Goal: Task Accomplishment & Management: Complete application form

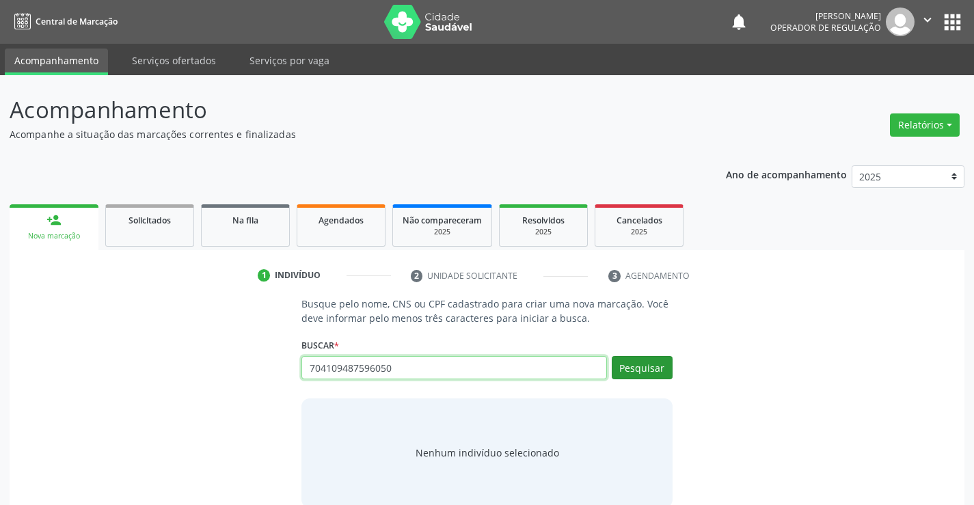
type input "704109487596050"
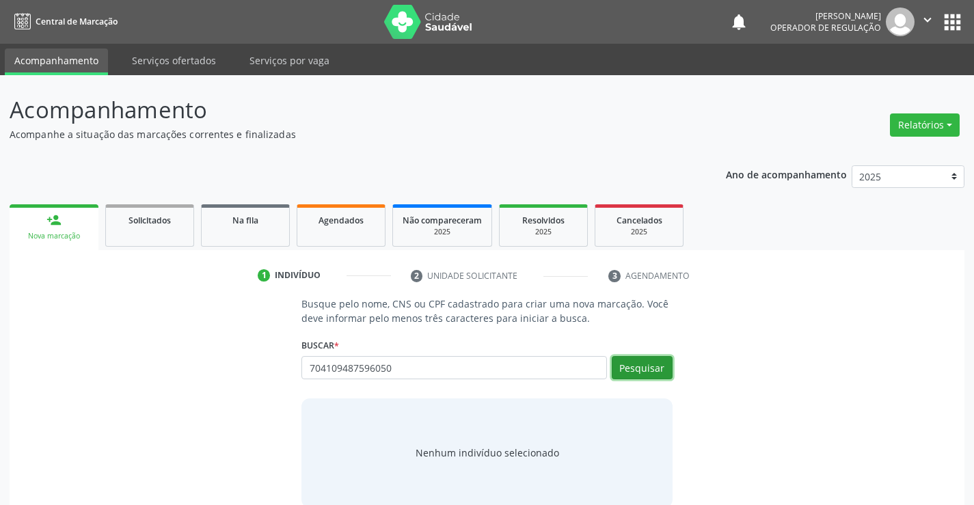
click at [643, 368] on button "Pesquisar" at bounding box center [642, 367] width 61 height 23
type input "704109487596050"
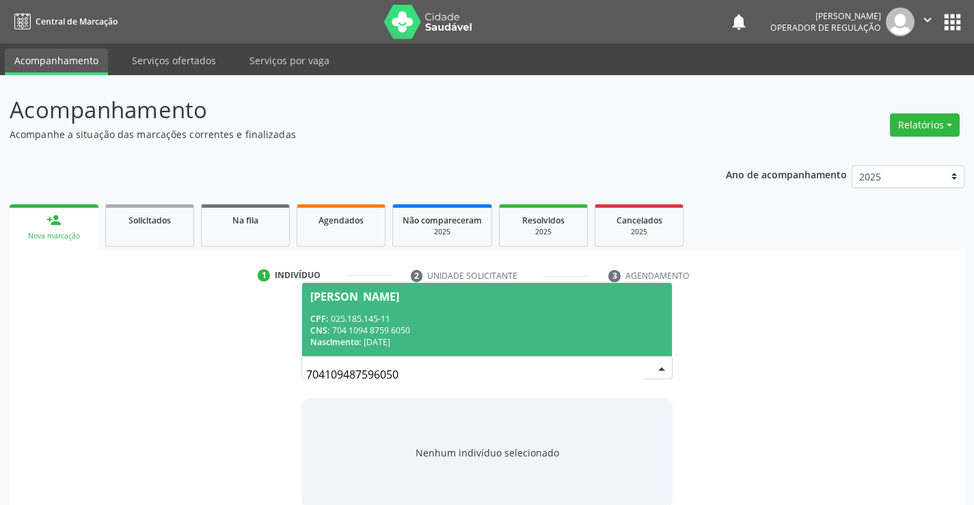
click at [380, 300] on div "[PERSON_NAME]" at bounding box center [354, 296] width 89 height 11
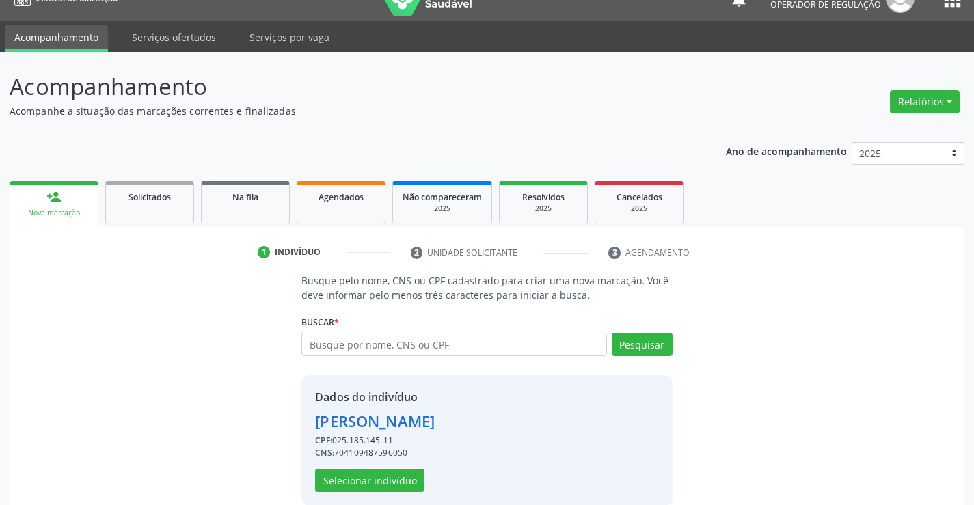
scroll to position [43, 0]
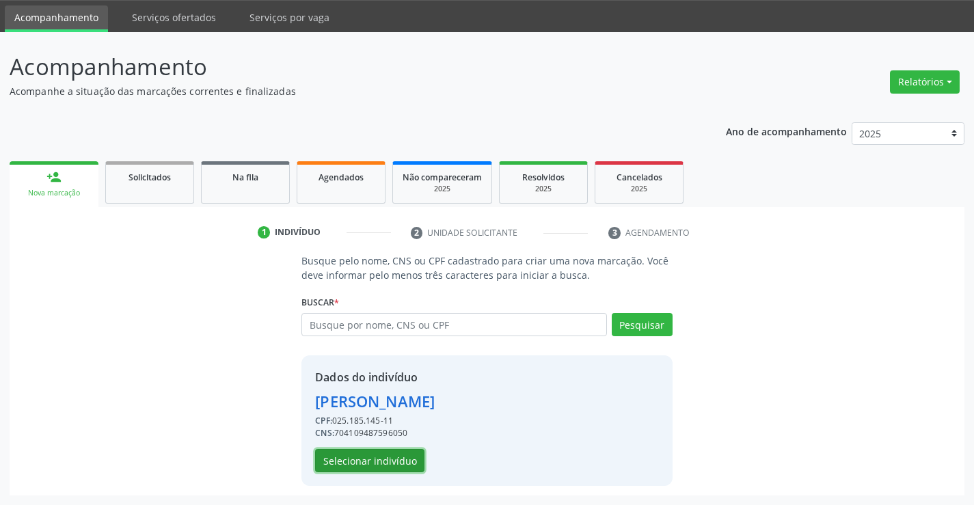
click at [366, 460] on button "Selecionar indivíduo" at bounding box center [369, 460] width 109 height 23
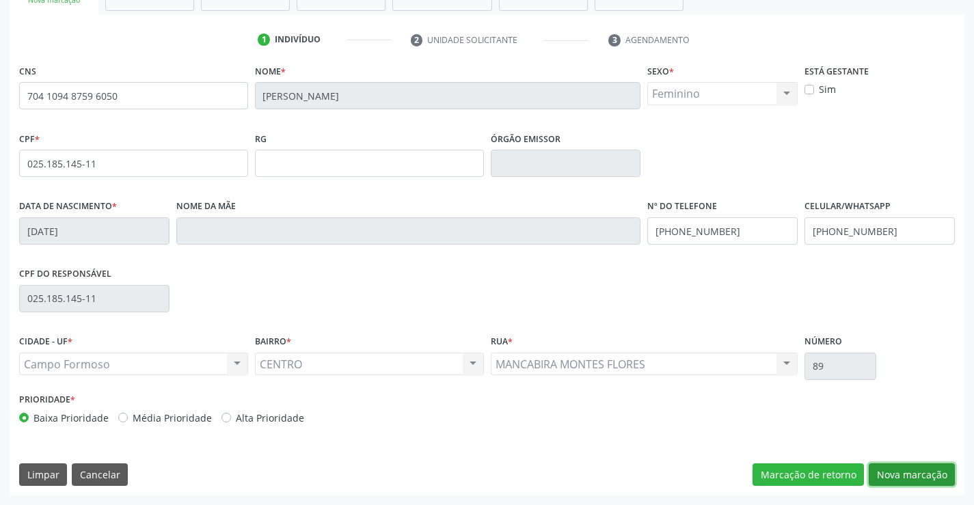
click at [916, 472] on button "Nova marcação" at bounding box center [912, 475] width 86 height 23
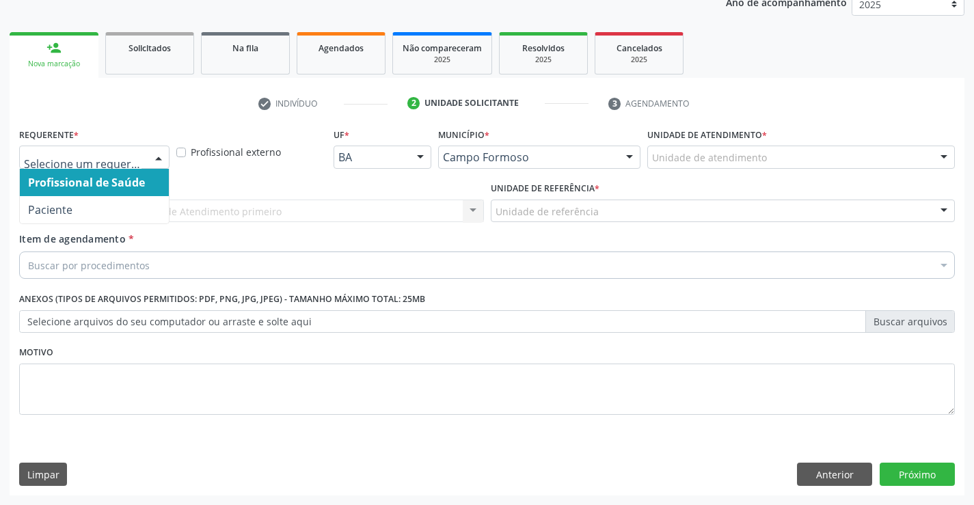
click at [158, 160] on div at bounding box center [158, 157] width 21 height 23
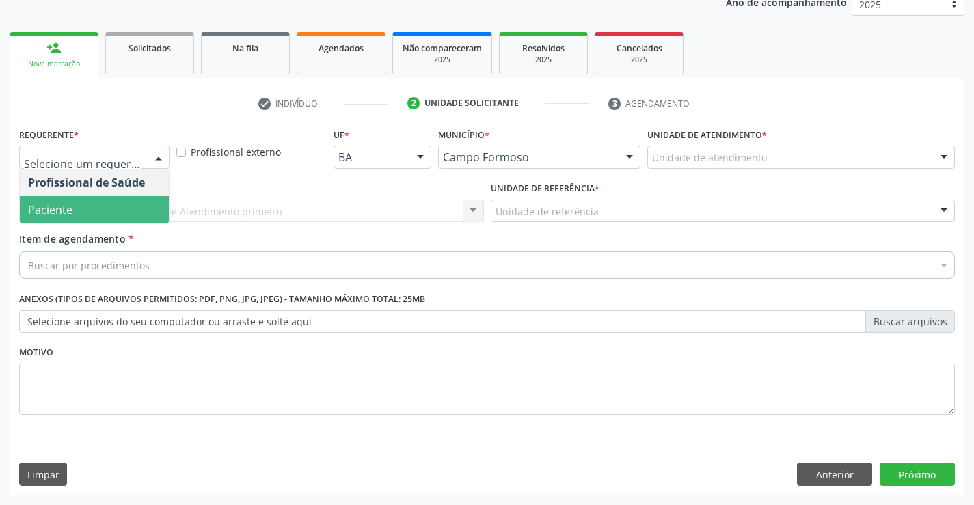
click at [87, 204] on span "Paciente" at bounding box center [94, 209] width 149 height 27
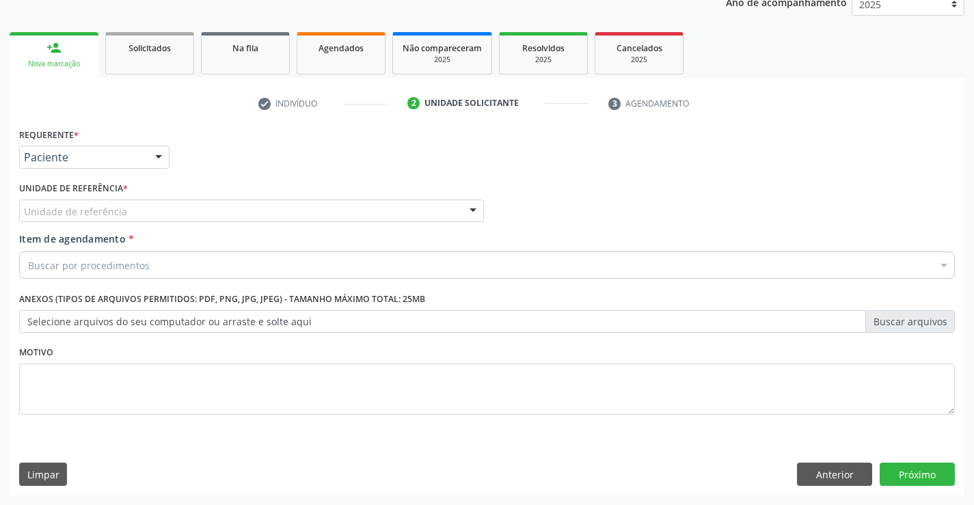
click at [463, 205] on div at bounding box center [473, 211] width 21 height 23
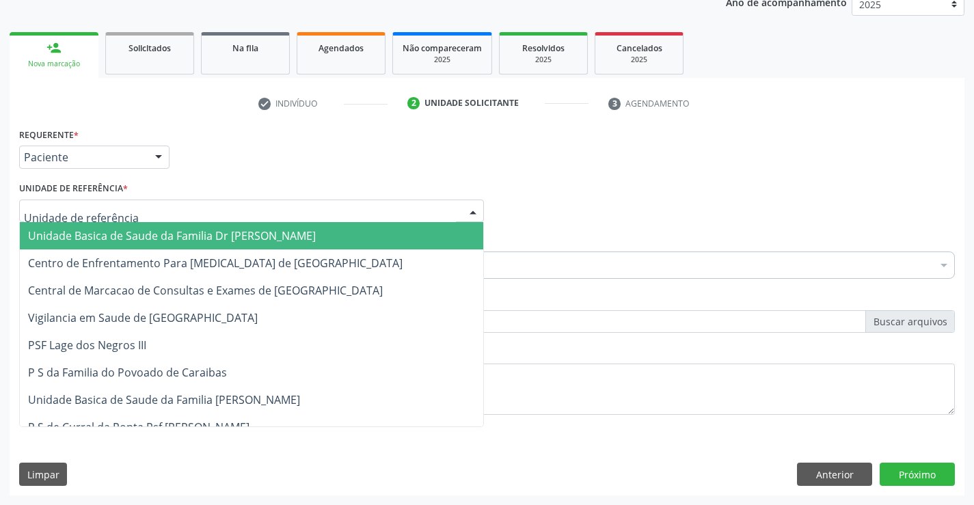
click at [372, 232] on span "Unidade Basica de Saude da Familia Dr [PERSON_NAME]" at bounding box center [252, 235] width 464 height 27
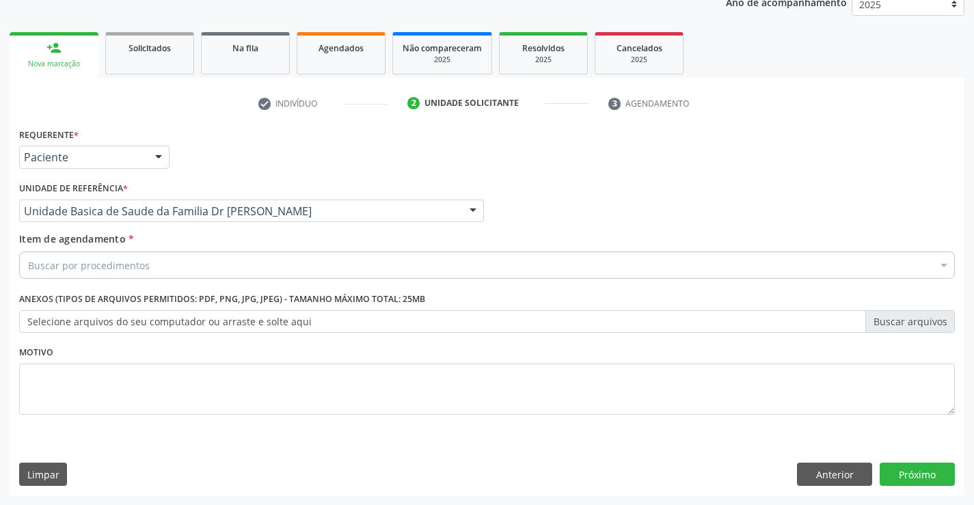
click at [324, 253] on div "Buscar por procedimentos" at bounding box center [487, 265] width 936 height 27
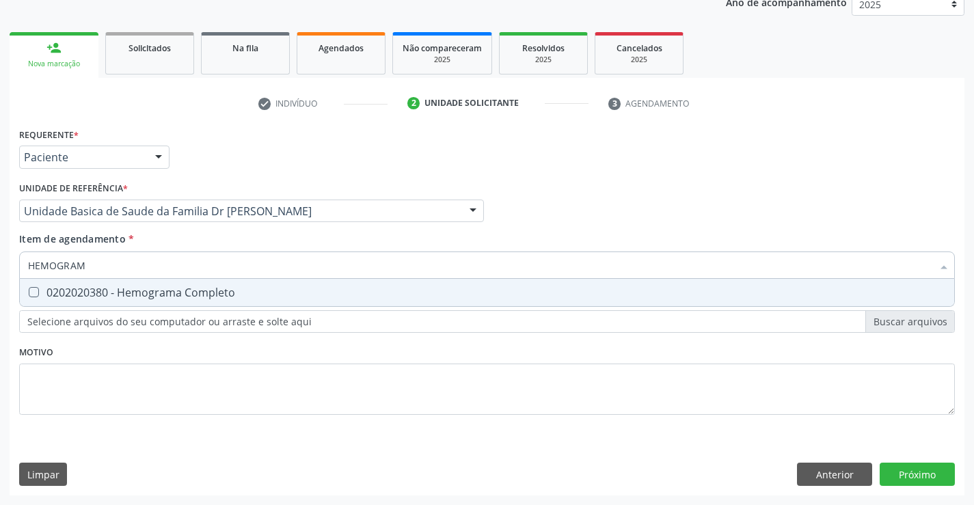
type input "HEMOGRAMA"
click at [73, 287] on div "0202020380 - Hemograma Completo" at bounding box center [487, 292] width 918 height 11
checkbox Completo "true"
type input "HEMOGRAMA"
click at [78, 368] on div "Requerente * Paciente Profissional de Saúde Paciente Nenhum resultado encontrad…" at bounding box center [487, 279] width 936 height 310
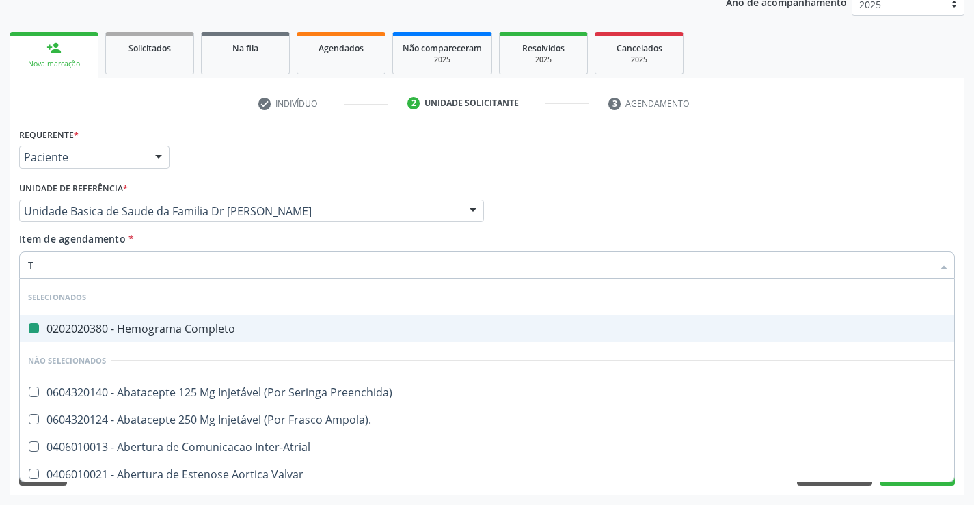
type input "TG"
checkbox Completo "false"
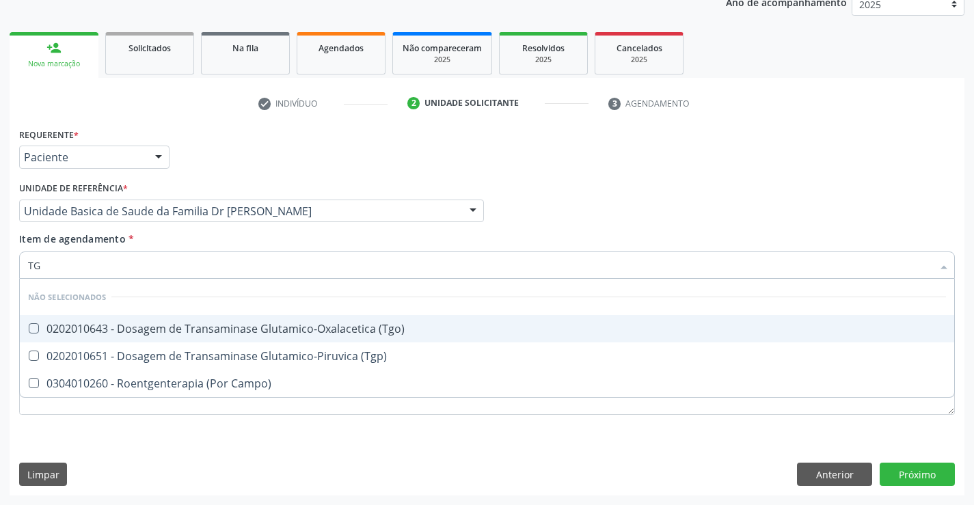
type input "TGO"
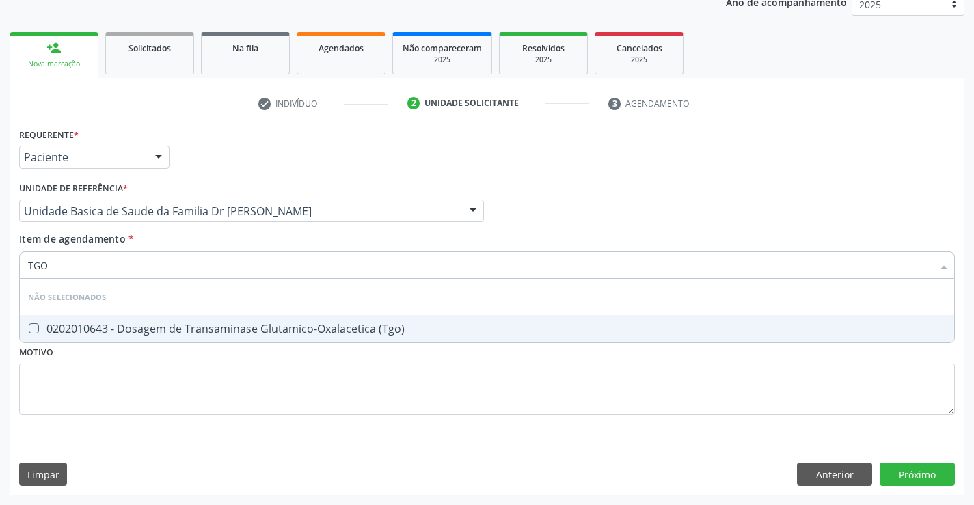
click at [85, 323] on div "0202010643 - Dosagem de Transaminase Glutamico-Oxalacetica (Tgo)" at bounding box center [487, 328] width 918 height 11
checkbox \(Tgo\) "true"
type input "TGO"
click at [60, 390] on div "Requerente * Paciente Profissional de Saúde Paciente Nenhum resultado encontrad…" at bounding box center [487, 279] width 936 height 310
type input "TGP"
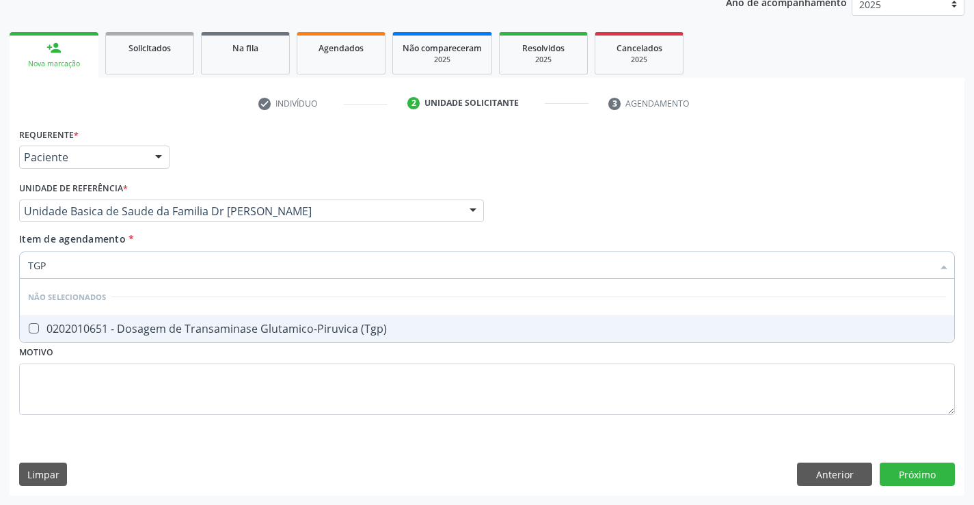
click at [54, 325] on div "0202010651 - Dosagem de Transaminase Glutamico-Piruvica (Tgp)" at bounding box center [487, 328] width 918 height 11
checkbox \(Tgp\) "true"
type input "TGP"
click at [51, 368] on div "Requerente * Paciente Profissional de Saúde Paciente Nenhum resultado encontrad…" at bounding box center [487, 279] width 936 height 310
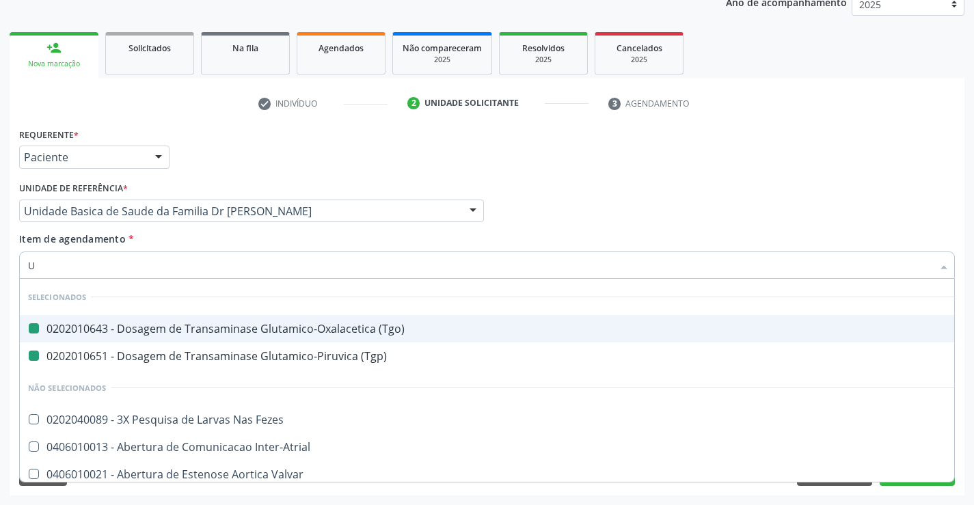
type input "UR"
checkbox \(Tgo\) "false"
checkbox \(Tgp\) "false"
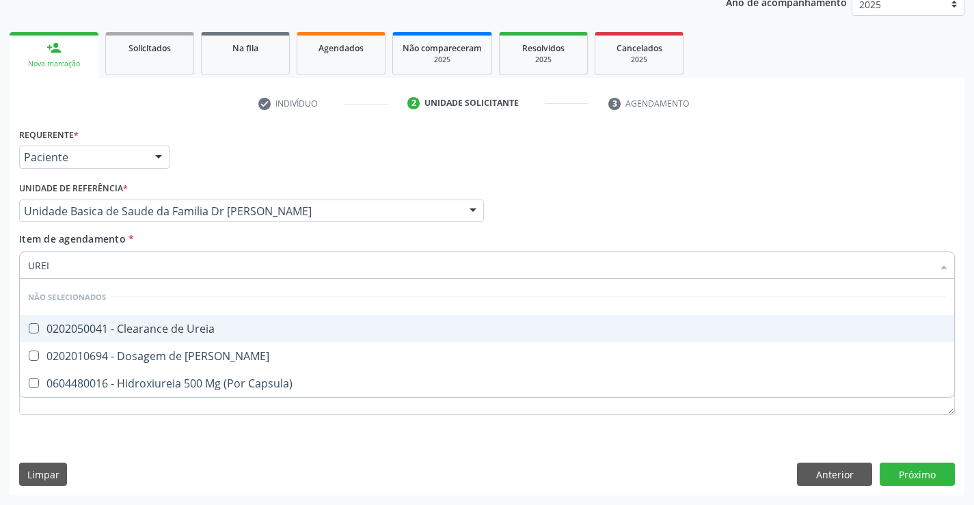
type input "UREIA"
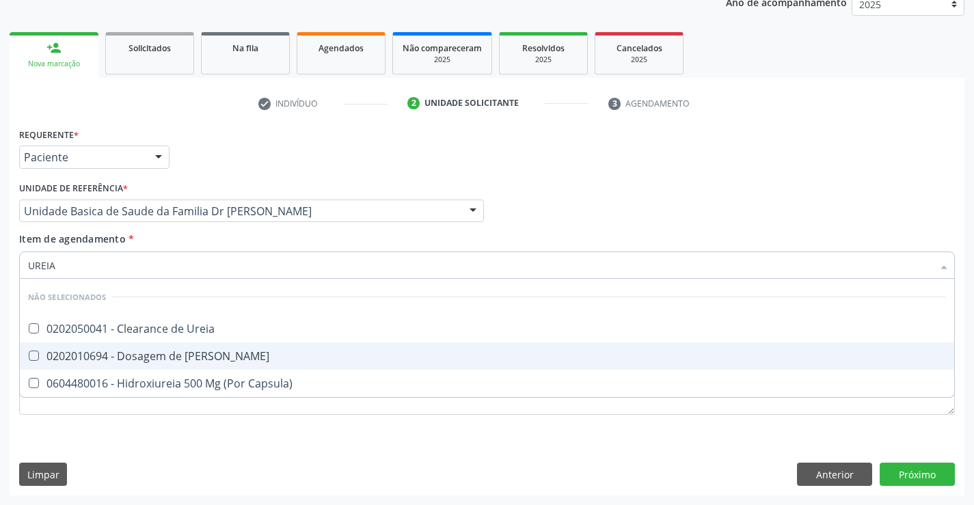
click at [130, 358] on div "0202010694 - Dosagem de [PERSON_NAME]" at bounding box center [487, 356] width 918 height 11
checkbox Ureia "true"
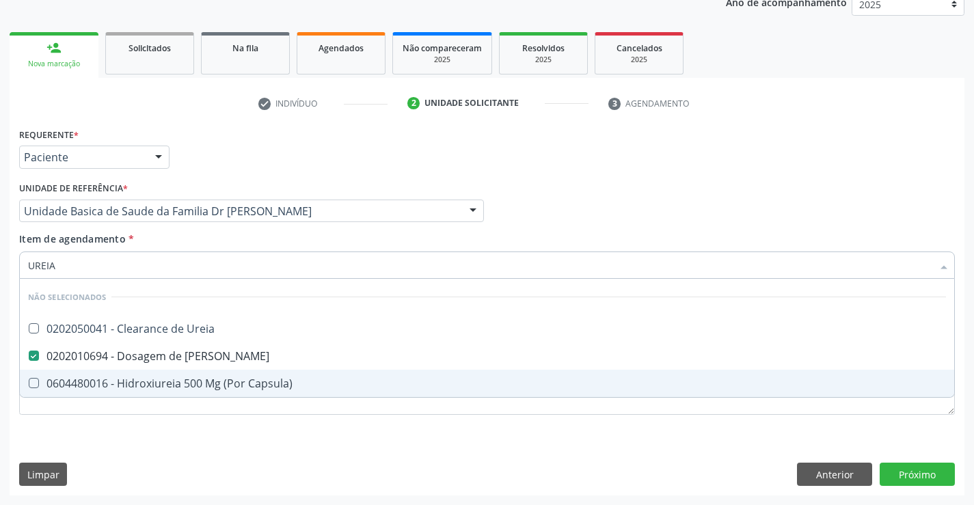
type input "UREIA"
click at [72, 440] on div "Requerente * Paciente Profissional de Saúde Paciente Nenhum resultado encontrad…" at bounding box center [487, 309] width 955 height 371
checkbox Ureia "true"
checkbox Capsula\) "true"
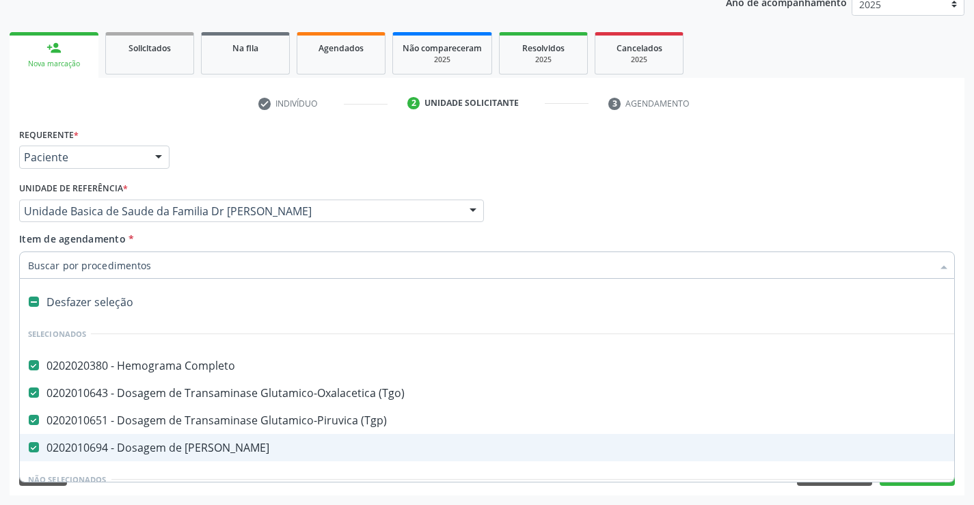
type input "R"
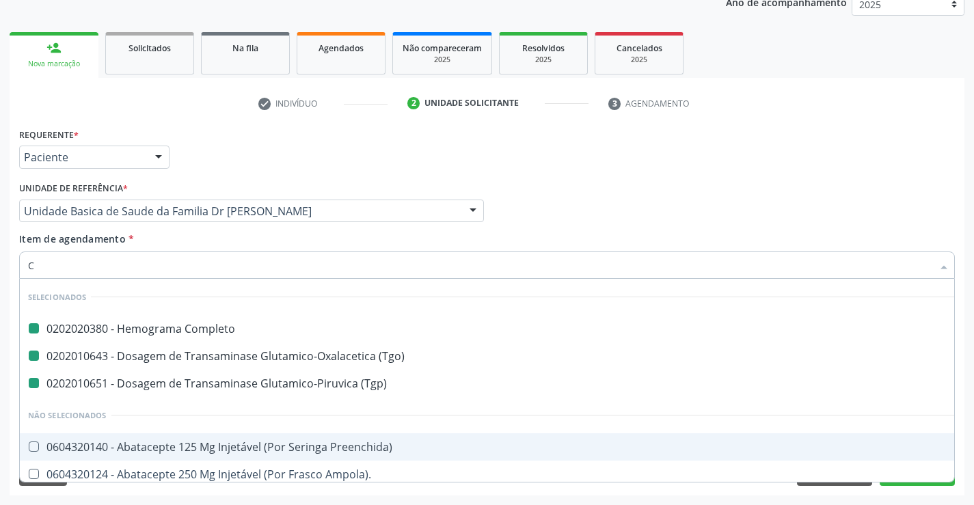
type input "CR"
checkbox Completo "false"
checkbox \(Tgo\) "false"
checkbox \(Tgp\) "false"
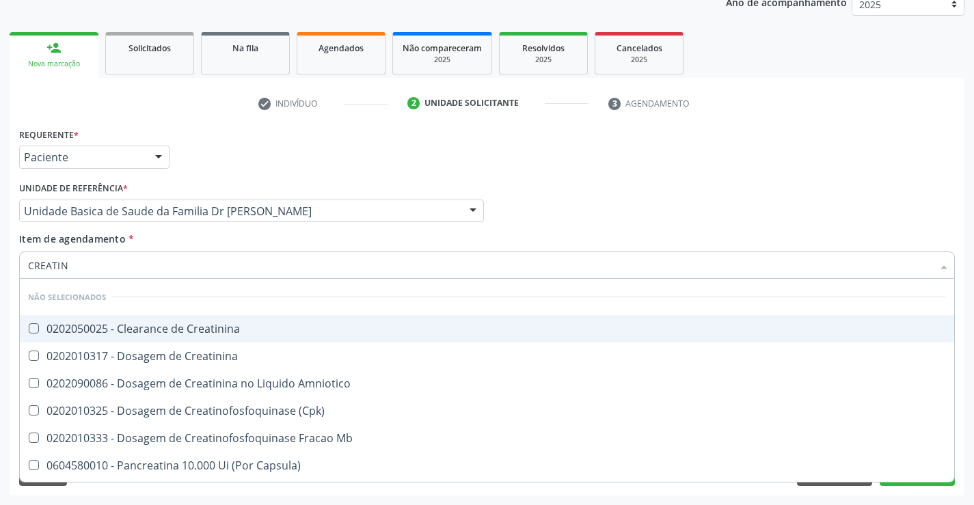
type input "CREATINI"
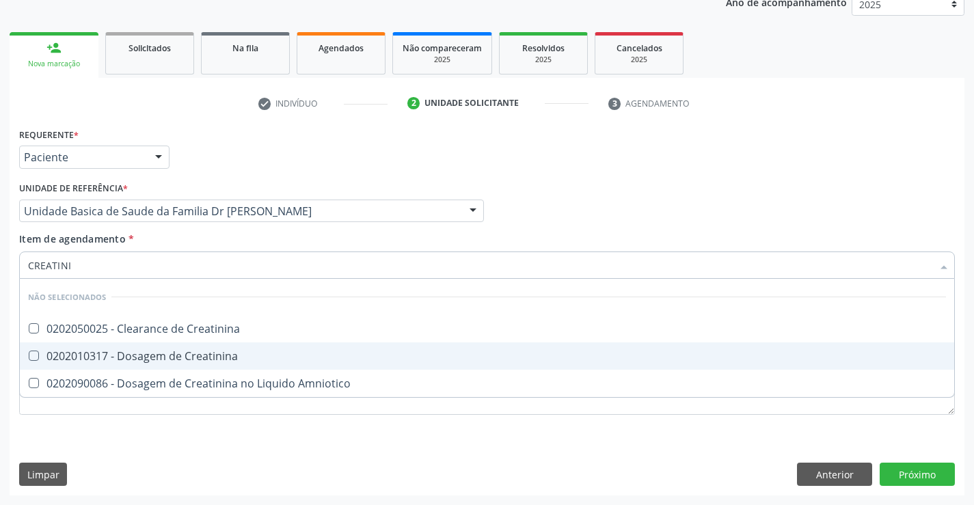
click at [75, 357] on div "0202010317 - Dosagem de Creatinina" at bounding box center [487, 356] width 918 height 11
checkbox Creatinina "true"
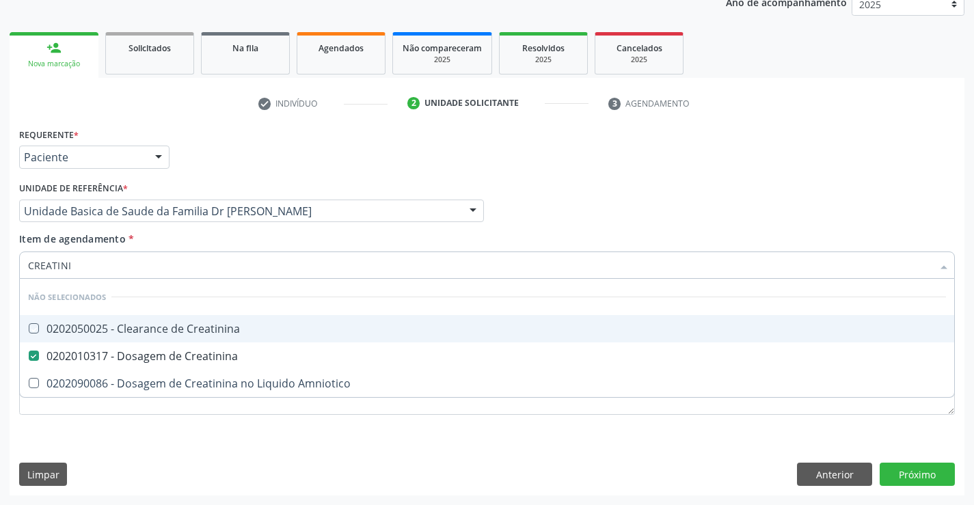
click at [546, 159] on div "Requerente * Paciente Profissional de Saúde Paciente Nenhum resultado encontrad…" at bounding box center [487, 150] width 943 height 53
checkbox Creatinina "true"
checkbox Amniotico "true"
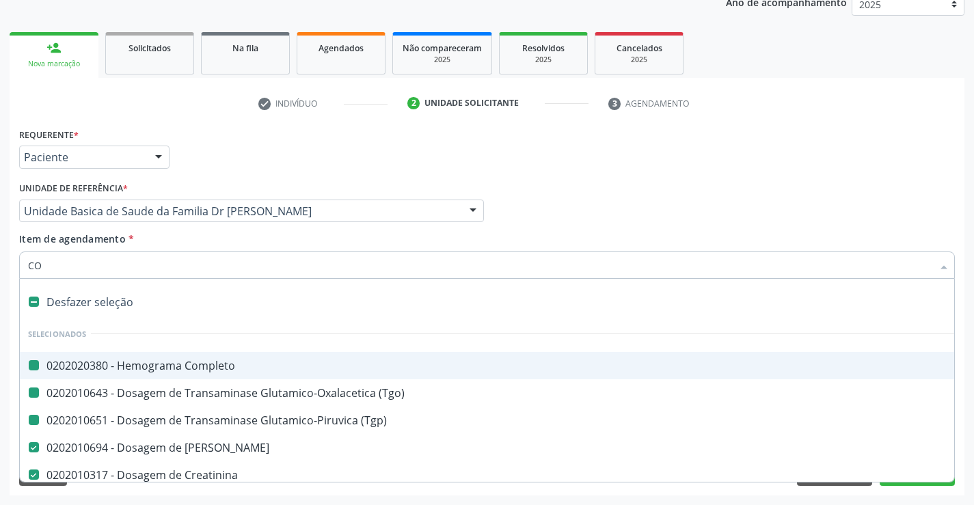
type input "COL"
checkbox Completo "false"
checkbox \(Tgo\) "false"
checkbox \(Tgp\) "false"
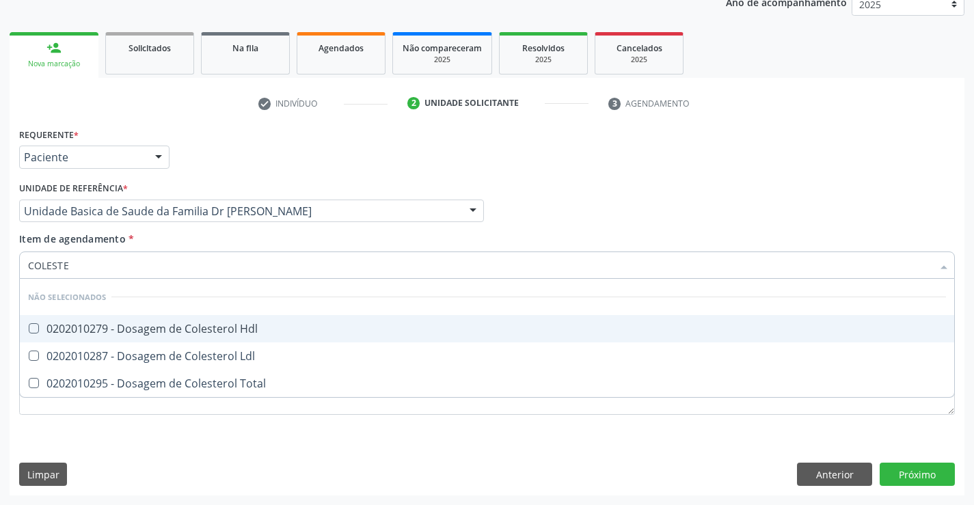
type input "COLESTER"
click at [137, 324] on div "0202010279 - Dosagem de Colesterol Hdl" at bounding box center [487, 328] width 918 height 11
checkbox Hdl "true"
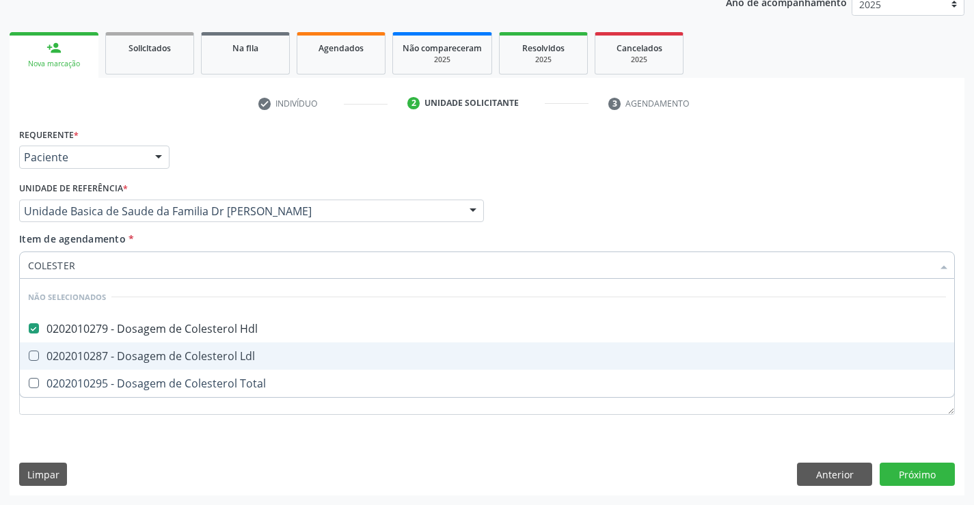
click at [116, 352] on div "0202010287 - Dosagem de Colesterol Ldl" at bounding box center [487, 356] width 918 height 11
checkbox Ldl "true"
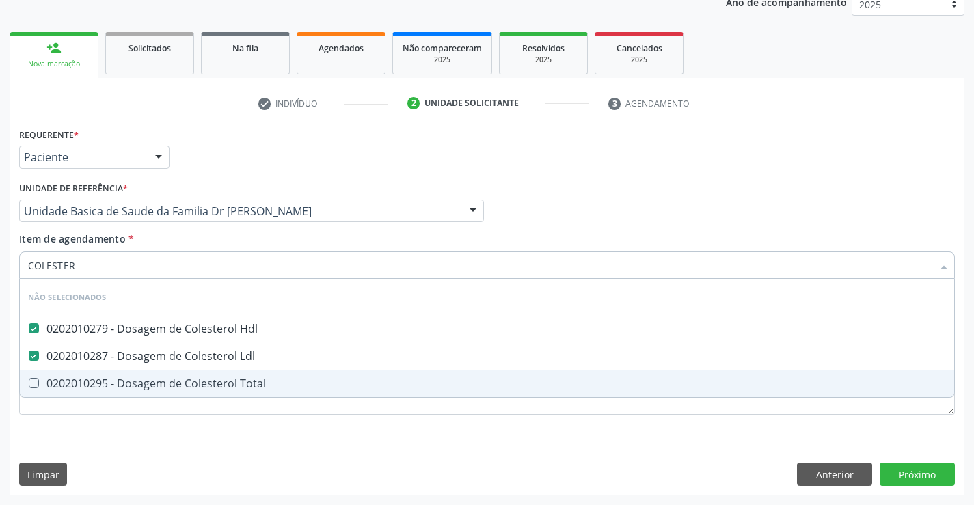
click at [115, 375] on span "0202010295 - Dosagem de Colesterol Total" at bounding box center [487, 383] width 935 height 27
checkbox Total "true"
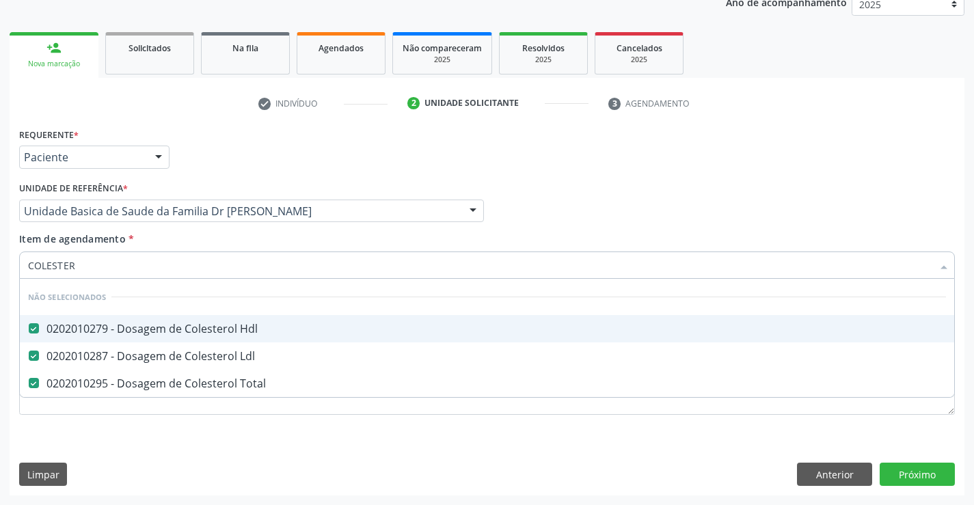
click at [566, 228] on div "Profissional Solicitante Por favor, selecione a Unidade de Atendimento primeiro…" at bounding box center [487, 204] width 943 height 53
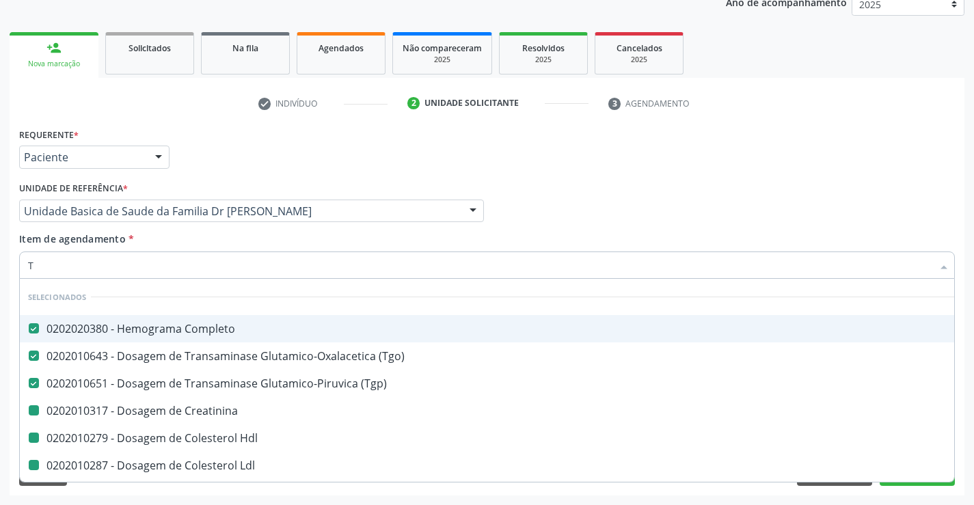
type input "TR"
checkbox Creatinina "false"
checkbox Hdl "false"
checkbox Ldl "false"
checkbox Total "false"
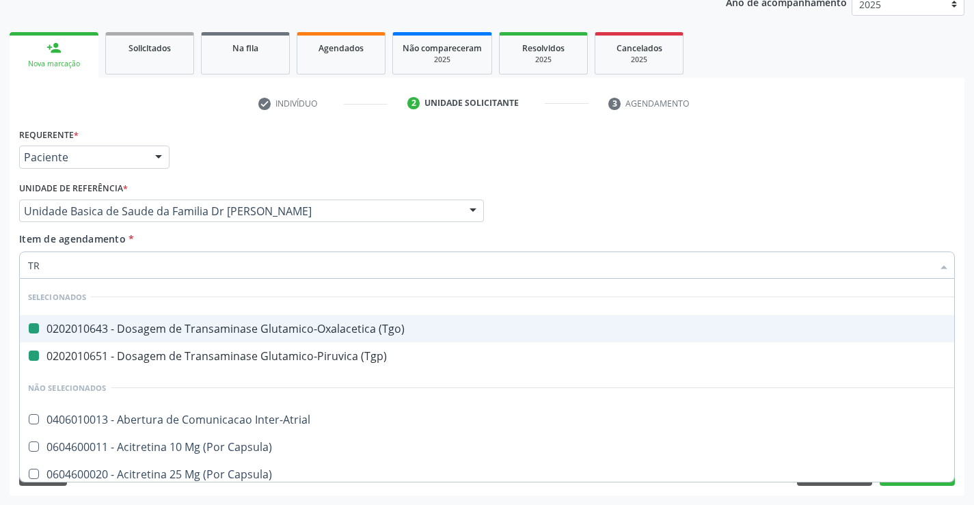
type input "TRI"
checkbox \(Tgo\) "false"
checkbox \(Tgp\) "false"
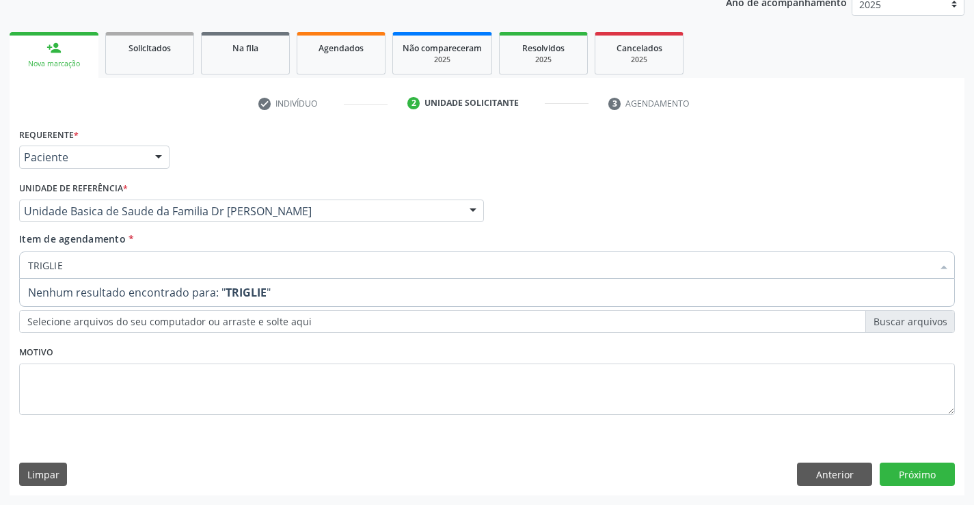
type input "TRIGLI"
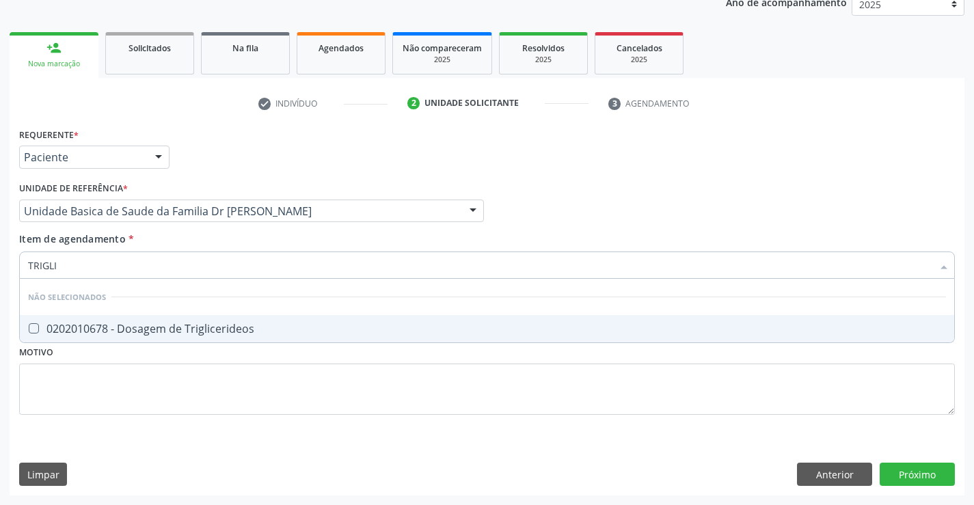
click at [200, 323] on div "0202010678 - Dosagem de Triglicerideos" at bounding box center [487, 328] width 918 height 11
checkbox Triglicerideos "true"
click at [155, 382] on div "Requerente * Paciente Profissional de Saúde Paciente Nenhum resultado encontrad…" at bounding box center [487, 279] width 936 height 310
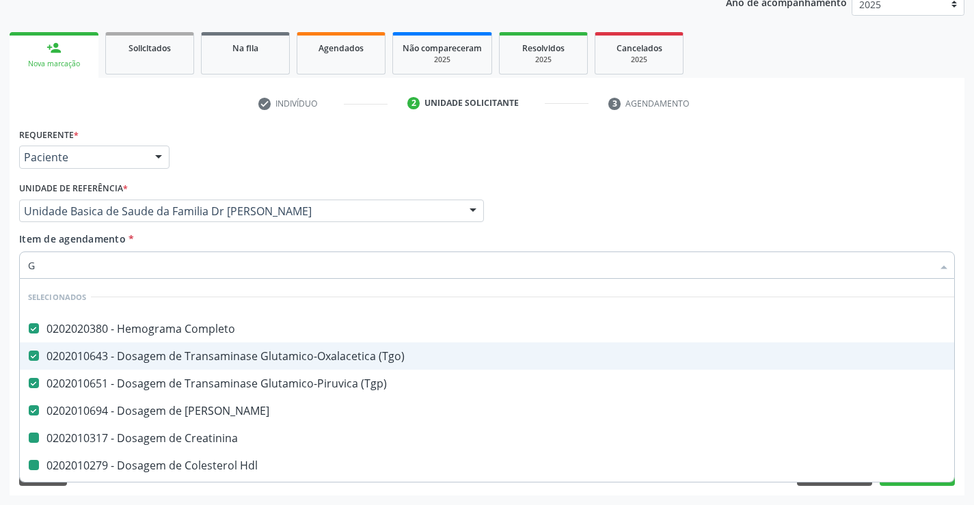
type input "GL"
checkbox Creatinina "false"
checkbox Hdl "false"
checkbox Ldl "false"
checkbox Total "false"
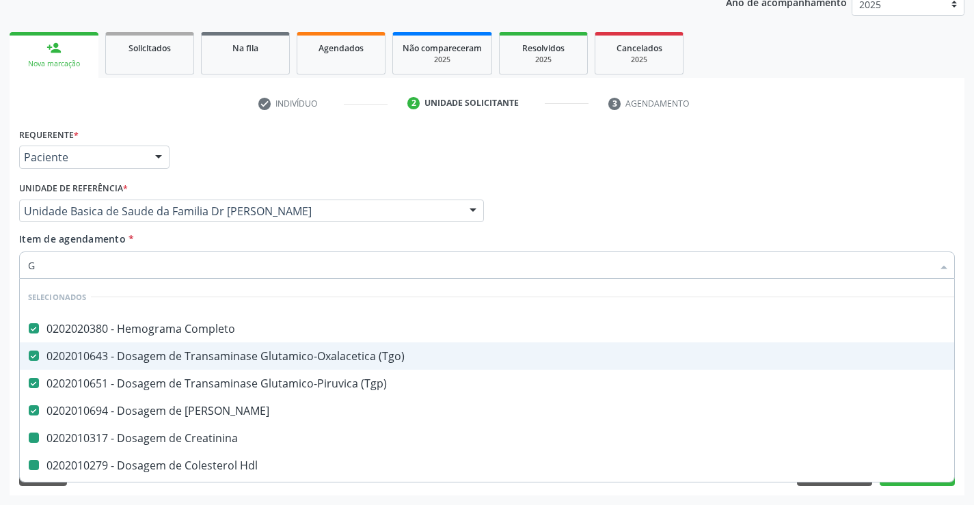
checkbox Triglicerideos "false"
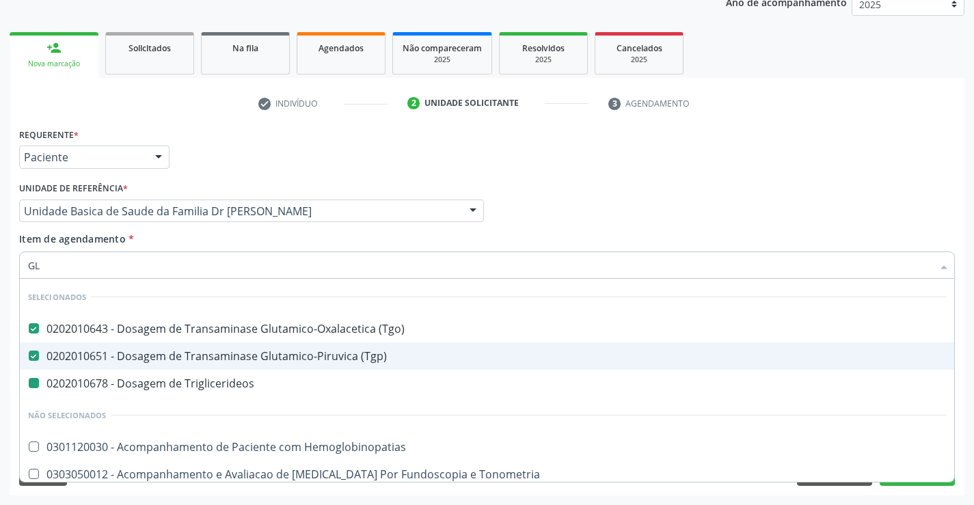
type input "GLI"
checkbox Triglicerideos "false"
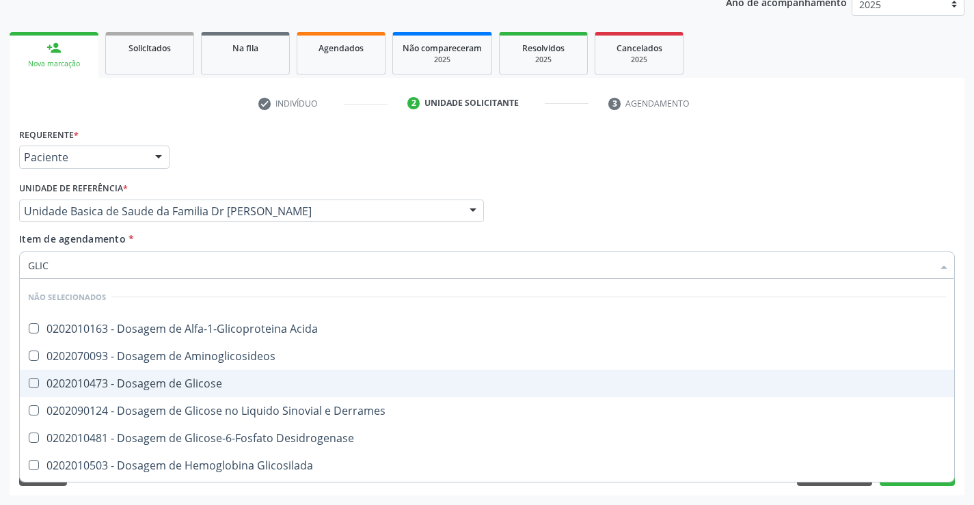
type input "GLICO"
checkbox Acida "false"
type input "GLICOS"
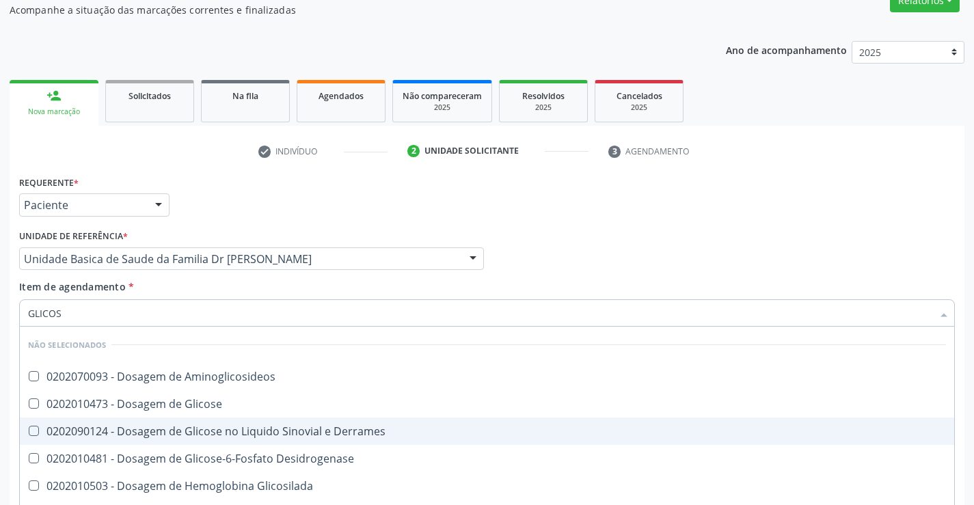
scroll to position [104, 0]
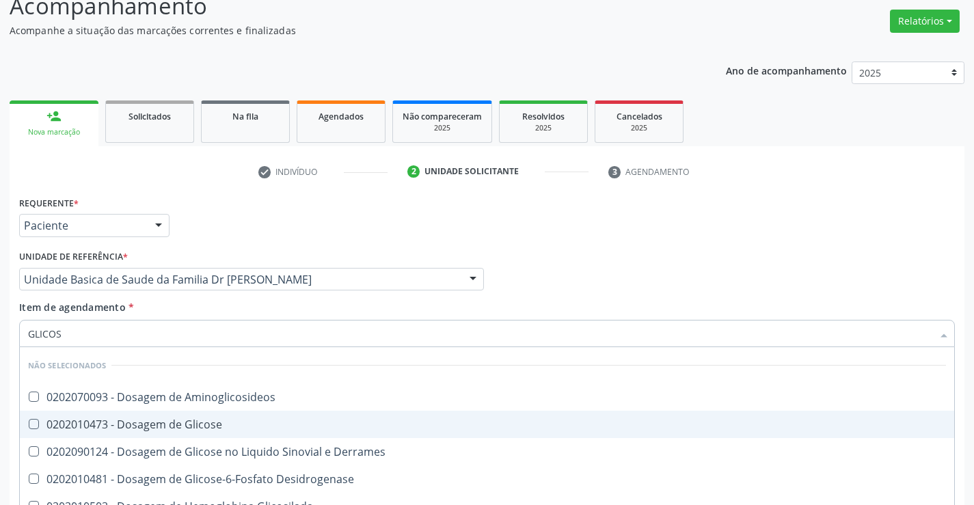
click at [151, 416] on span "0202010473 - Dosagem de Glicose" at bounding box center [487, 424] width 935 height 27
checkbox Glicose "true"
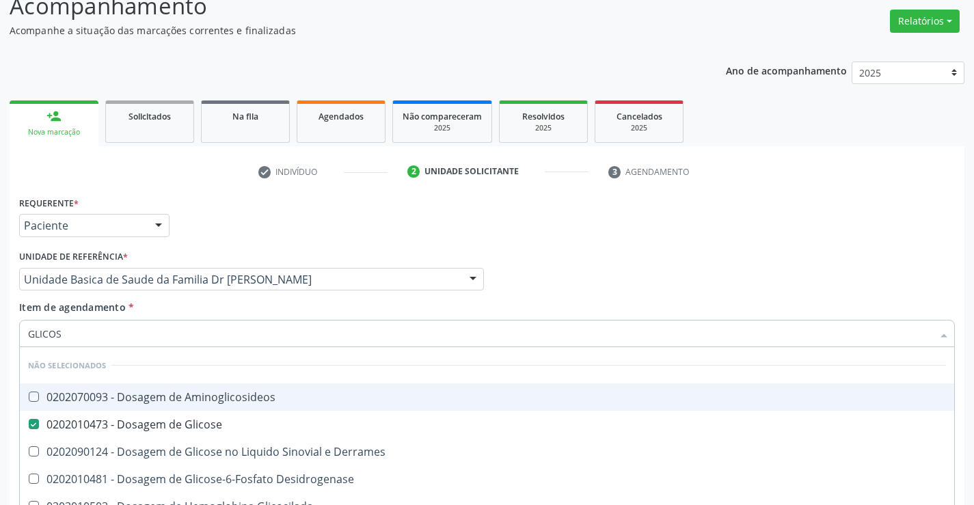
click at [401, 209] on div "Requerente * Paciente Profissional de Saúde Paciente Nenhum resultado encontrad…" at bounding box center [487, 219] width 943 height 53
checkbox Aminoglicosideos "true"
checkbox Derrames "true"
checkbox Glicosilada "true"
checkbox Quantitativa "true"
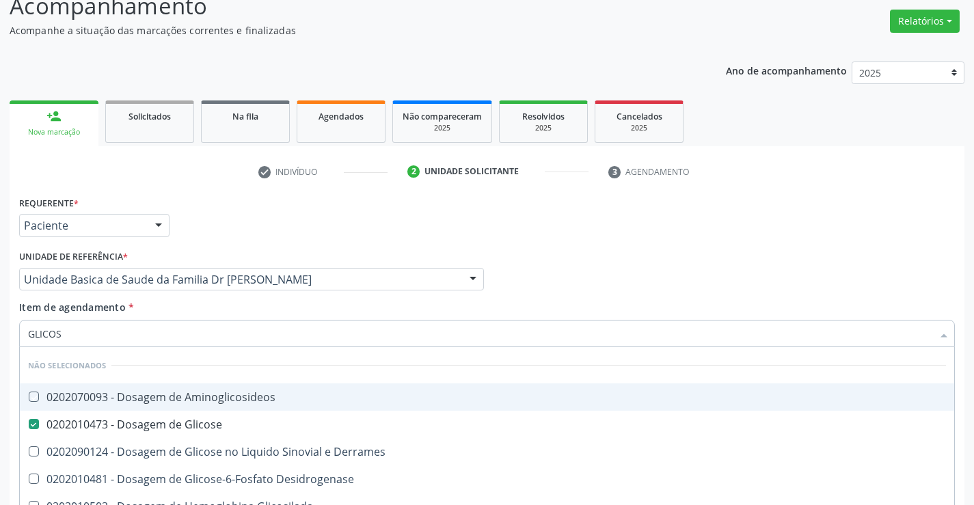
checkbox Urina "true"
checkbox Glicose "true"
checkbox Desidrogenase "true"
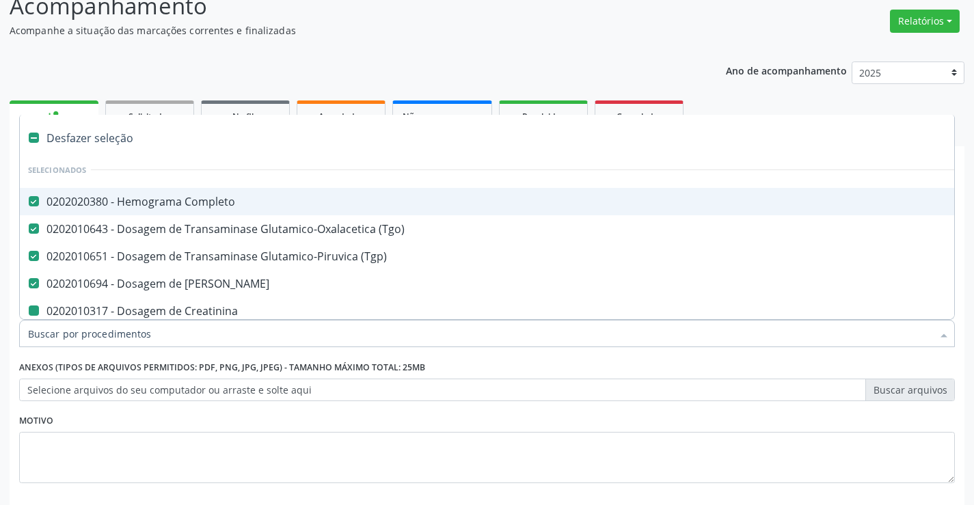
type input "U"
checkbox Creatinina "false"
checkbox Hdl "false"
checkbox Ldl "false"
checkbox Total "false"
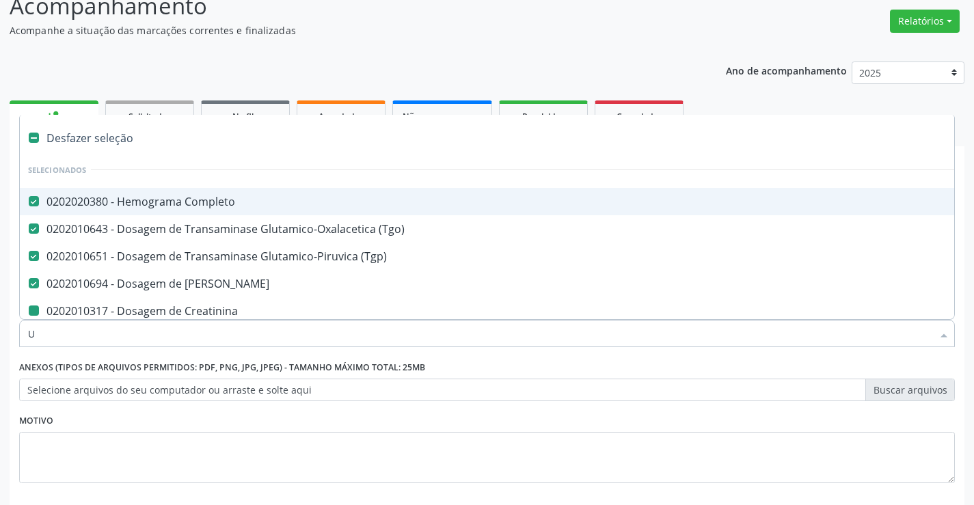
checkbox Triglicerideos "false"
checkbox Glicose "false"
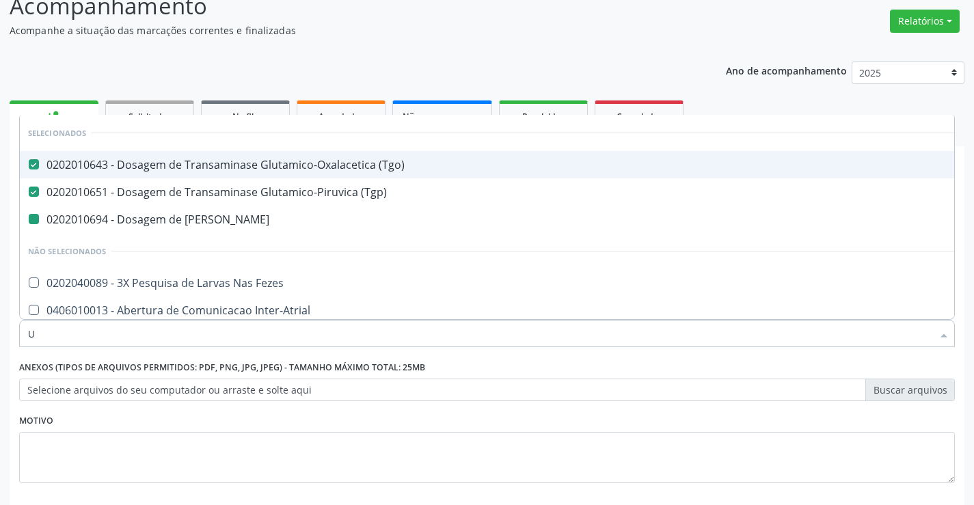
type input "UR"
checkbox Ureia "false"
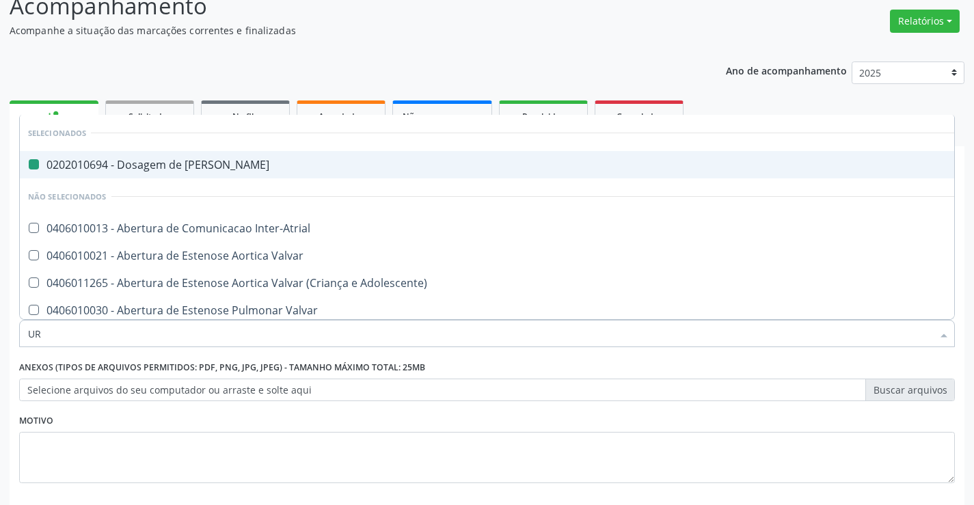
type input "URI"
checkbox Ureia "false"
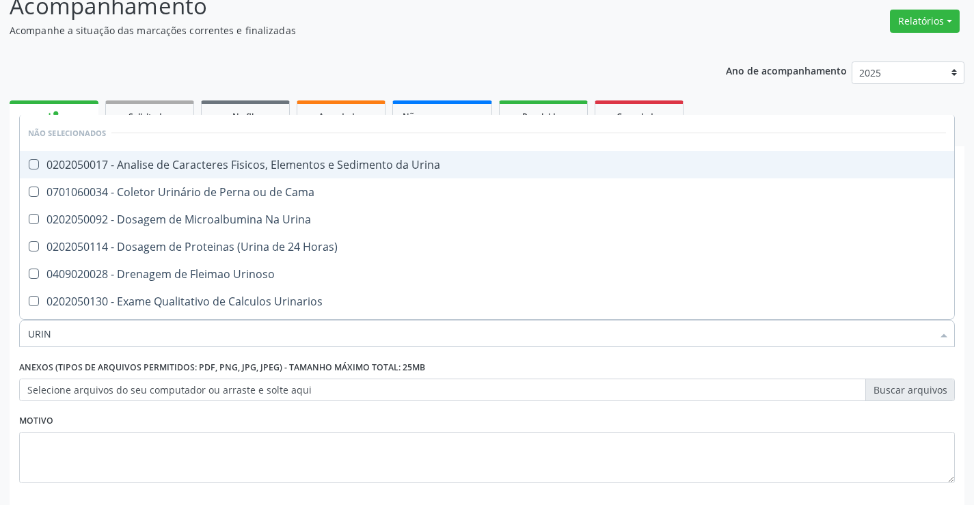
type input "URINA"
click at [304, 163] on div "0202050017 - Analise de Caracteres Fisicos, Elementos e Sedimento da Urina" at bounding box center [487, 164] width 918 height 11
checkbox Urina "true"
click at [572, 76] on div "Ano de acompanhamento 2025 2024 2023 person_add Nova marcação Solicitados Na fi…" at bounding box center [487, 308] width 955 height 512
checkbox Horas\) "true"
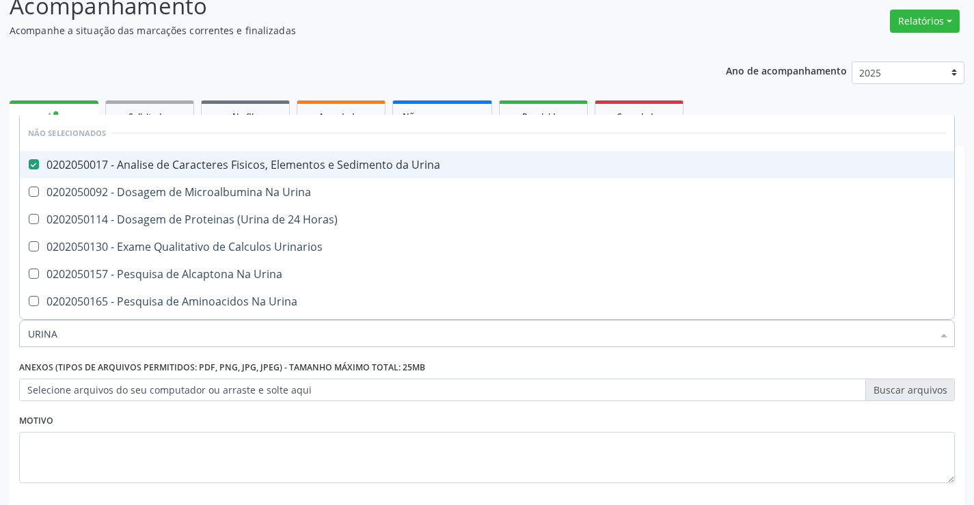
checkbox Urina "true"
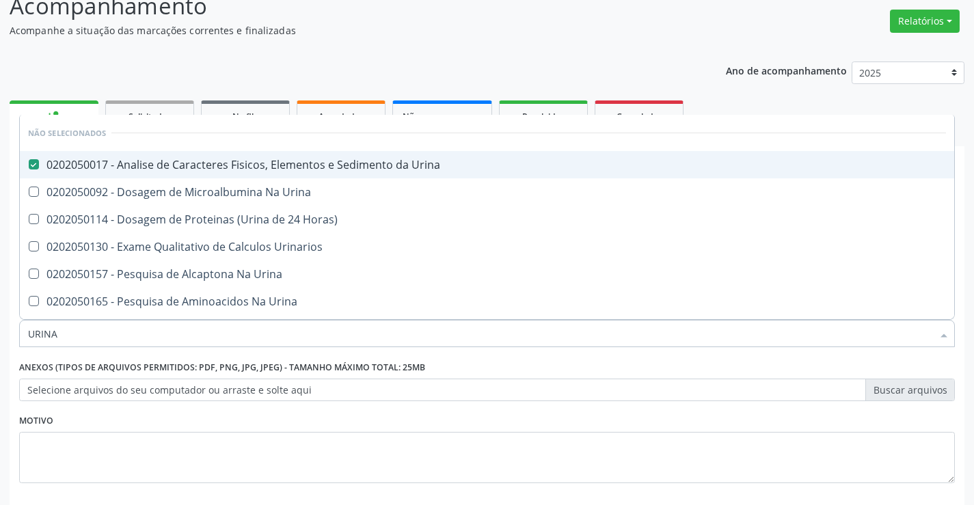
checkbox Urina "true"
checkbox Urinarios "true"
checkbox Urina "true"
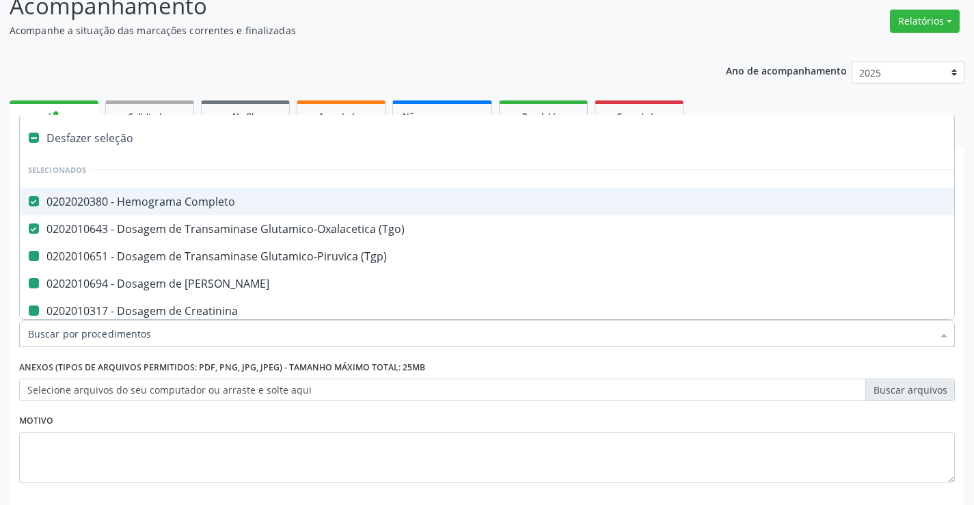
type input "V"
checkbox \(Tgp\) "false"
checkbox Creatinina "false"
checkbox Hdl "false"
checkbox Ldl "false"
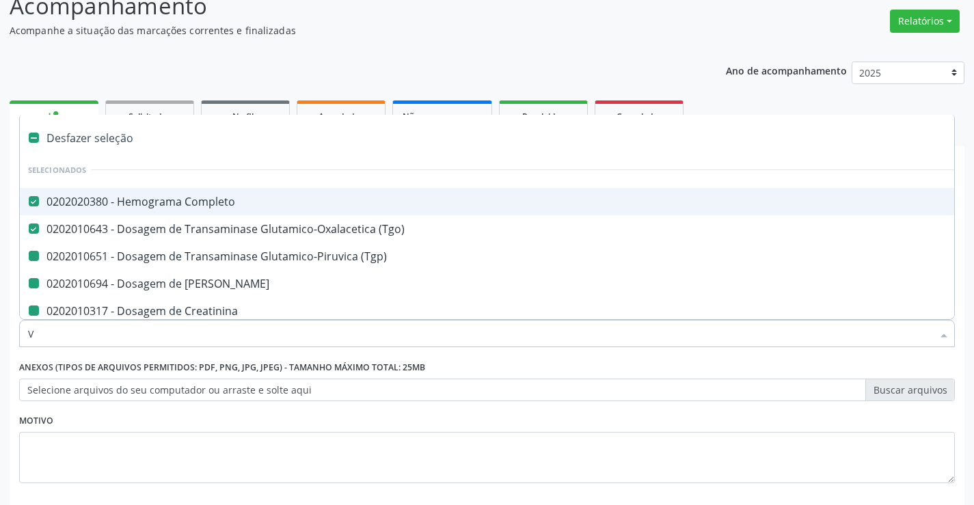
checkbox Total "false"
checkbox Triglicerideos "false"
checkbox Glicose "false"
checkbox Urina "false"
checkbox Ureia "false"
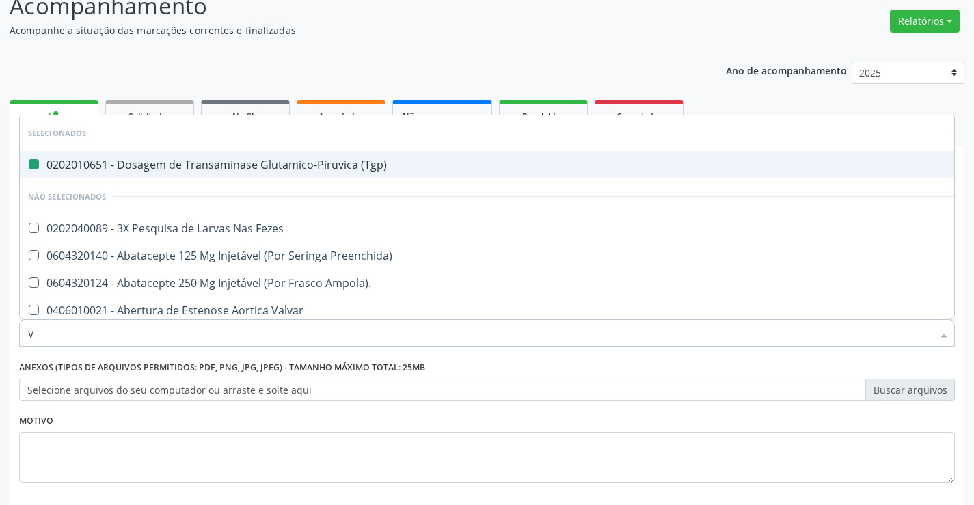
type input "VH"
checkbox \(Tgp\) "false"
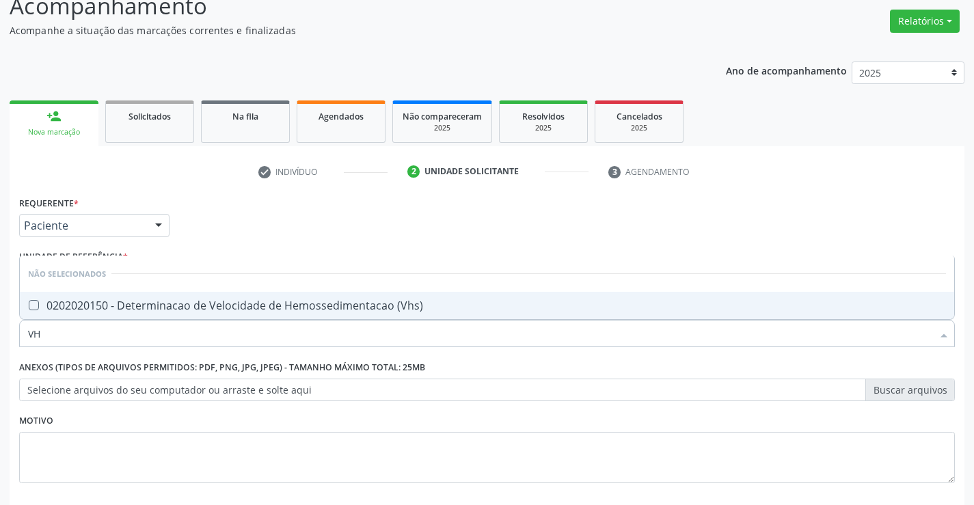
type input "VHS"
click at [202, 306] on div "0202020150 - Determinacao de Velocidade de Hemossedimentacao (Vhs)" at bounding box center [487, 305] width 918 height 11
checkbox \(Vhs\) "true"
click at [225, 229] on div "Requerente * Paciente Profissional de Saúde Paciente Nenhum resultado encontrad…" at bounding box center [487, 348] width 936 height 310
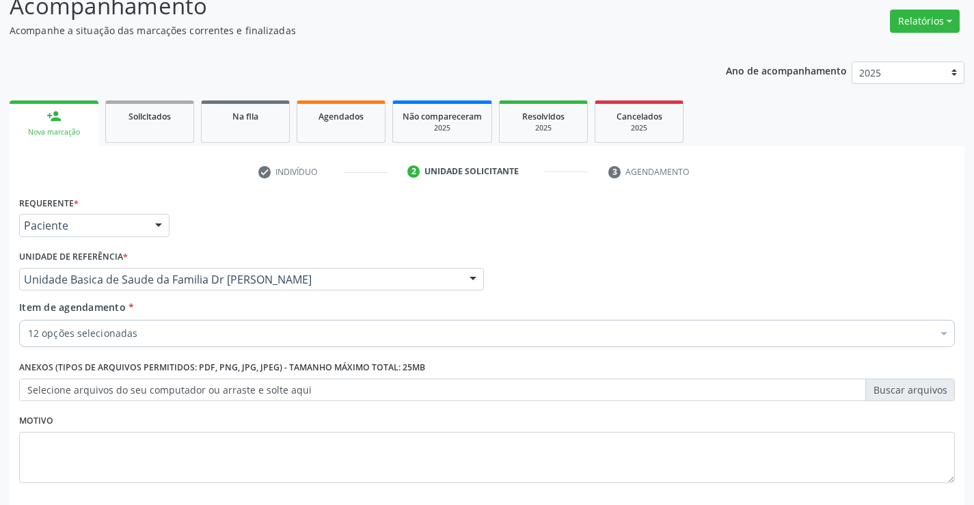
click at [137, 297] on div "Unidade de referência * Unidade Basica de Saude da Familia Dr [PERSON_NAME] Uni…" at bounding box center [252, 273] width 472 height 53
click at [133, 325] on div "12 opções selecionadas" at bounding box center [487, 333] width 936 height 27
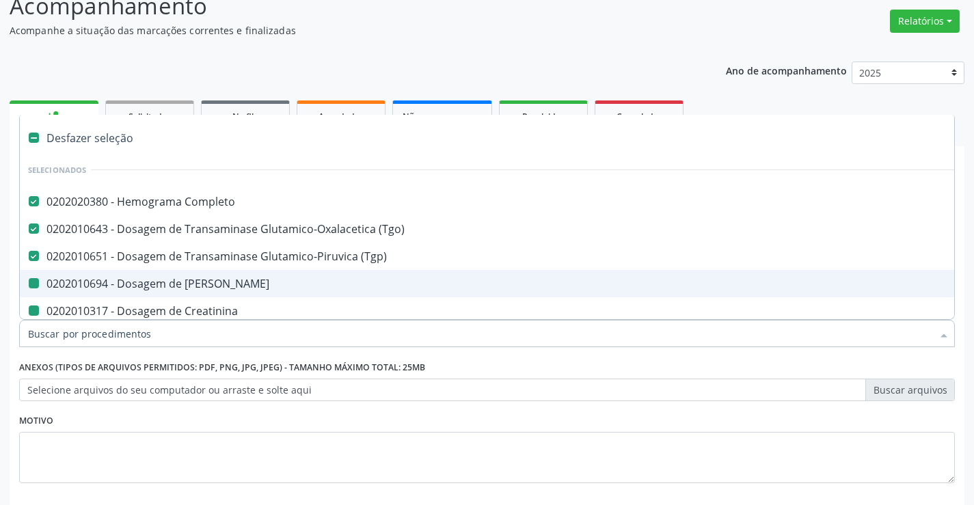
type input "P"
checkbox Ureia "false"
checkbox Creatinina "false"
checkbox Hdl "false"
checkbox Ldl "false"
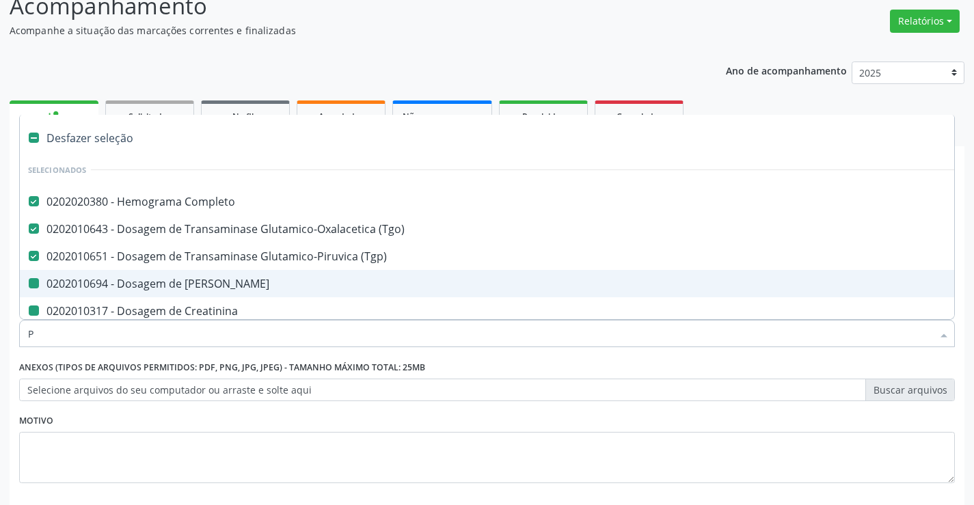
checkbox Total "false"
checkbox Triglicerideos "false"
checkbox Glicose "false"
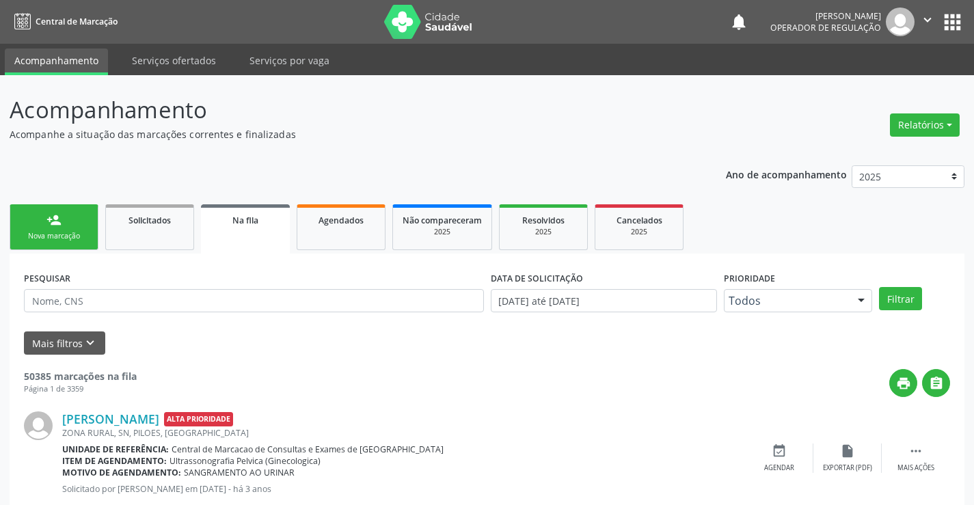
click at [51, 219] on div "person_add" at bounding box center [53, 220] width 15 height 15
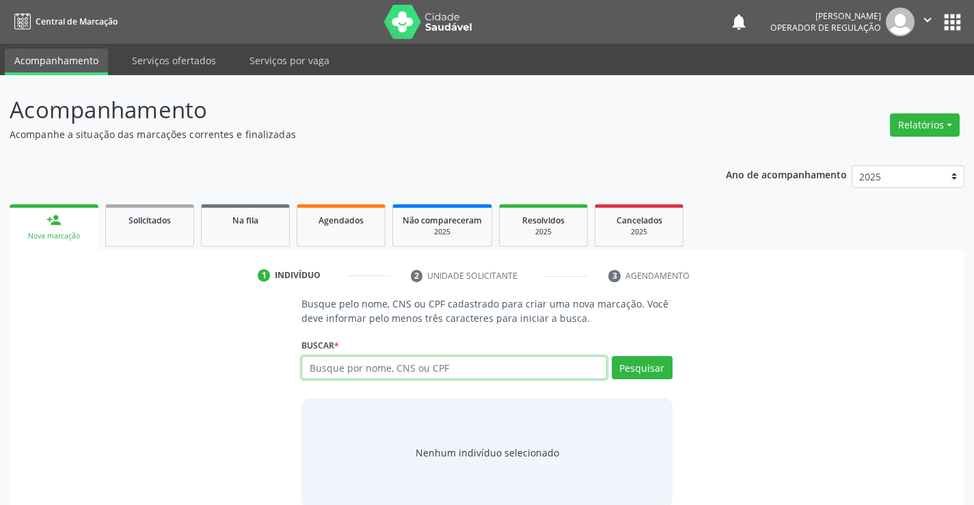
click at [334, 370] on input "text" at bounding box center [454, 367] width 305 height 23
type input "708802743894310"
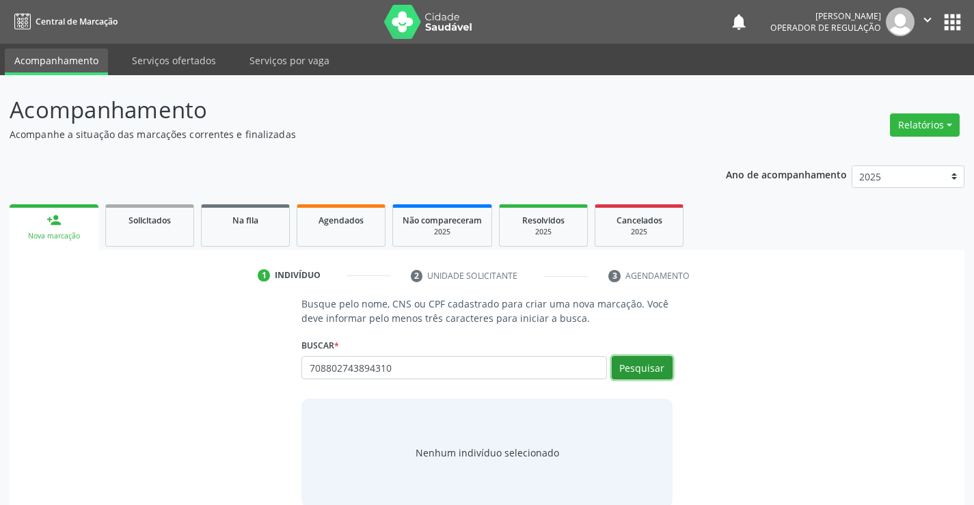
click at [639, 371] on button "Pesquisar" at bounding box center [642, 367] width 61 height 23
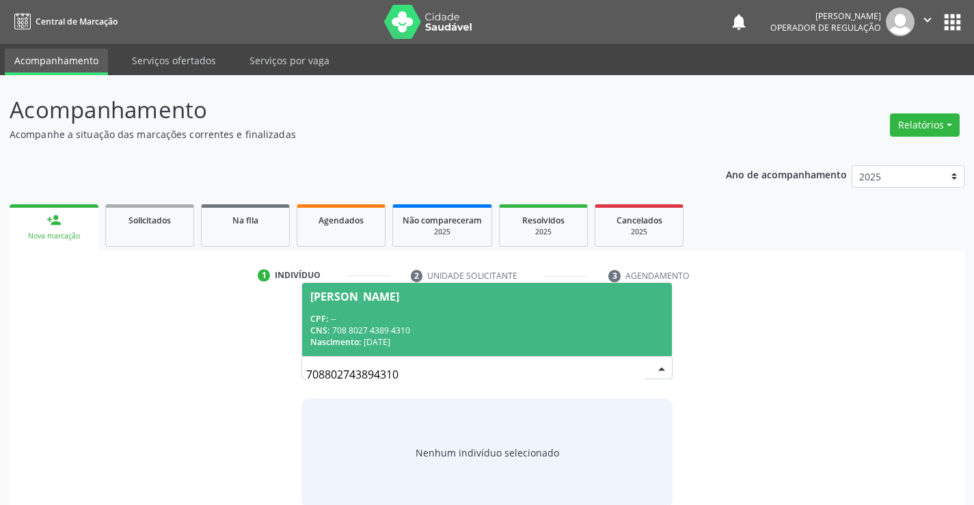
click at [399, 299] on div "Manoel Silva Gomes" at bounding box center [354, 296] width 89 height 11
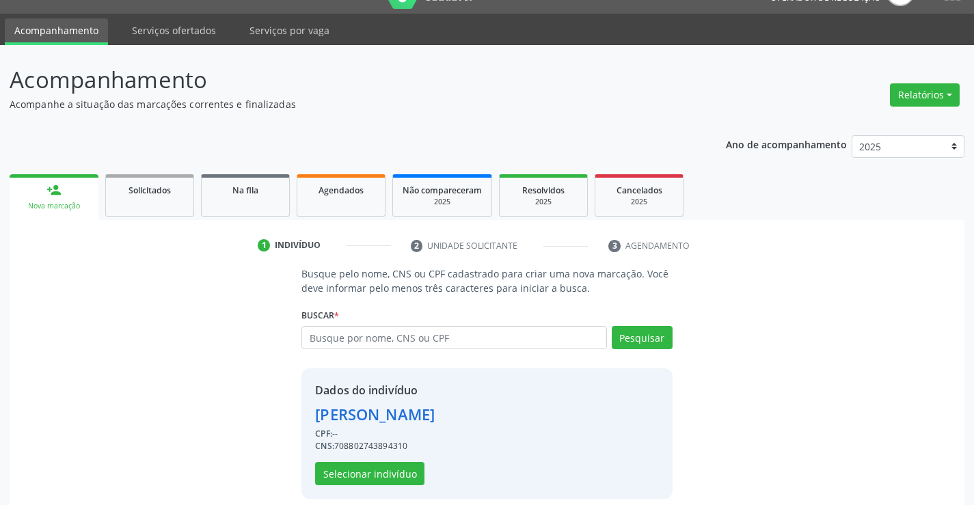
scroll to position [43, 0]
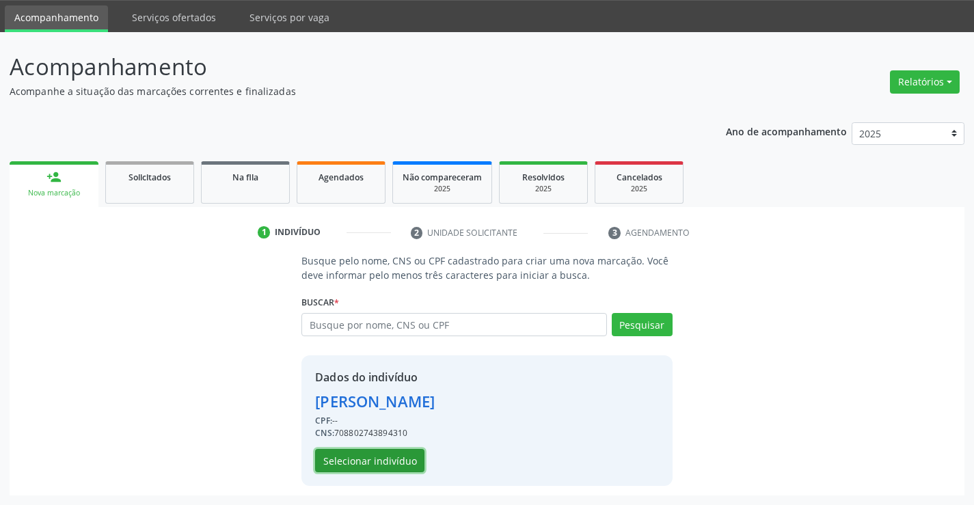
click at [345, 462] on button "Selecionar indivíduo" at bounding box center [369, 460] width 109 height 23
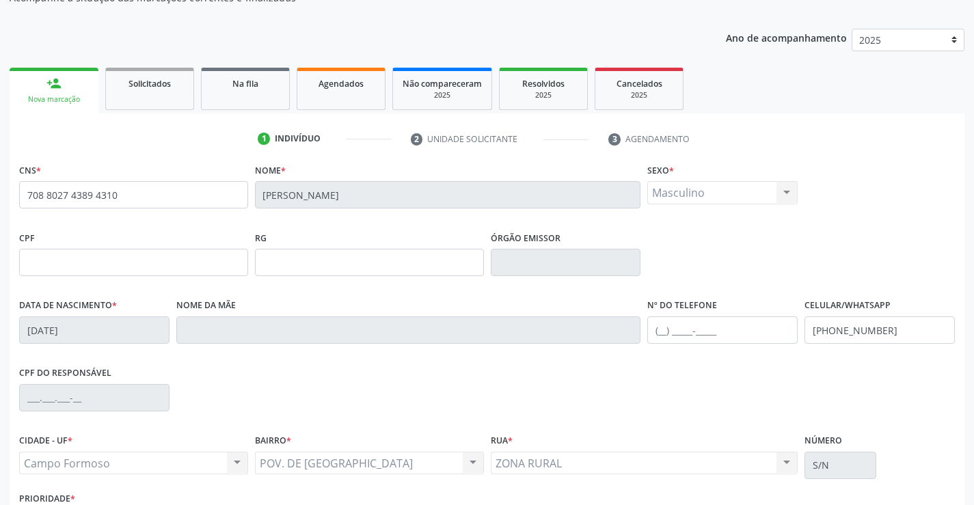
scroll to position [236, 0]
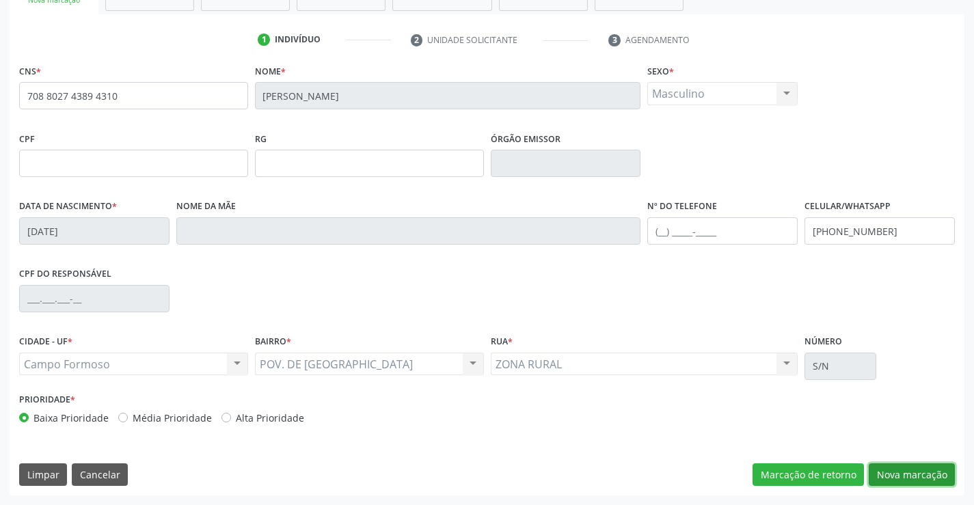
click at [916, 479] on button "Nova marcação" at bounding box center [912, 475] width 86 height 23
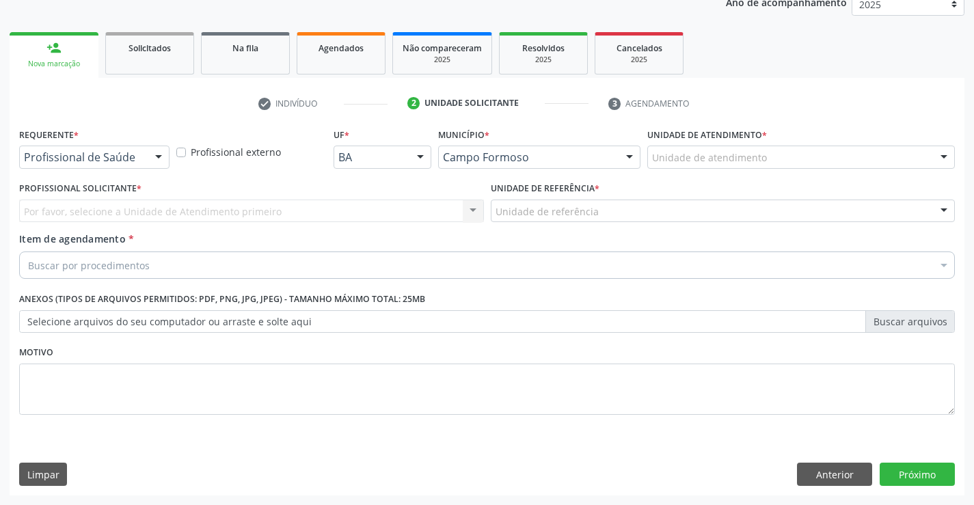
scroll to position [172, 0]
click at [154, 151] on div at bounding box center [158, 157] width 21 height 23
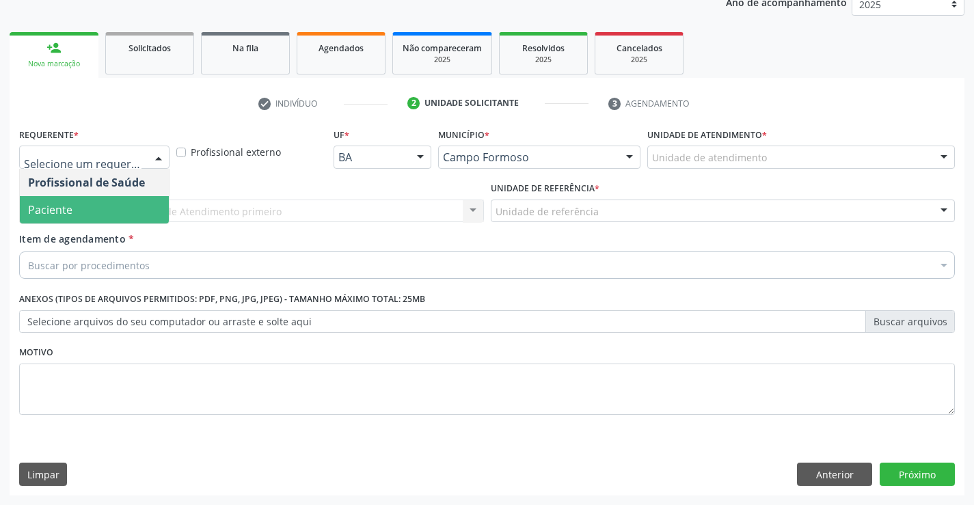
click at [96, 202] on span "Paciente" at bounding box center [94, 209] width 149 height 27
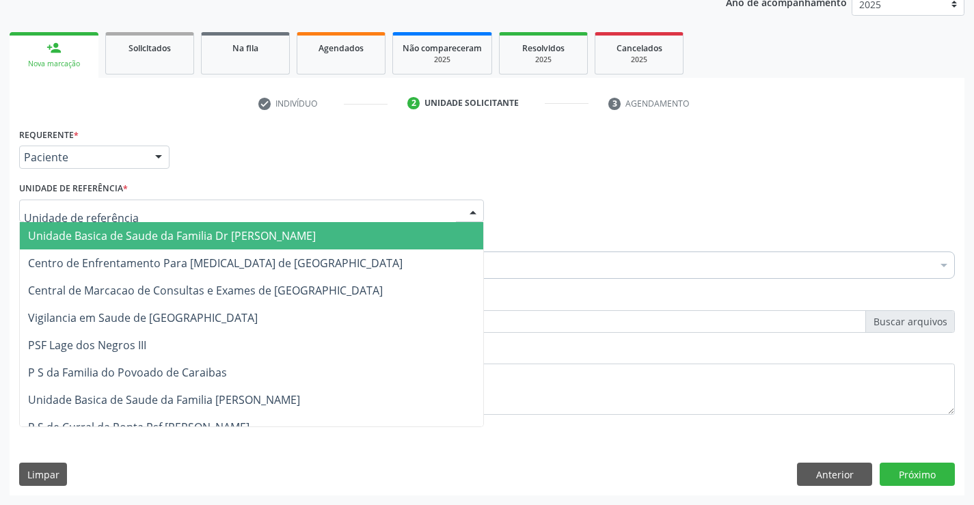
click at [477, 212] on div at bounding box center [473, 211] width 21 height 23
click at [403, 237] on span "Unidade Basica de Saude da Familia Dr [PERSON_NAME]" at bounding box center [252, 235] width 464 height 27
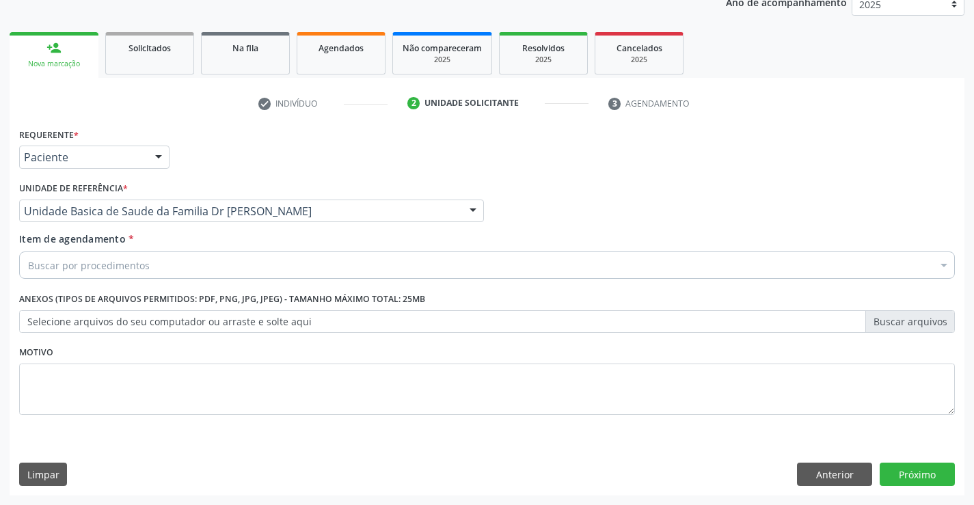
click at [376, 250] on div "Item de agendamento * Buscar por procedimentos Selecionar todos 0202040089 - 3X…" at bounding box center [487, 253] width 936 height 43
click at [361, 257] on div "Buscar por procedimentos" at bounding box center [487, 265] width 936 height 27
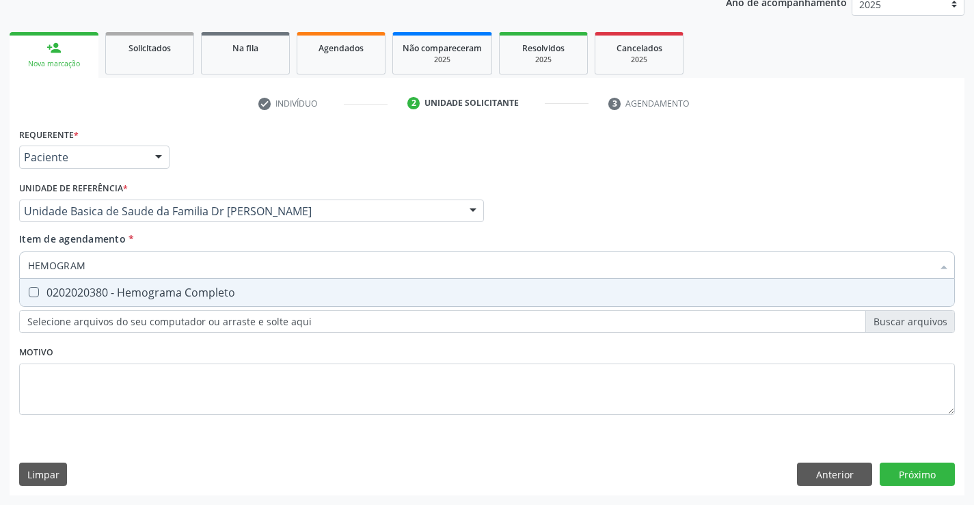
type input "HEMOGRAMA"
click at [225, 295] on div "0202020380 - Hemograma Completo" at bounding box center [487, 292] width 918 height 11
checkbox Completo "true"
type input "HEMOGRAMA"
click at [120, 387] on div "Requerente * Paciente Profissional de Saúde Paciente Nenhum resultado encontrad…" at bounding box center [487, 279] width 936 height 310
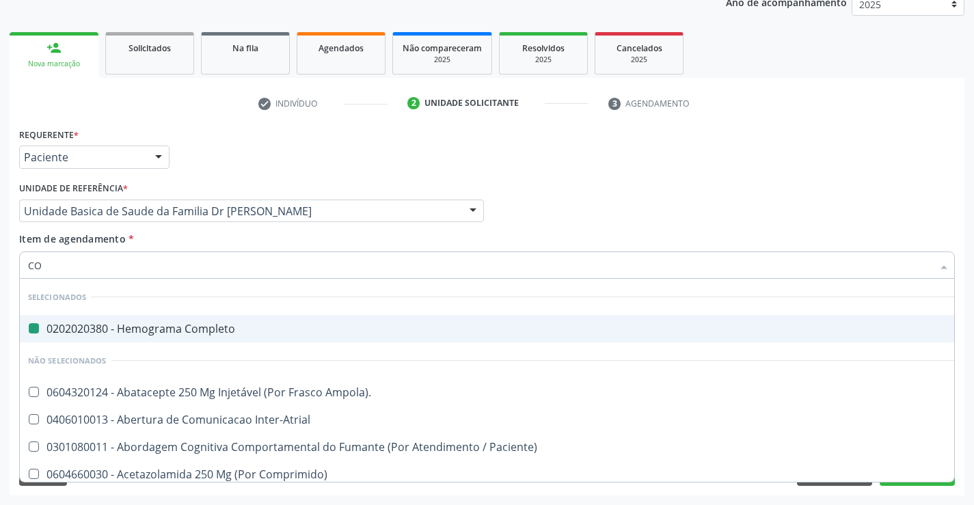
type input "COL"
checkbox Completo "false"
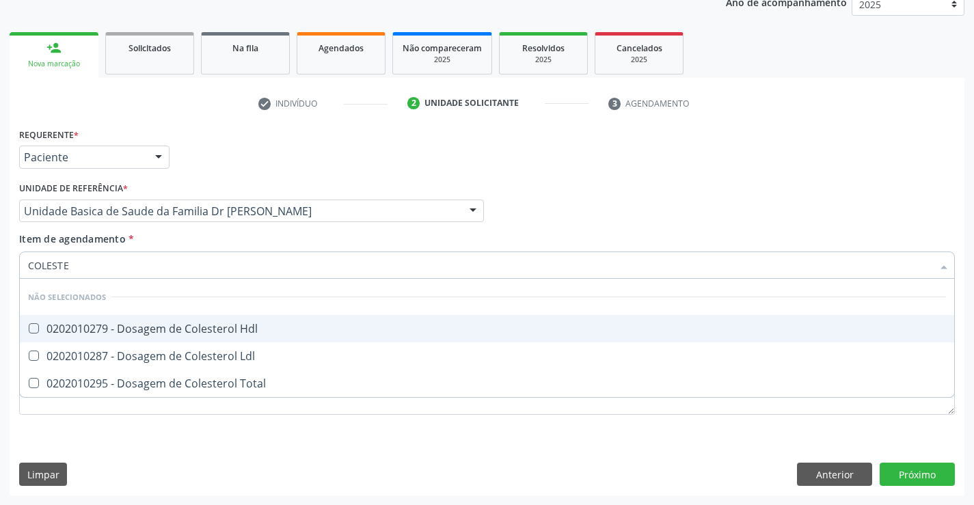
type input "COLESTER"
click at [132, 334] on div "0202010279 - Dosagem de Colesterol Hdl" at bounding box center [487, 328] width 918 height 11
checkbox Hdl "true"
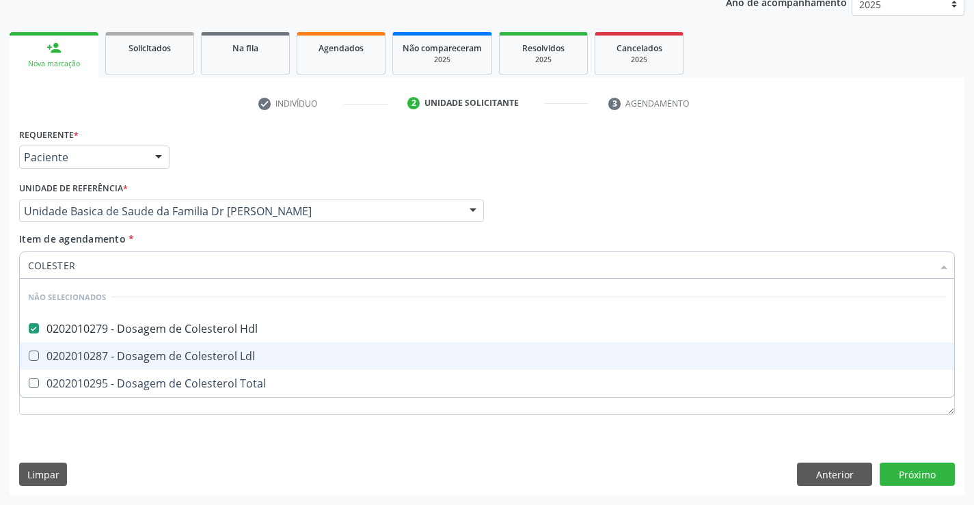
click at [125, 364] on span "0202010287 - Dosagem de Colesterol Ldl" at bounding box center [487, 356] width 935 height 27
checkbox Ldl "true"
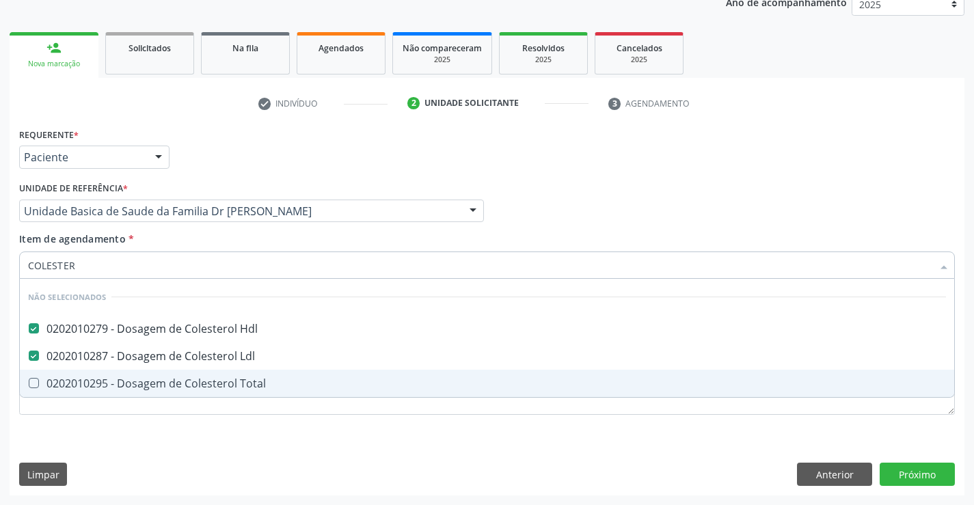
click at [120, 380] on div "0202010295 - Dosagem de Colesterol Total" at bounding box center [487, 383] width 918 height 11
checkbox Total "true"
type input "COLESTER"
click at [109, 459] on div "Requerente * Paciente Profissional de Saúde Paciente Nenhum resultado encontrad…" at bounding box center [487, 309] width 955 height 371
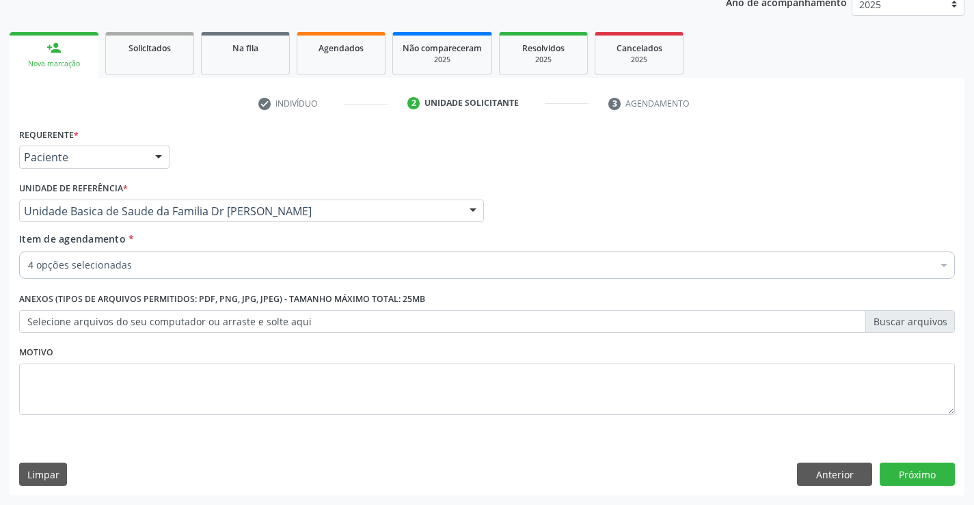
click at [154, 256] on div "4 opções selecionadas" at bounding box center [487, 265] width 936 height 27
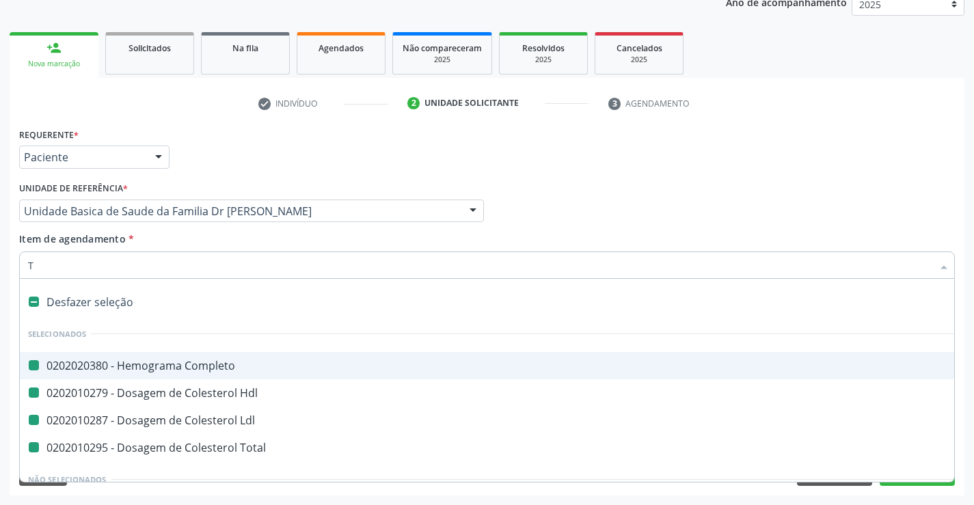
type input "TR"
checkbox Completo "false"
checkbox Ldl "false"
checkbox Hdl "false"
checkbox Total "false"
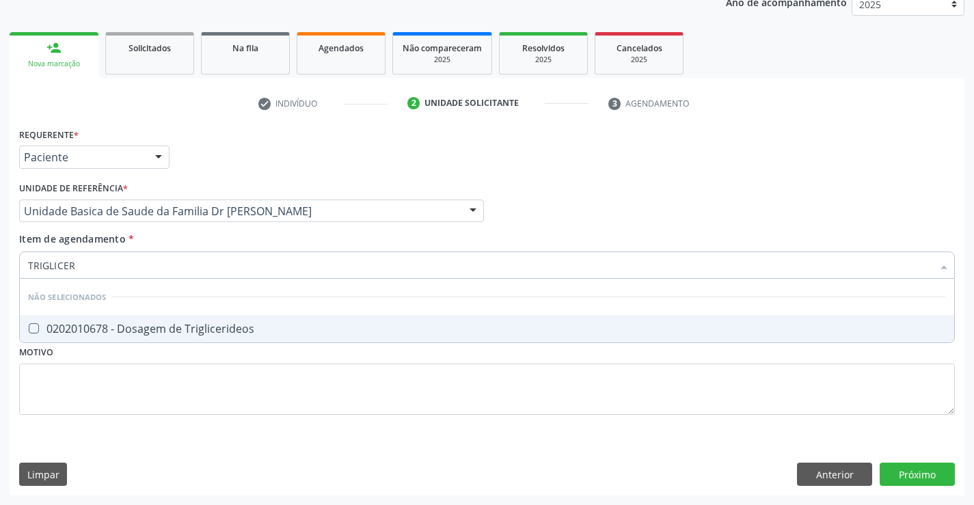
type input "TRIGLICERI"
click at [154, 329] on div "0202010678 - Dosagem de Triglicerideos" at bounding box center [487, 328] width 918 height 11
checkbox Triglicerideos "true"
type input "TRIGLICERI"
click at [155, 369] on div "Requerente * Paciente Profissional de Saúde Paciente Nenhum resultado encontrad…" at bounding box center [487, 279] width 936 height 310
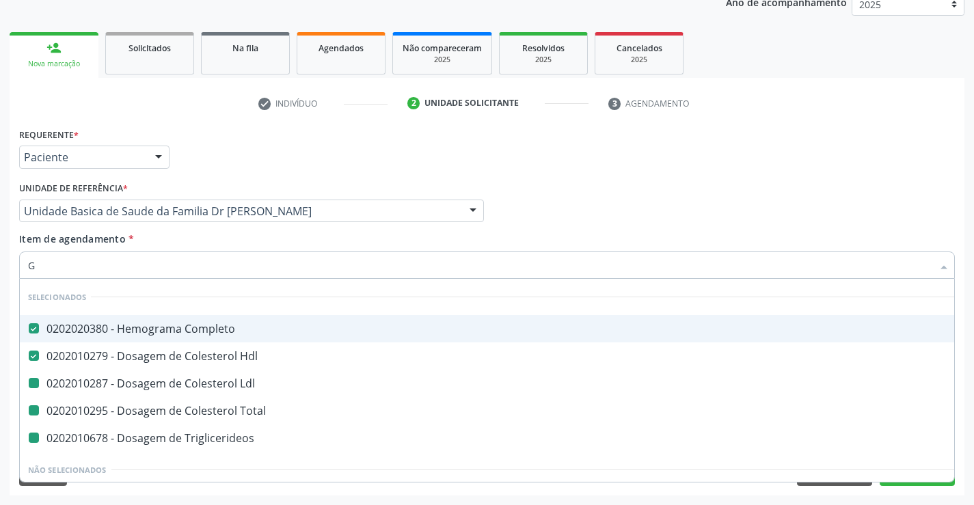
type input "GL"
checkbox Ldl "false"
checkbox Total "false"
checkbox Triglicerideos "false"
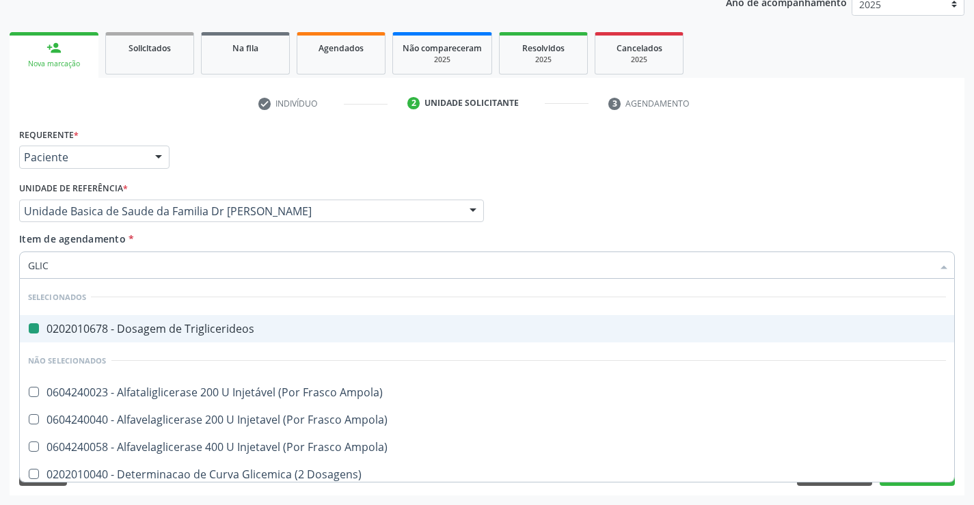
type input "GLICO"
checkbox Triglicerideos "false"
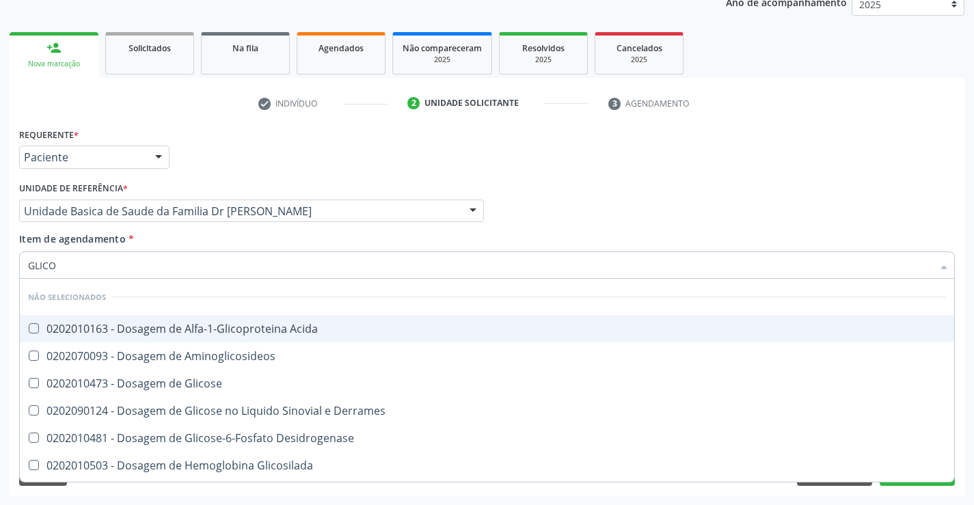
type input "GLICOS"
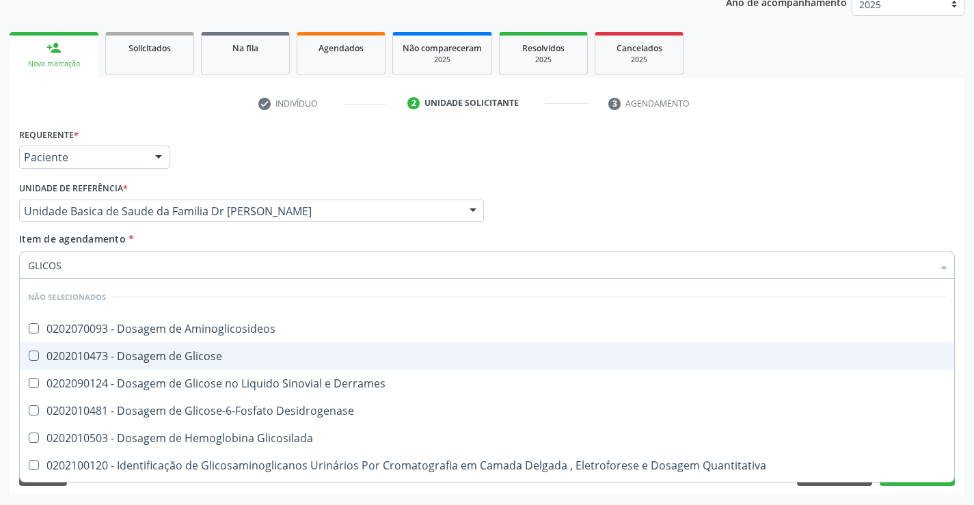
click at [159, 362] on div "0202010473 - Dosagem de Glicose" at bounding box center [487, 356] width 918 height 11
checkbox Glicose "true"
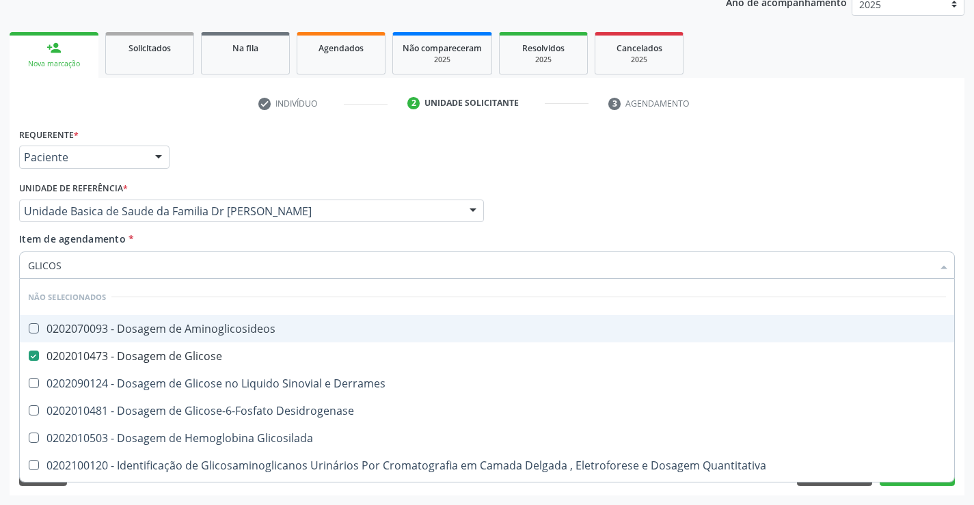
type input "GLICOS"
click at [522, 187] on div "Profissional Solicitante Por favor, selecione a Unidade de Atendimento primeiro…" at bounding box center [487, 204] width 943 height 53
checkbox Aminoglicosideos "true"
checkbox Derrames "true"
checkbox Desidrogenase "true"
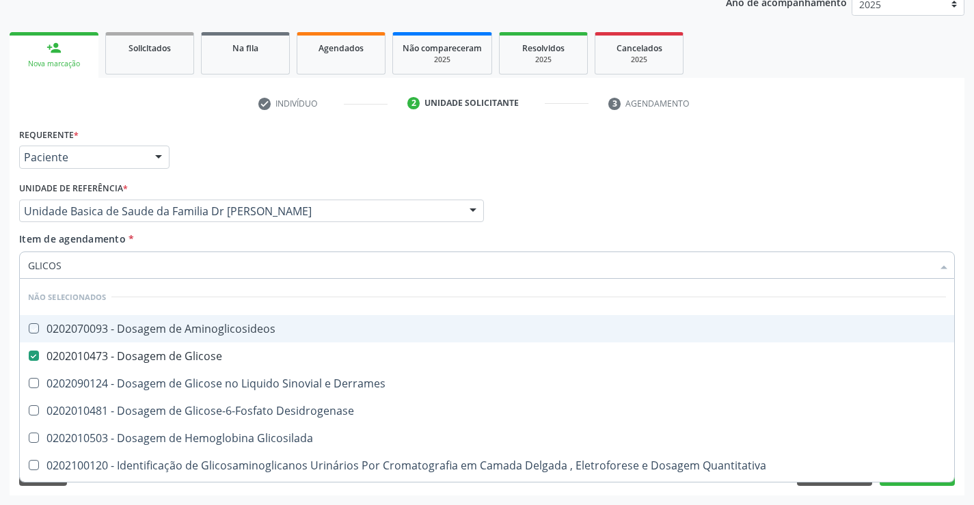
checkbox Glicosilada "true"
checkbox Quantitativa "true"
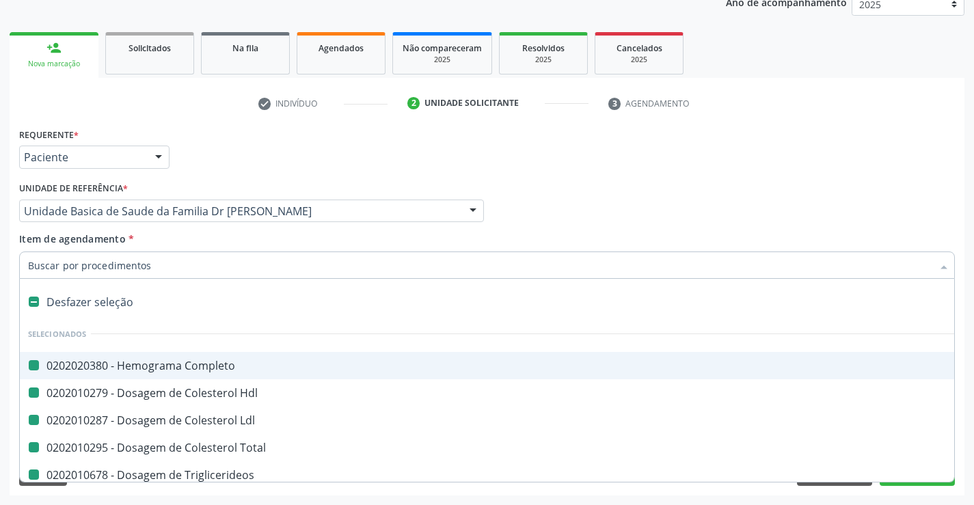
type input "U"
checkbox Completo "false"
checkbox Ldl "false"
checkbox Total "false"
checkbox Triglicerideos "false"
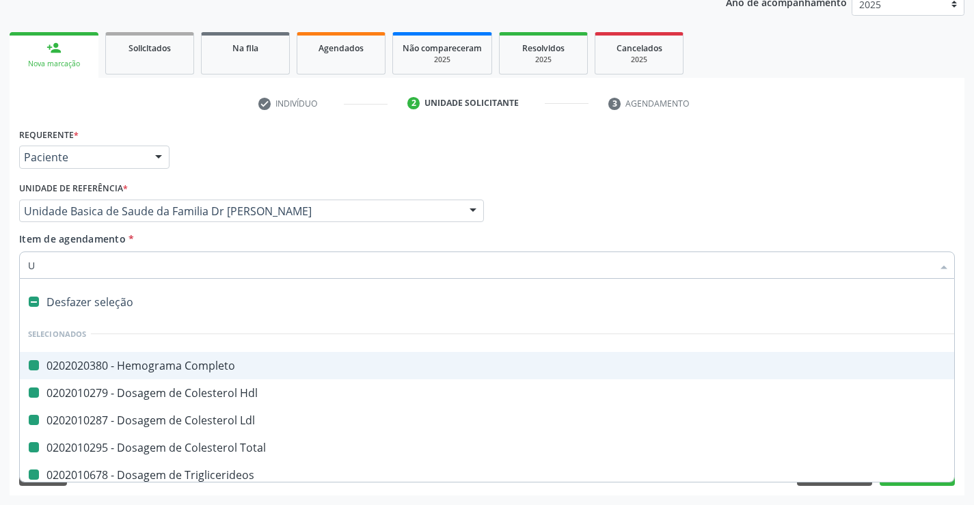
checkbox Glicose "false"
checkbox Hdl "false"
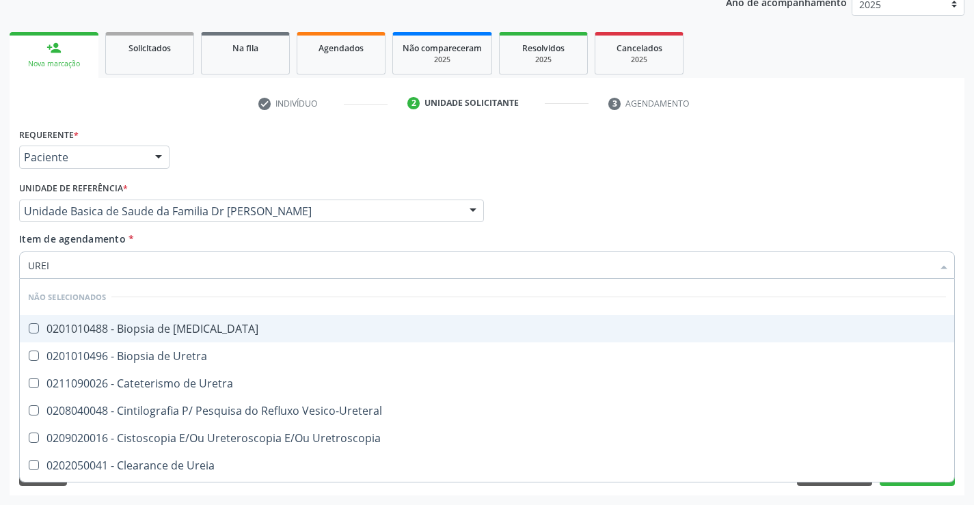
type input "UREIA"
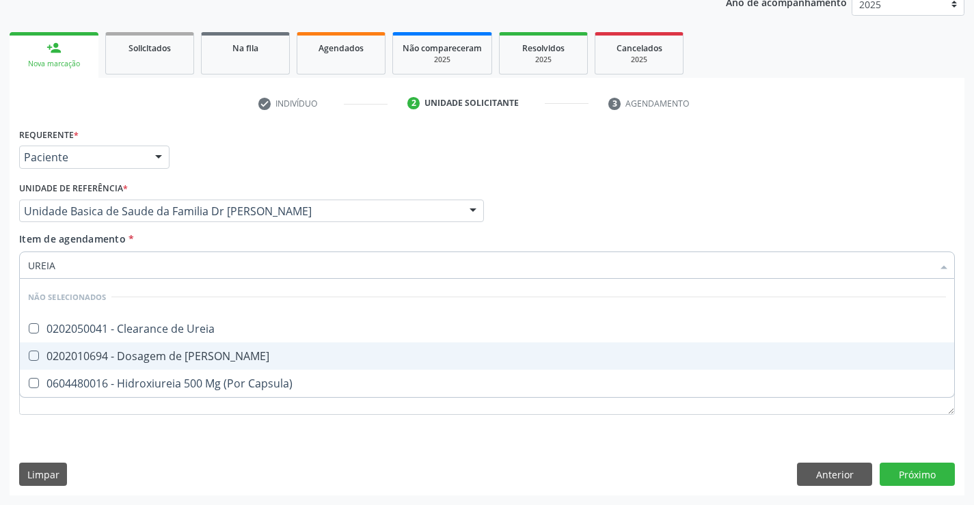
click at [177, 354] on div "0202010694 - Dosagem de [PERSON_NAME]" at bounding box center [487, 356] width 918 height 11
checkbox Ureia "true"
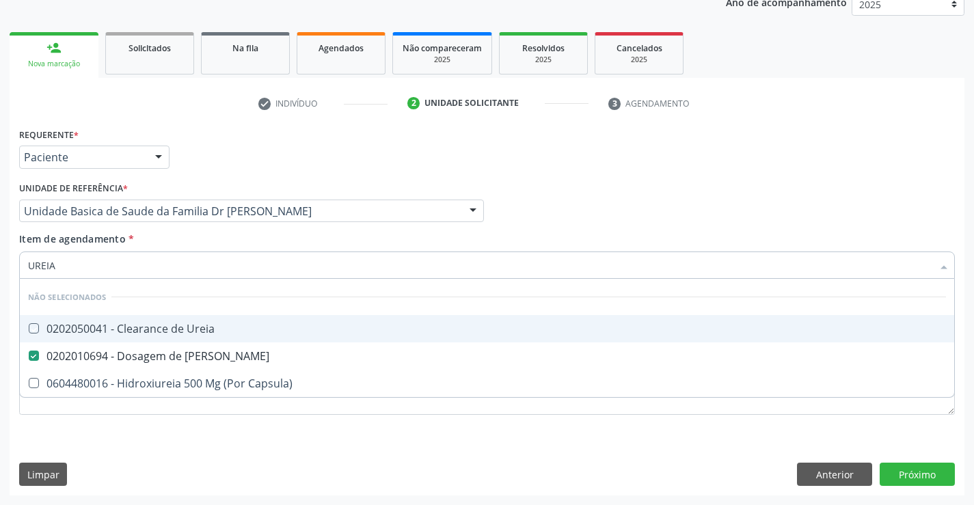
click at [524, 189] on div "Profissional Solicitante Por favor, selecione a Unidade de Atendimento primeiro…" at bounding box center [487, 204] width 943 height 53
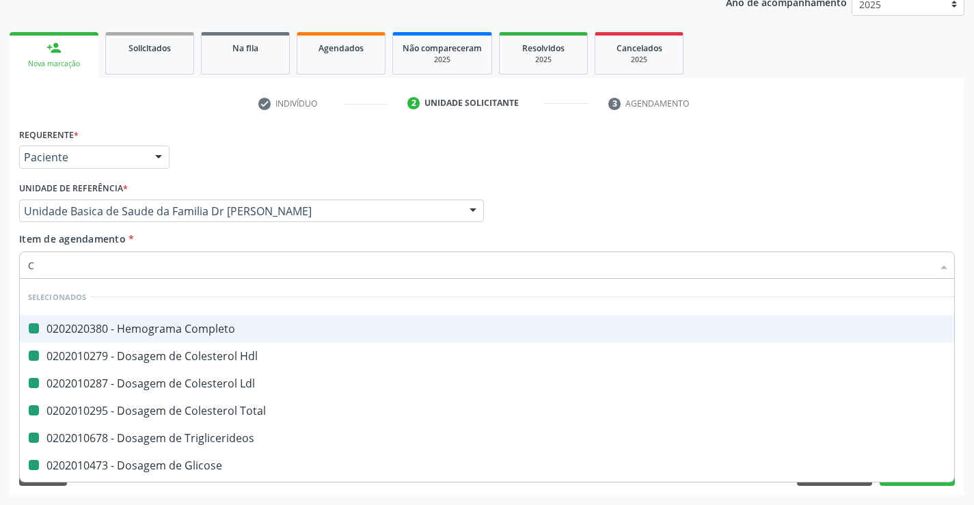
type input "CR"
checkbox Completo "false"
checkbox Ldl "false"
checkbox Hdl "false"
checkbox Total "false"
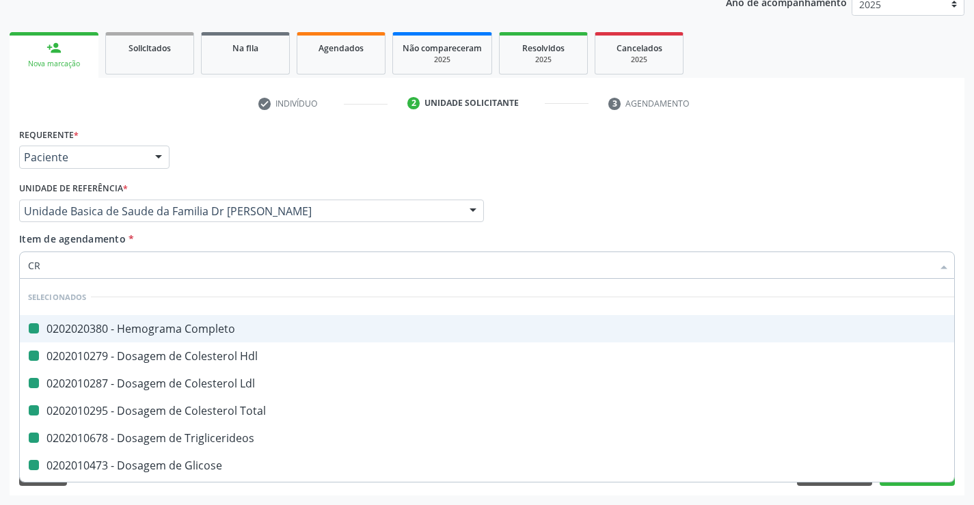
checkbox Triglicerideos "false"
checkbox Glicose "false"
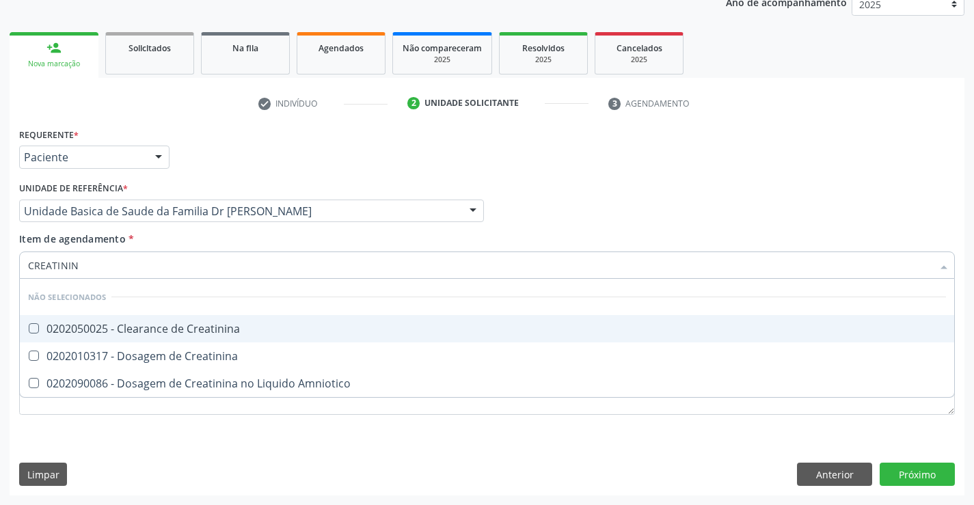
type input "CREATININA"
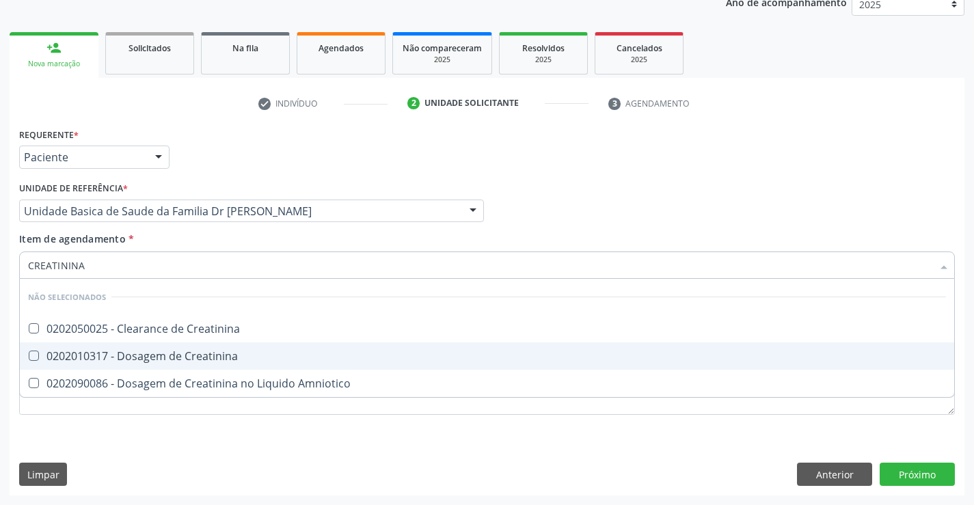
click at [148, 354] on div "0202010317 - Dosagem de Creatinina" at bounding box center [487, 356] width 918 height 11
checkbox Creatinina "true"
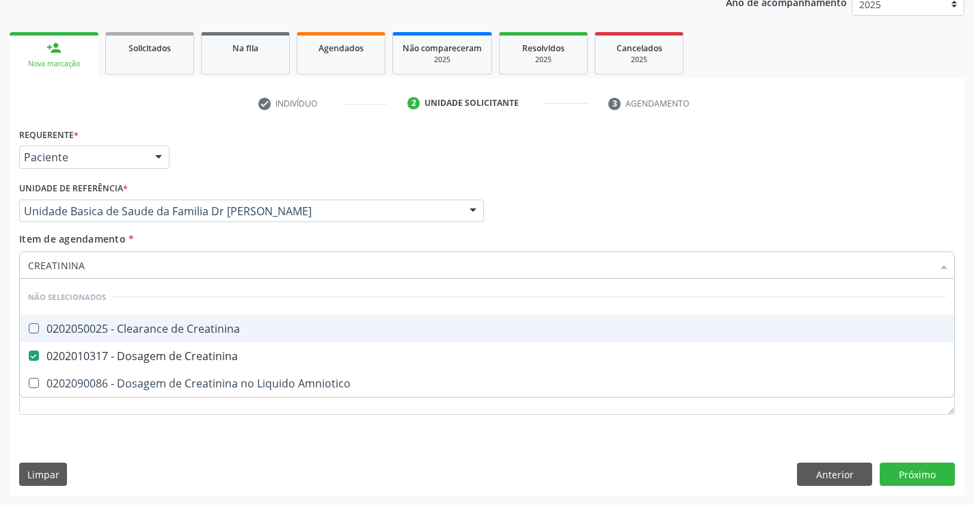
click at [542, 211] on div "Profissional Solicitante Por favor, selecione a Unidade de Atendimento primeiro…" at bounding box center [487, 204] width 943 height 53
checkbox Creatinina "true"
checkbox Amniotico "true"
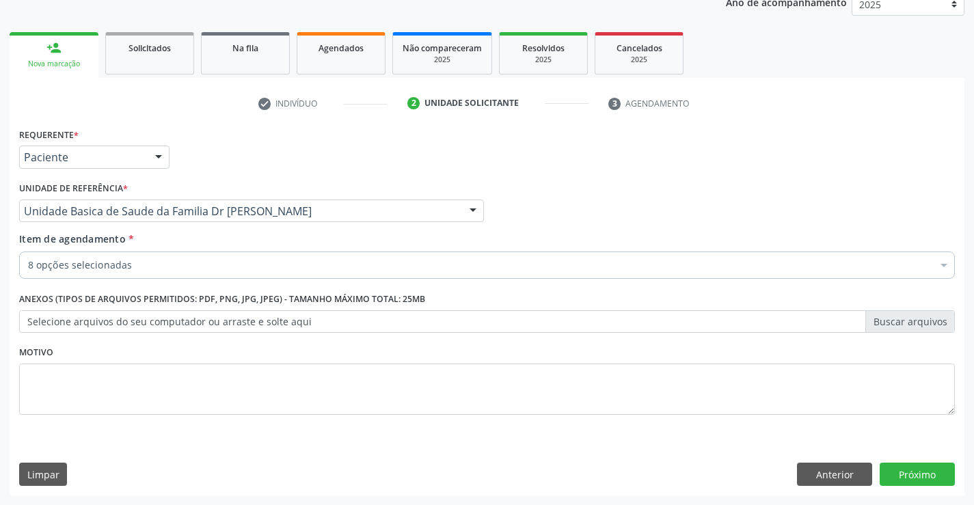
click at [162, 254] on div "8 opções selecionadas" at bounding box center [487, 265] width 936 height 27
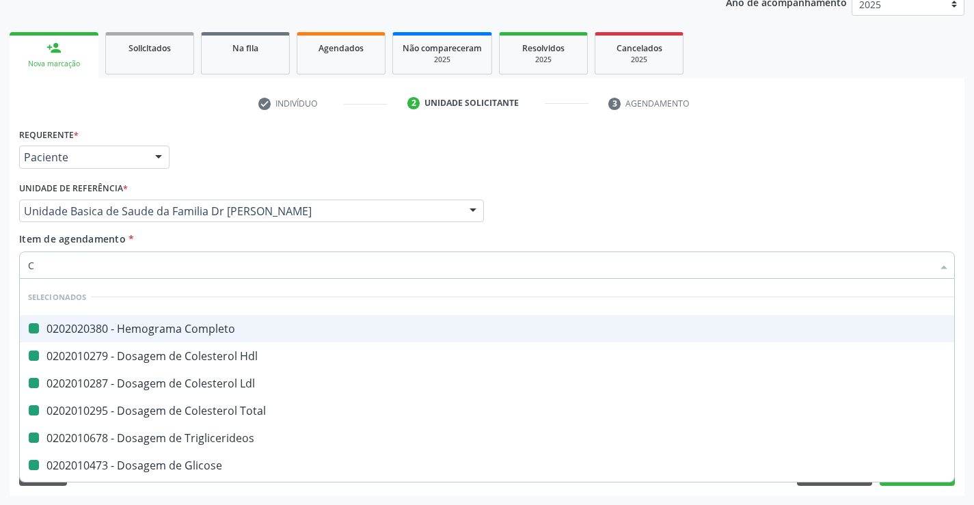
type input "CI"
checkbox Completo "false"
checkbox Hdl "false"
checkbox Ldl "false"
checkbox Total "false"
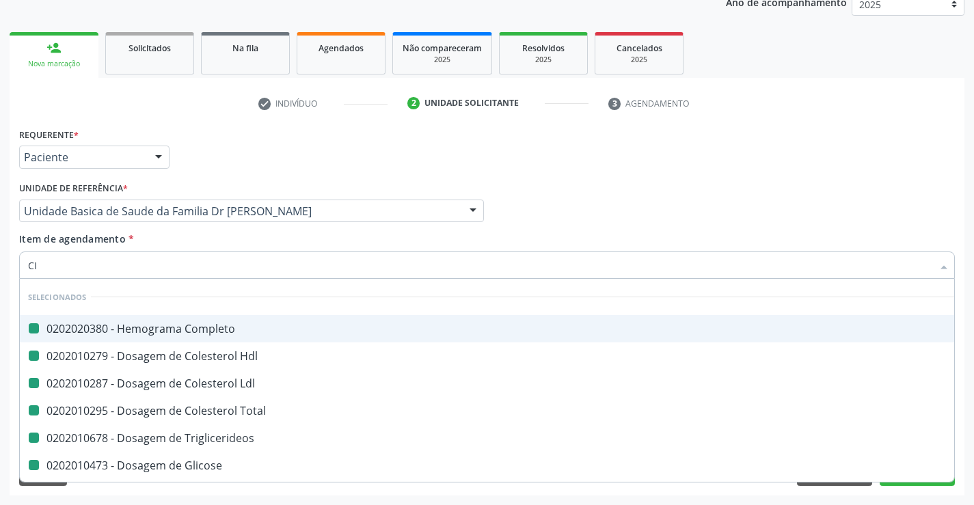
checkbox Triglicerideos "false"
checkbox Glicose "false"
checkbox Creatinina "false"
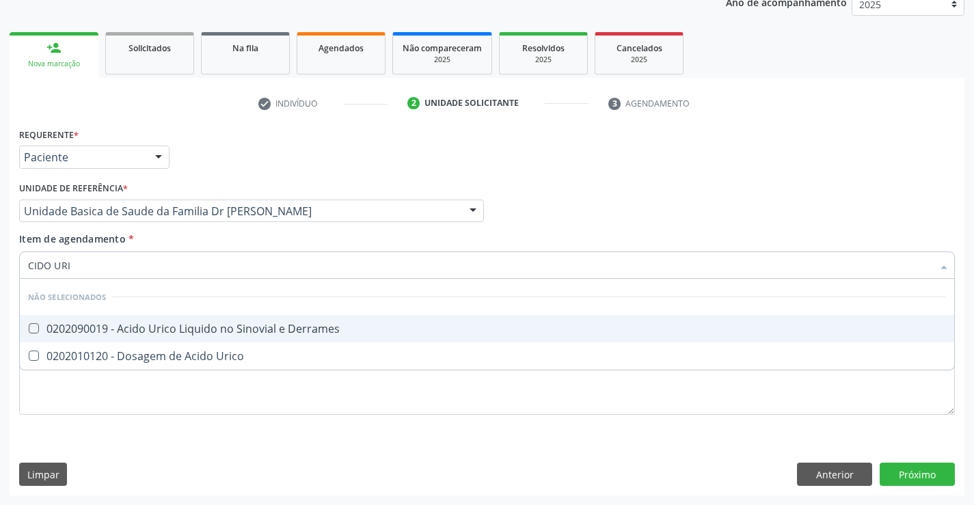
type input "CIDO URIC"
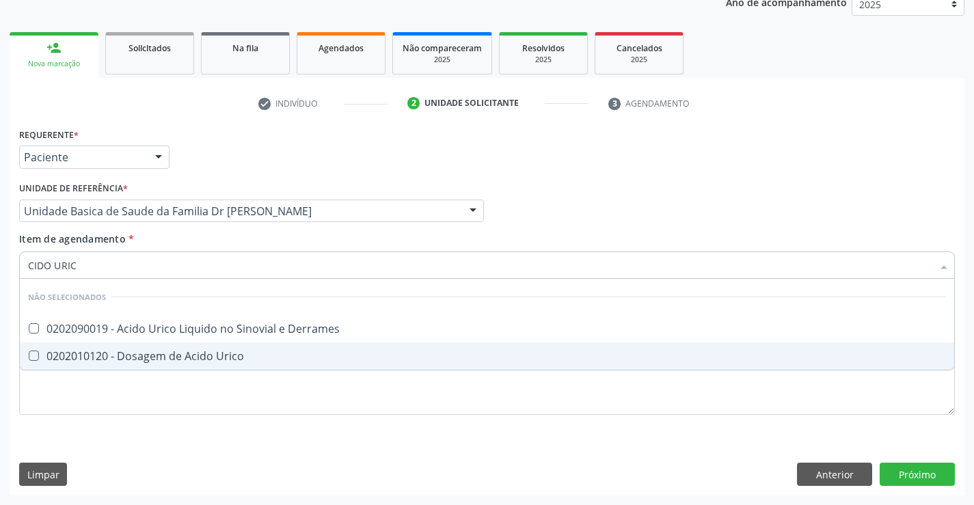
click at [144, 358] on div "0202010120 - Dosagem de Acido Urico" at bounding box center [487, 356] width 918 height 11
checkbox Urico "true"
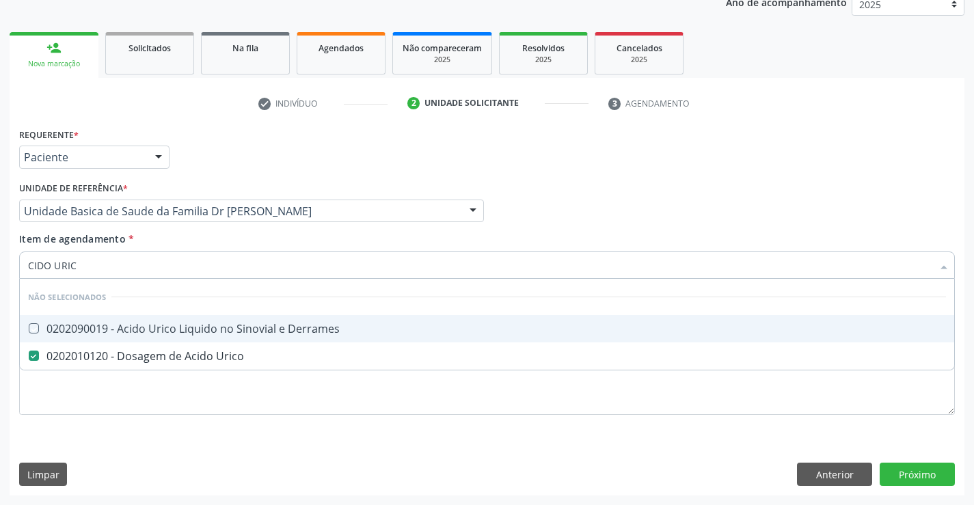
click at [628, 220] on div "Profissional Solicitante Por favor, selecione a Unidade de Atendimento primeiro…" at bounding box center [487, 204] width 943 height 53
checkbox Derrames "true"
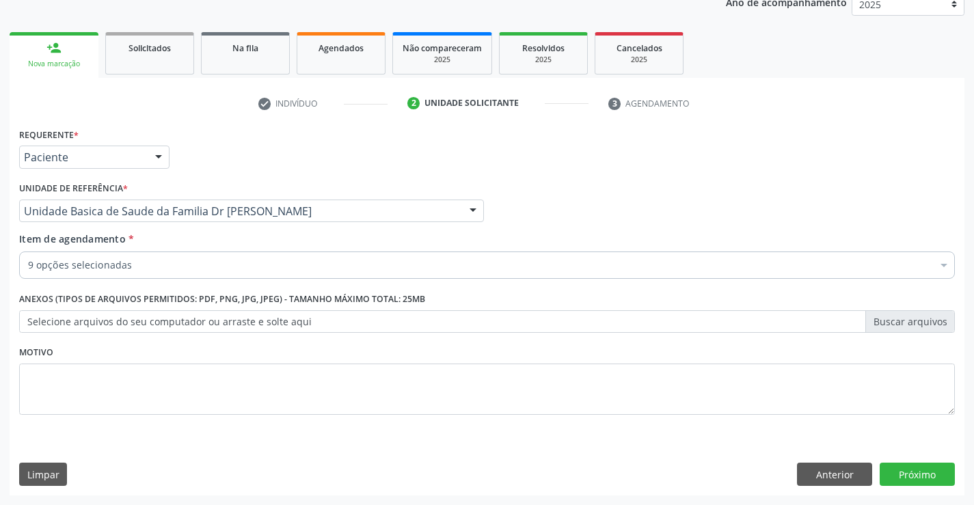
click at [158, 257] on div "9 opções selecionadas" at bounding box center [487, 265] width 936 height 27
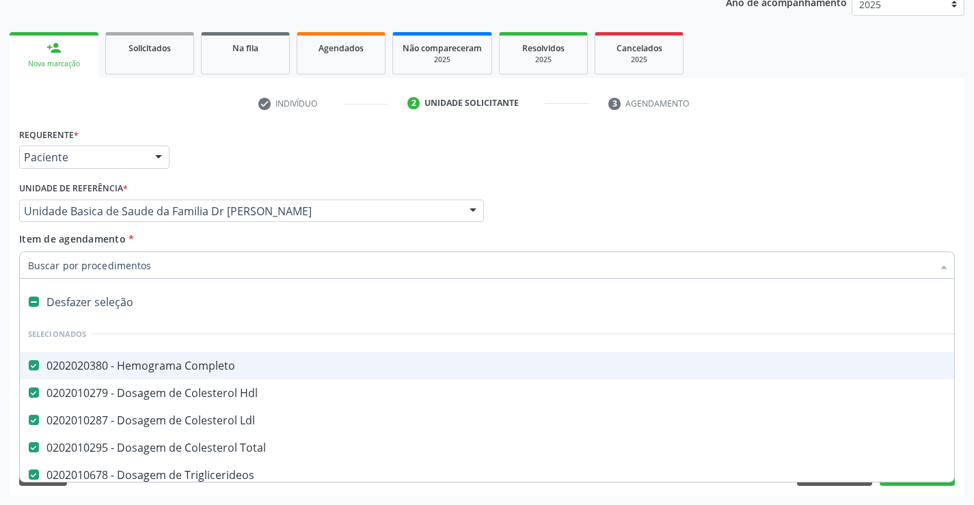
type input "G"
type input "FE"
checkbox Completo "false"
checkbox Hdl "false"
checkbox Ldl "false"
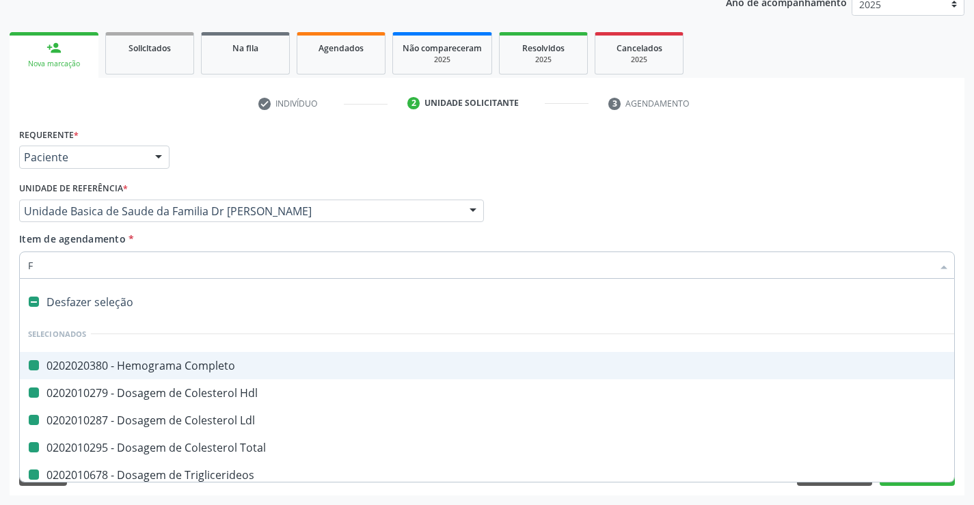
checkbox Total "false"
checkbox Triglicerideos "false"
checkbox Glicose "false"
checkbox Ureia "false"
checkbox Creatinina "false"
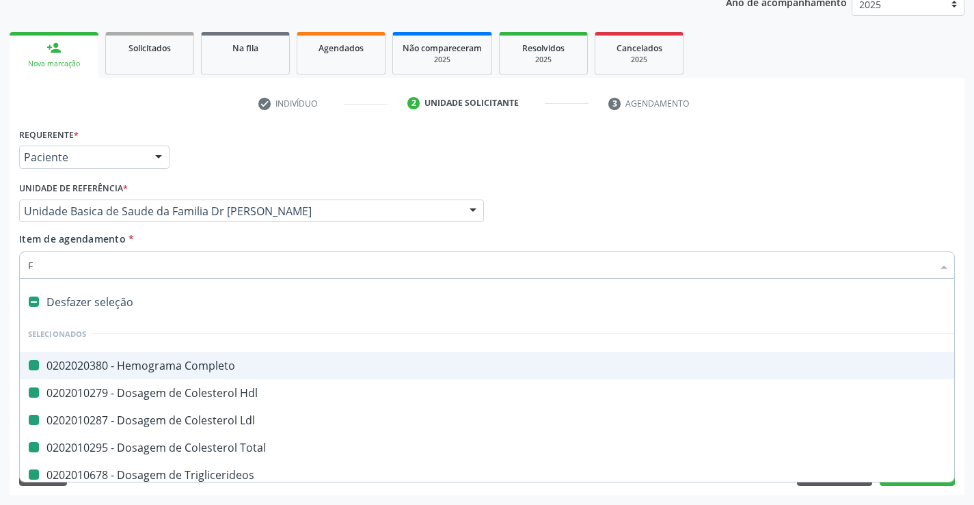
checkbox Urico "false"
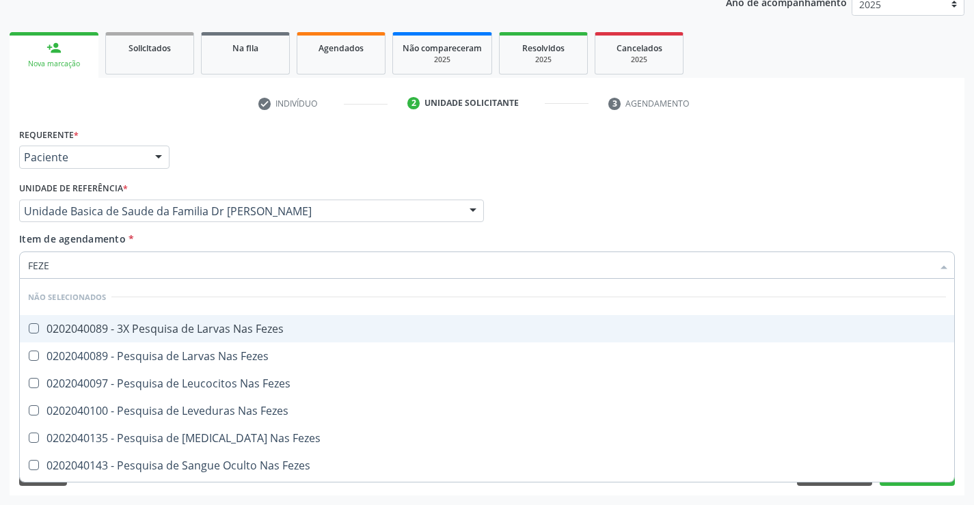
type input "FEZES"
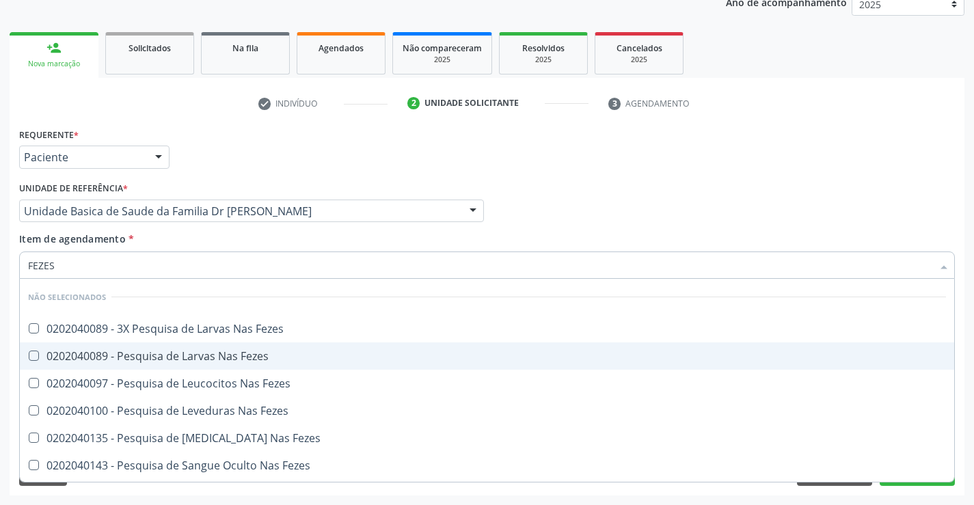
click at [200, 348] on span "0202040089 - Pesquisa de Larvas Nas Fezes" at bounding box center [487, 356] width 935 height 27
checkbox Fezes "true"
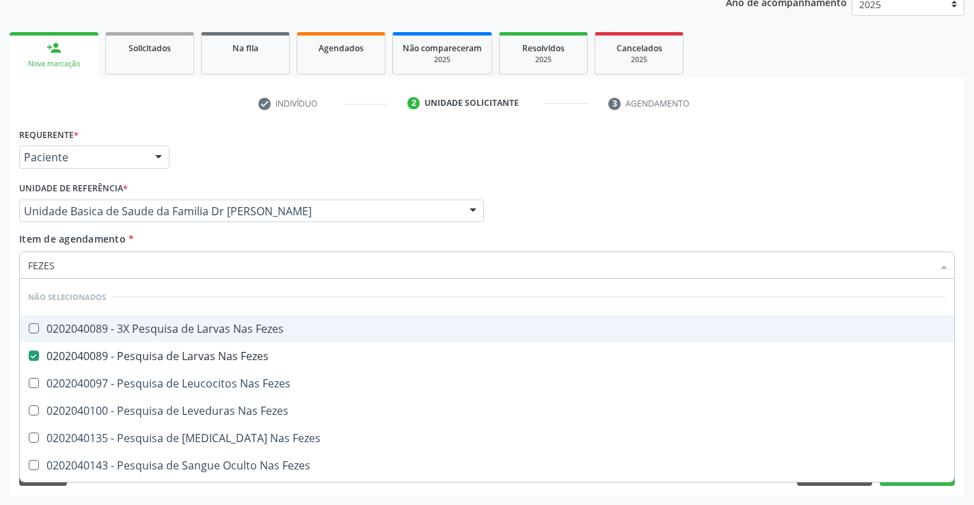
click at [520, 213] on div "Profissional Solicitante Por favor, selecione a Unidade de Atendimento primeiro…" at bounding box center [487, 204] width 943 height 53
checkbox Fezes "true"
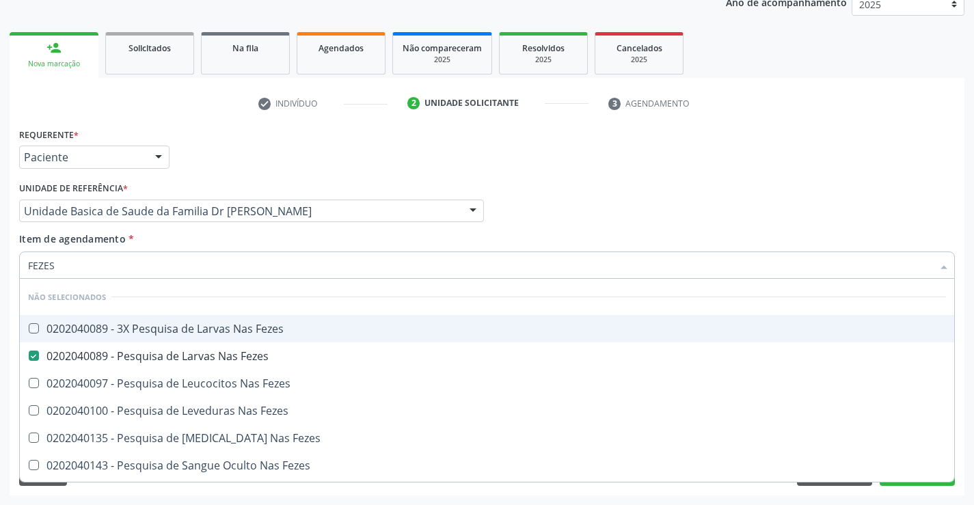
checkbox Fezes "true"
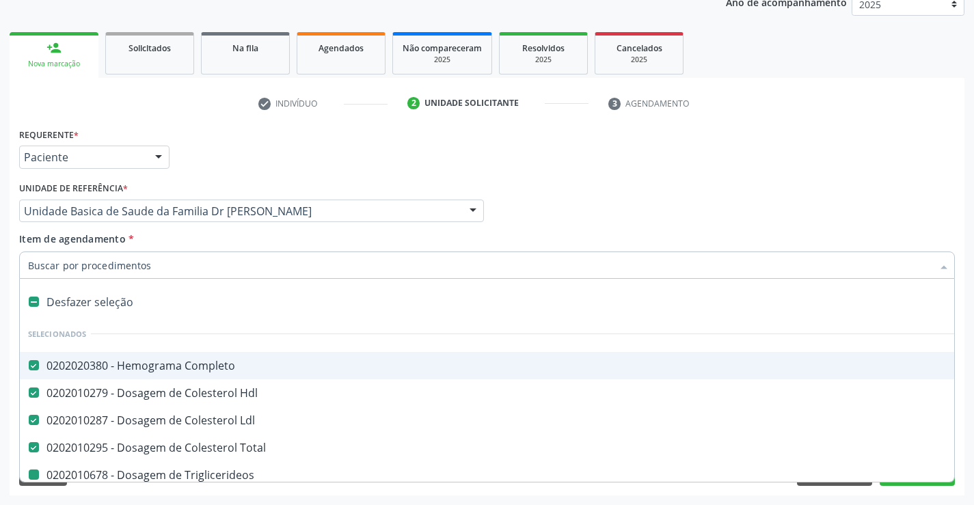
type input "U"
checkbox Triglicerideos "false"
checkbox Glicose "false"
checkbox Ureia "false"
checkbox Creatinina "false"
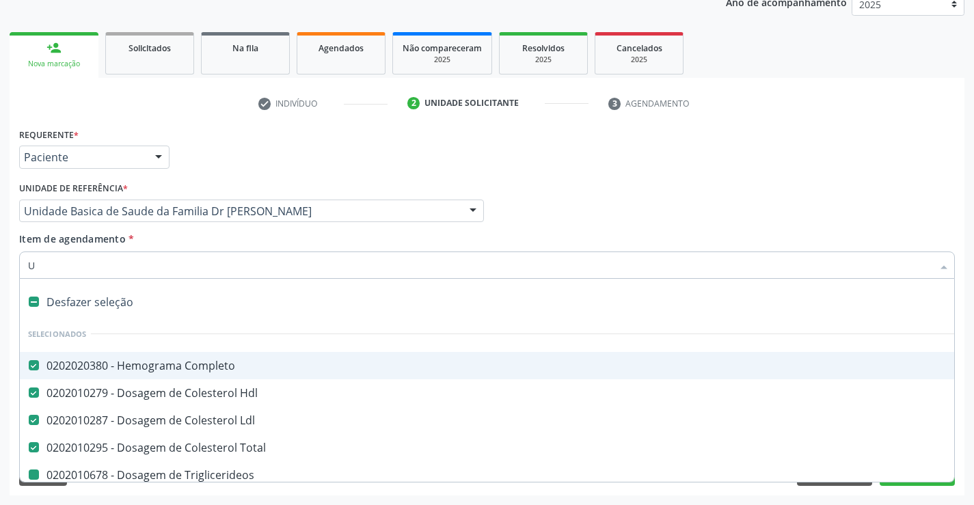
checkbox Urico "false"
checkbox Fezes "false"
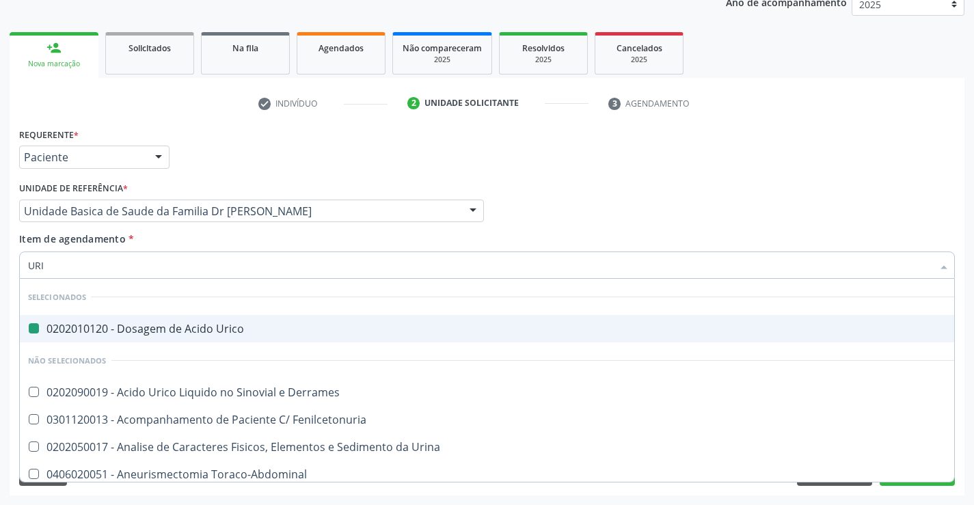
type input "URIN"
checkbox Urico "false"
type input "URINA"
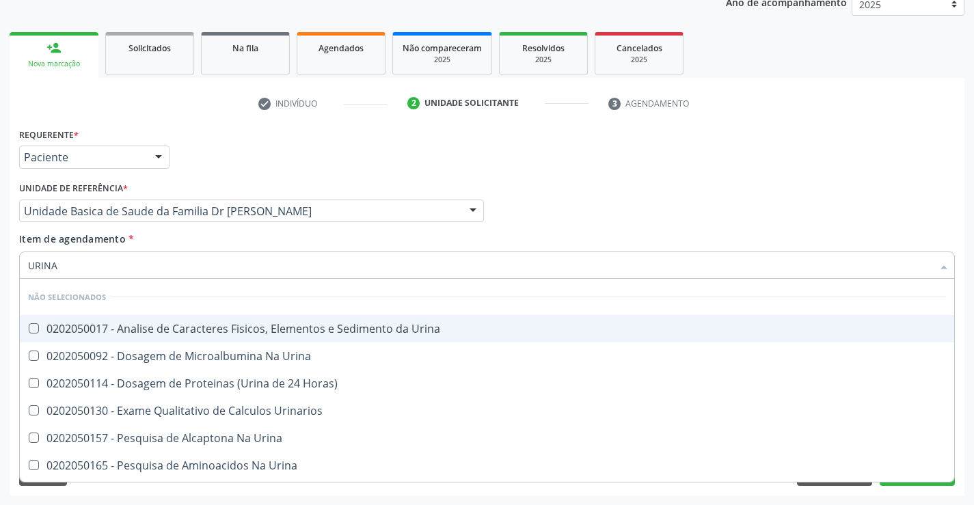
click at [219, 321] on span "0202050017 - Analise de Caracteres Fisicos, Elementos e Sedimento da Urina" at bounding box center [487, 328] width 935 height 27
checkbox Urina "true"
click at [576, 207] on div "Profissional Solicitante Por favor, selecione a Unidade de Atendimento primeiro…" at bounding box center [487, 204] width 943 height 53
checkbox Urina "true"
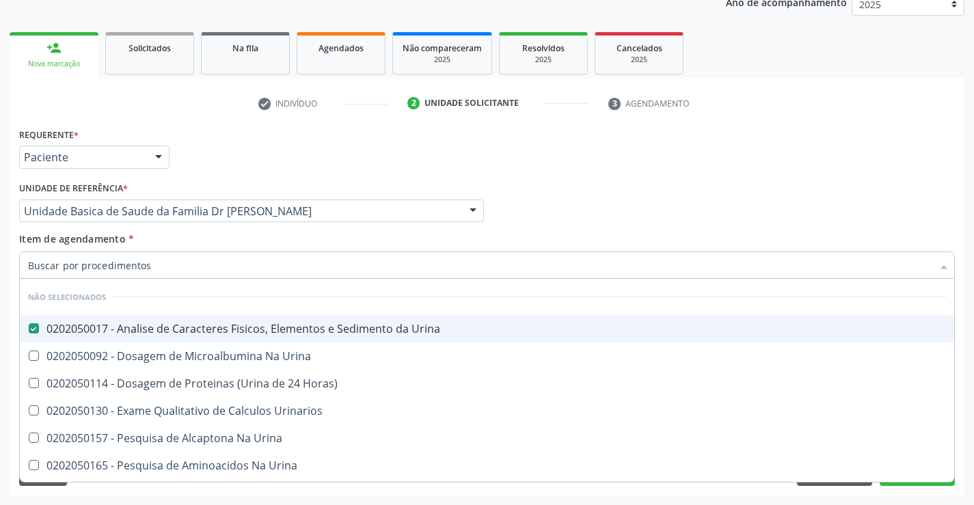
checkbox Urina "true"
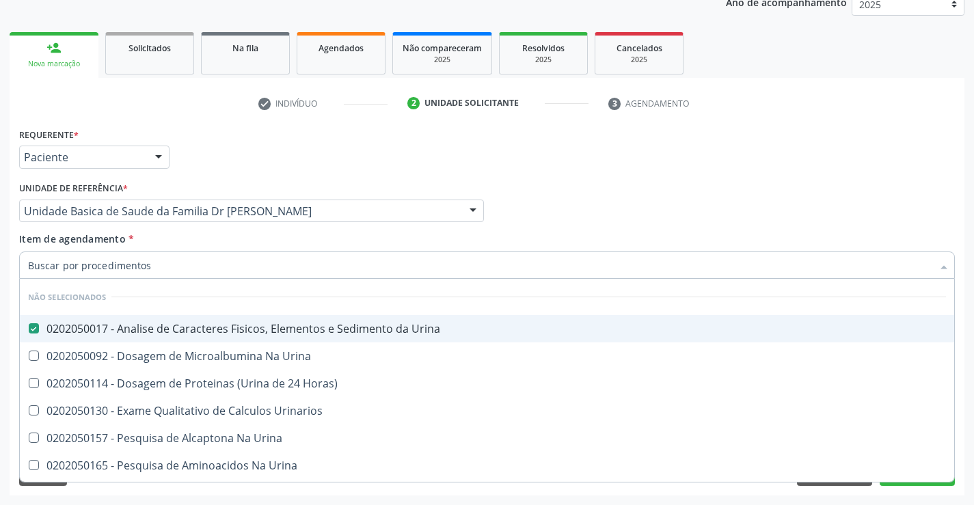
checkbox Urinarios "true"
checkbox Horas\) "true"
checkbox Urina "true"
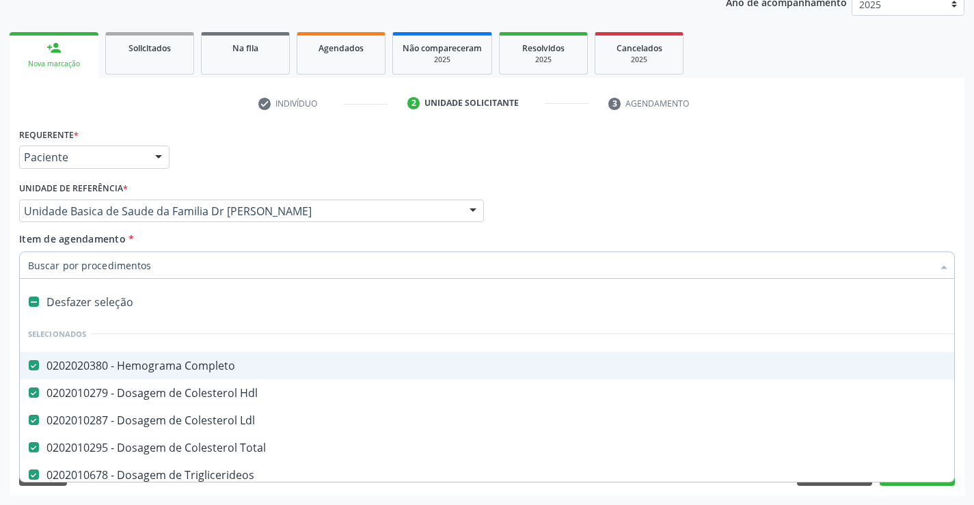
type input "T"
checkbox Urico "false"
checkbox Fezes "false"
checkbox Urina "false"
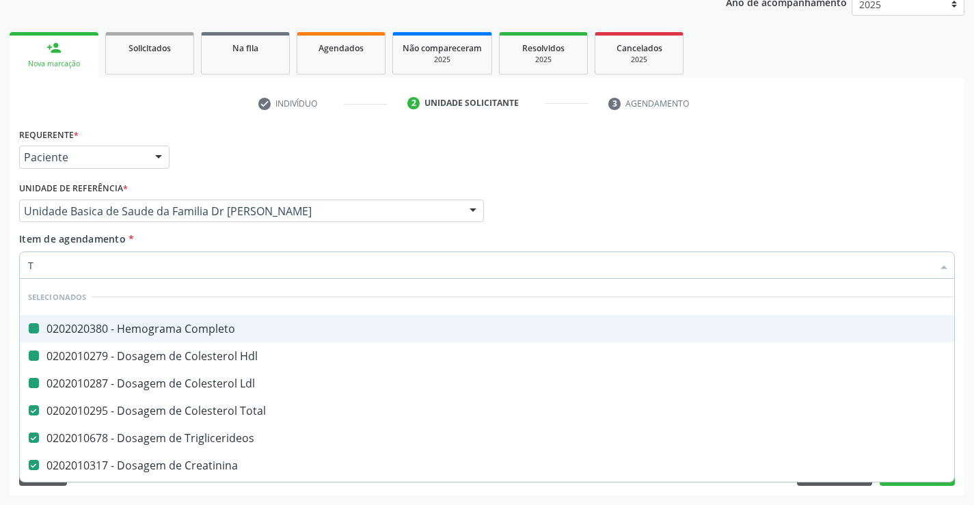
type input "TG"
checkbox Completo "false"
checkbox Ldl "false"
checkbox Hdl "false"
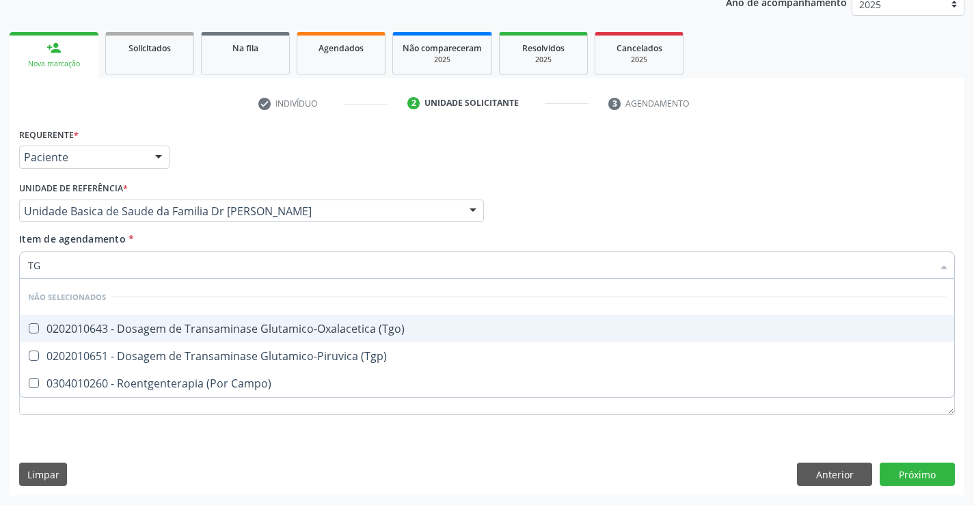
type input "TGO"
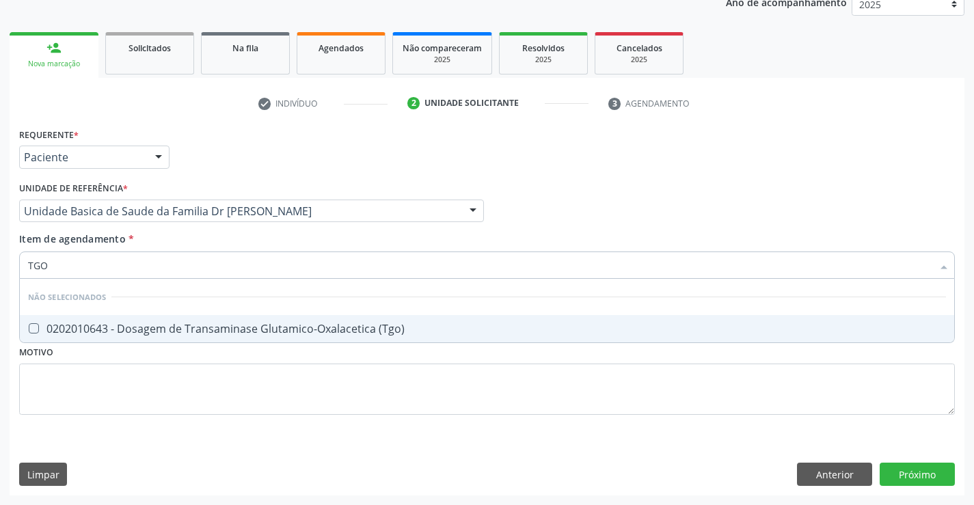
click at [203, 323] on div "0202010643 - Dosagem de Transaminase Glutamico-Oxalacetica (Tgo)" at bounding box center [487, 328] width 918 height 11
checkbox \(Tgo\) "true"
click at [571, 204] on div "Profissional Solicitante Por favor, selecione a Unidade de Atendimento primeiro…" at bounding box center [487, 204] width 943 height 53
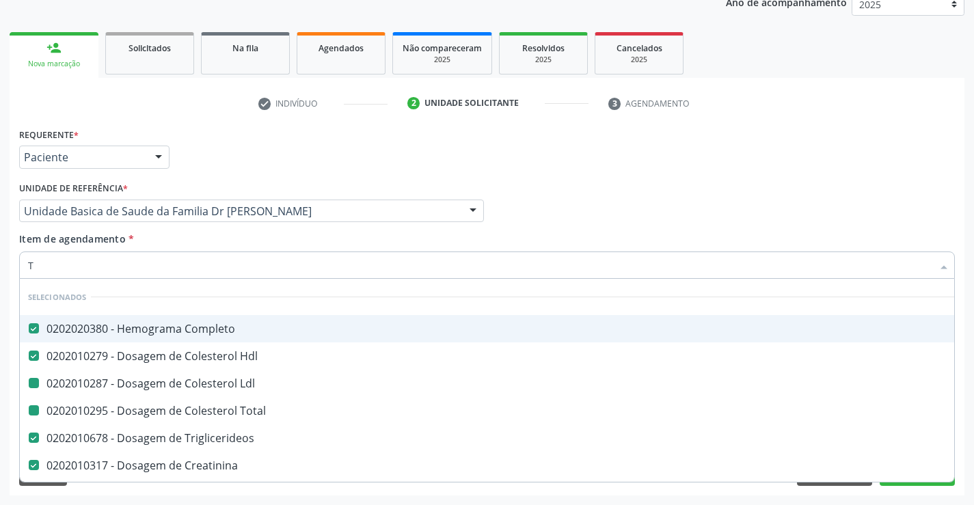
type input "TG"
checkbox Ldl "false"
checkbox Total "false"
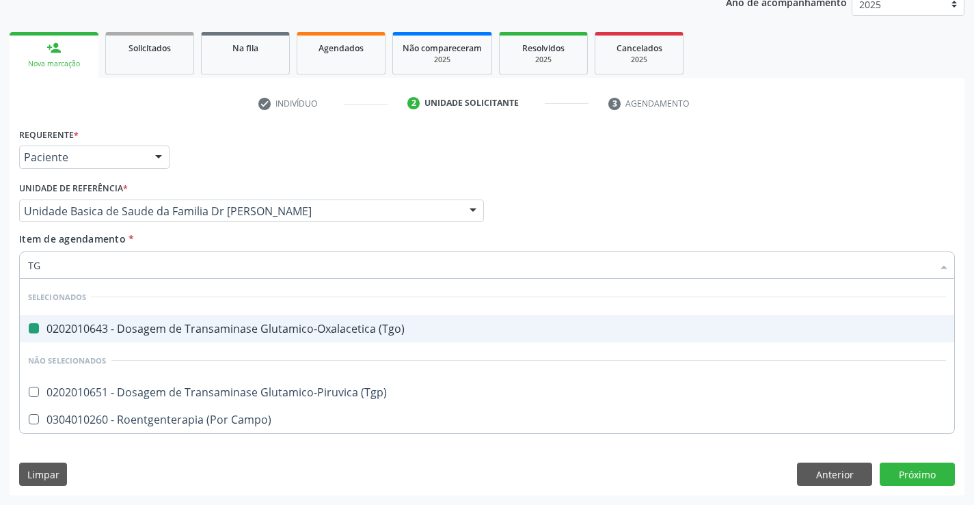
type input "TGP"
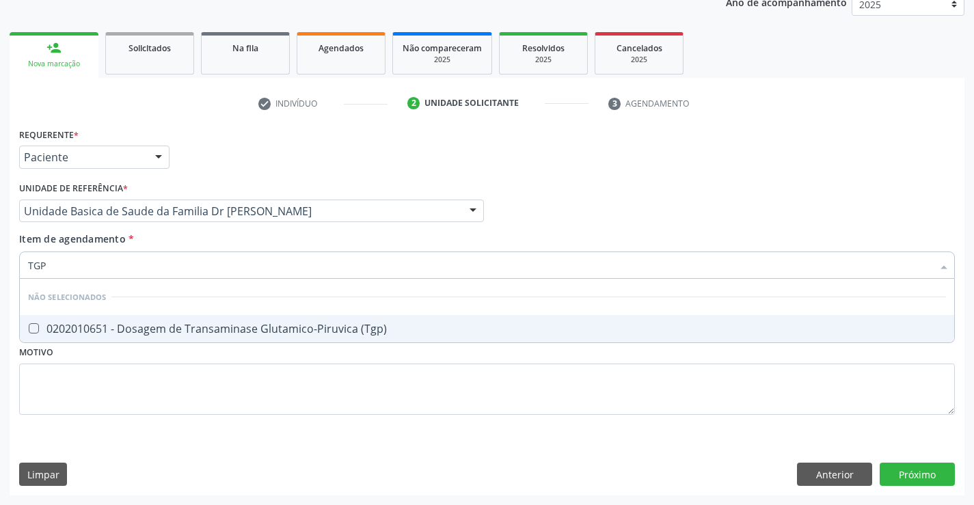
click at [135, 328] on div "0202010651 - Dosagem de Transaminase Glutamico-Piruvica (Tgp)" at bounding box center [487, 328] width 918 height 11
checkbox \(Tgp\) "true"
click at [663, 202] on div "Profissional Solicitante Por favor, selecione a Unidade de Atendimento primeiro…" at bounding box center [487, 204] width 943 height 53
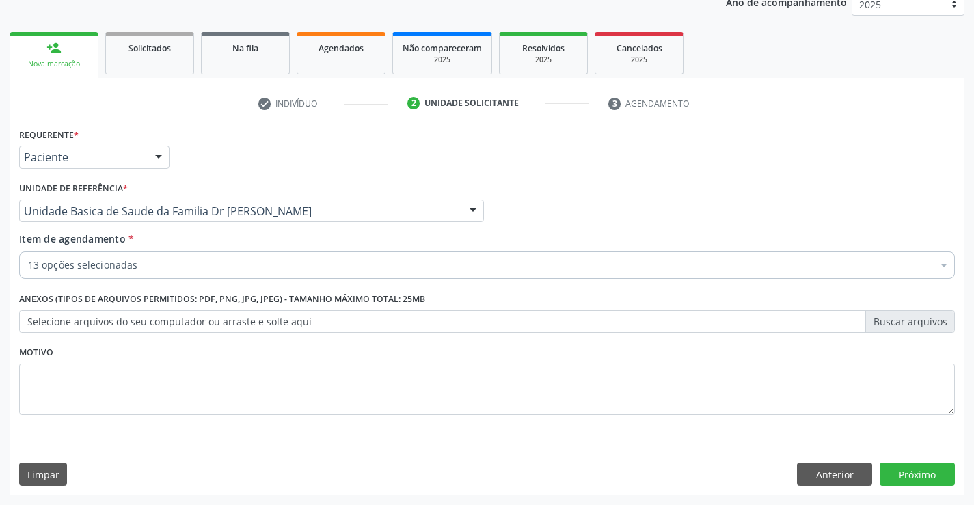
click at [204, 285] on div "Requerente * Paciente Profissional de Saúde Paciente Nenhum resultado encontrad…" at bounding box center [487, 279] width 936 height 310
click at [167, 258] on div "13 opções selecionadas" at bounding box center [487, 265] width 936 height 27
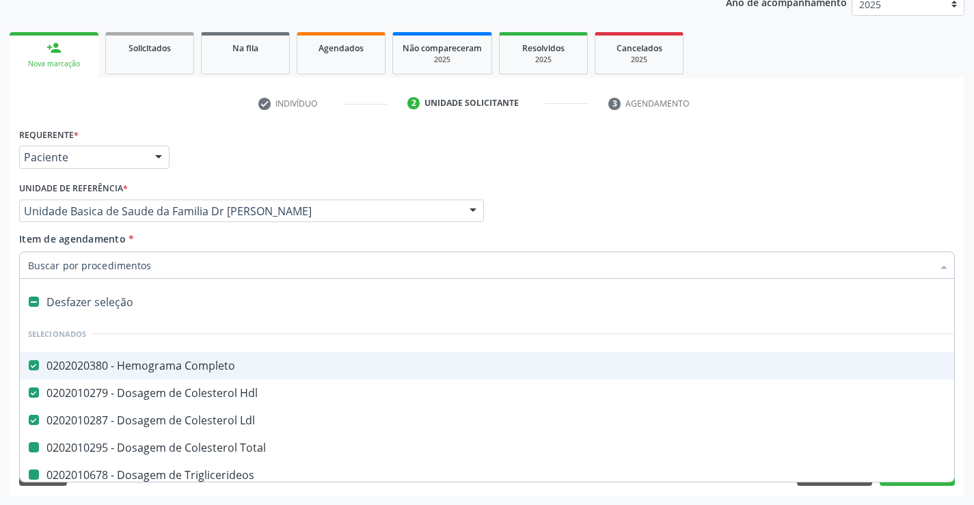
type input "V"
checkbox Total "false"
checkbox Triglicerideos "false"
checkbox Glicose "false"
checkbox Ureia "false"
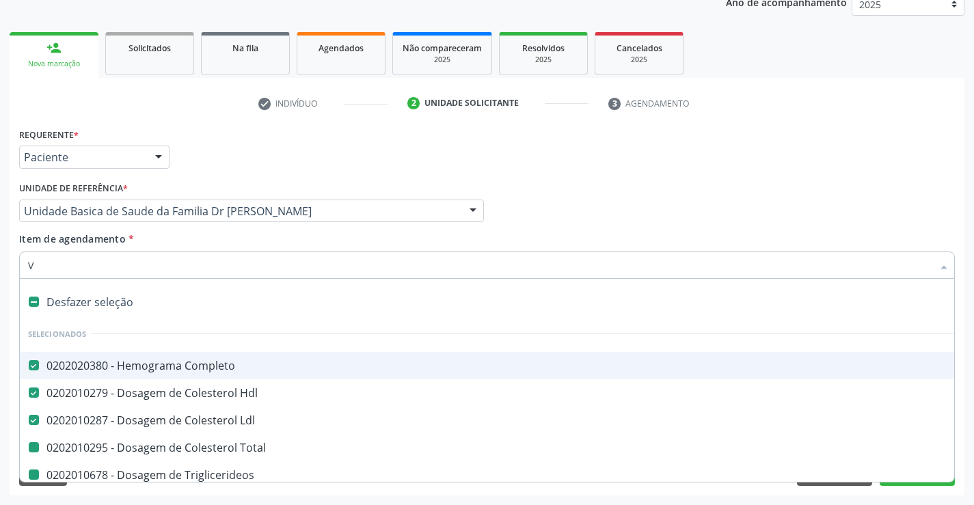
checkbox Creatinina "false"
checkbox Urico "false"
checkbox Fezes "false"
checkbox Urina "false"
checkbox \(Tgo\) "false"
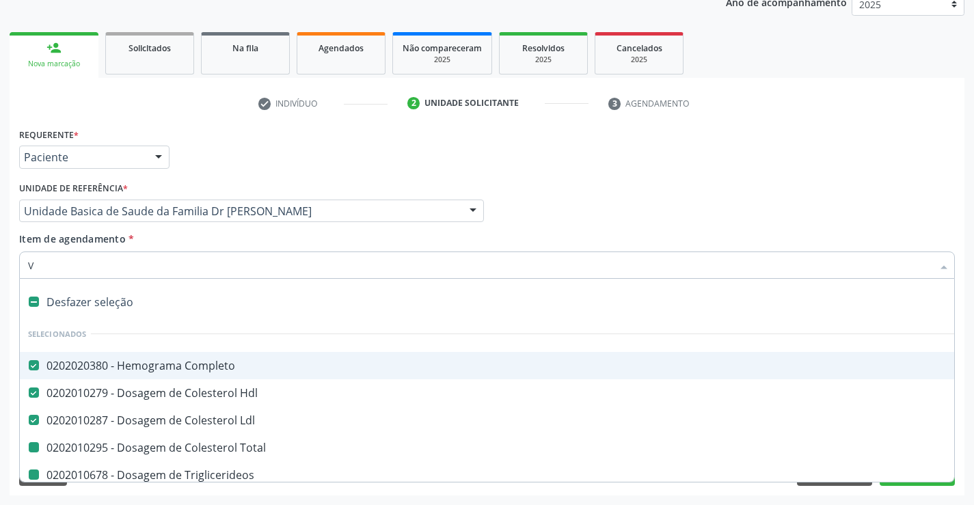
checkbox \(Tgp\) "false"
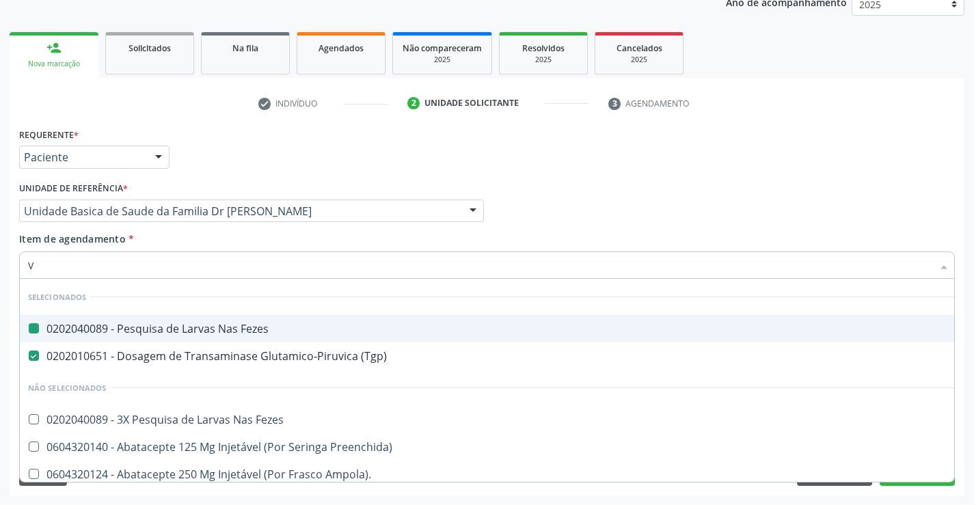
type input "VH"
checkbox Fezes "false"
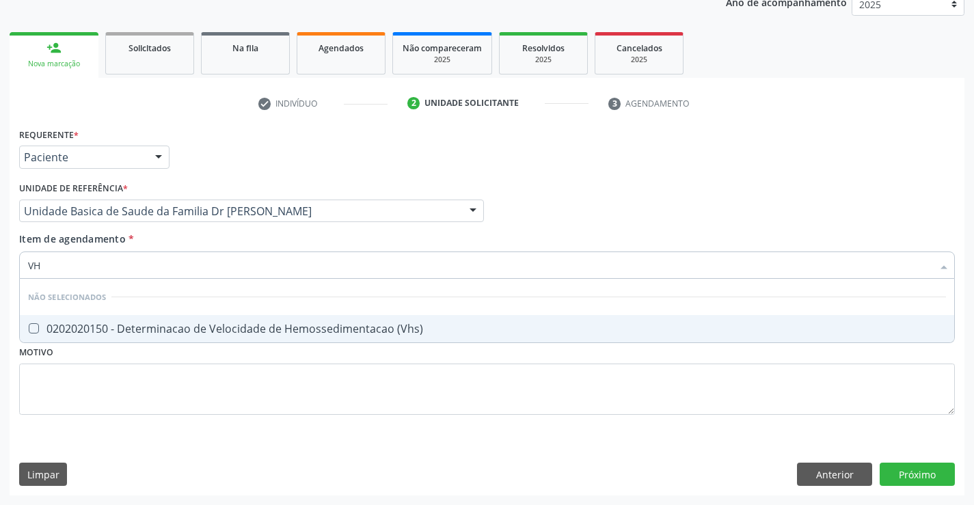
type input "VHS"
click at [159, 318] on span "0202020150 - Determinacao de Velocidade de Hemossedimentacao (Vhs)" at bounding box center [487, 328] width 935 height 27
checkbox \(Vhs\) "true"
click at [135, 382] on div "Requerente * Paciente Profissional de Saúde Paciente Nenhum resultado encontrad…" at bounding box center [487, 279] width 936 height 310
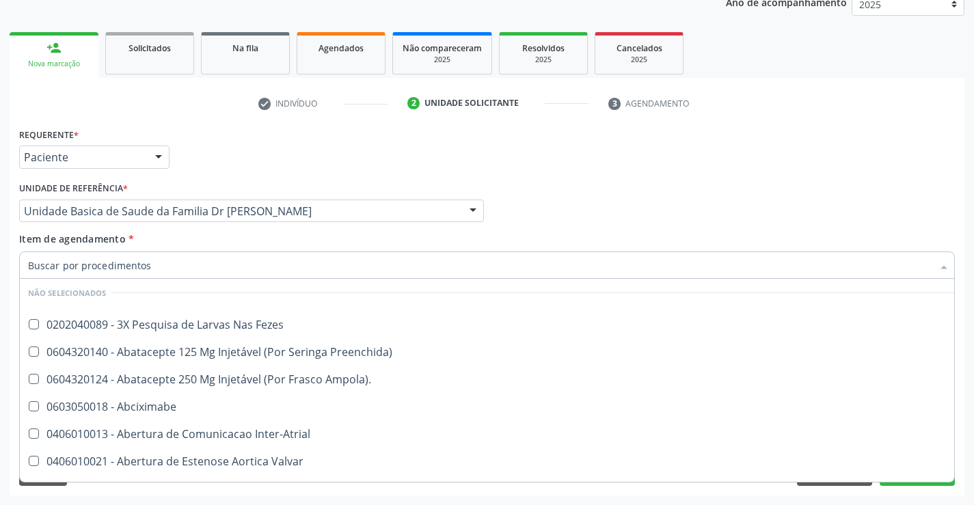
scroll to position [479, 0]
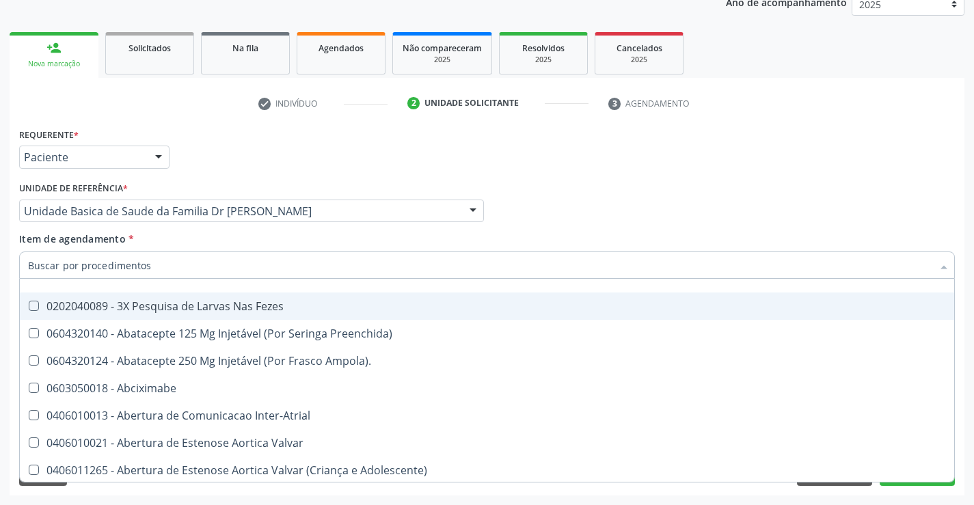
click at [879, 230] on div "Profissional Solicitante Por favor, selecione a Unidade de Atendimento primeiro…" at bounding box center [487, 204] width 943 height 53
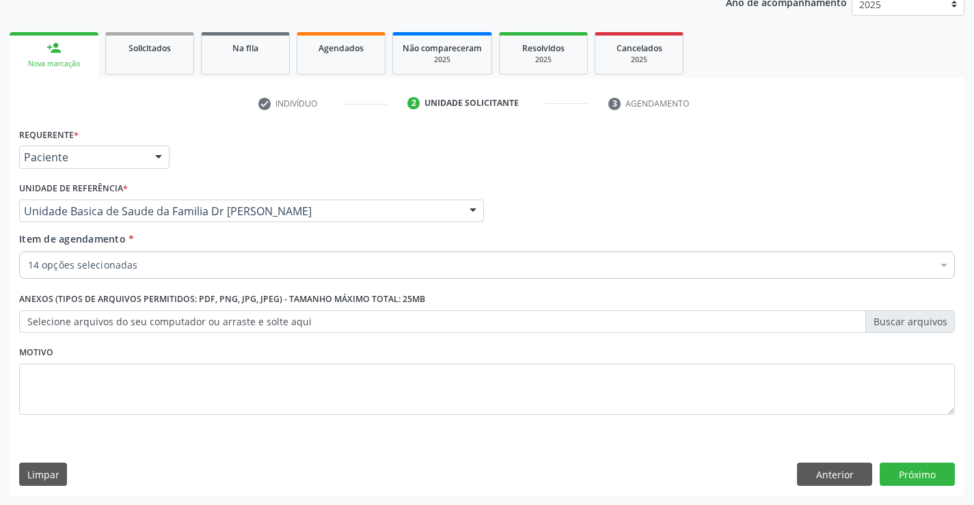
scroll to position [0, 0]
click at [913, 479] on button "Próximo" at bounding box center [917, 474] width 75 height 23
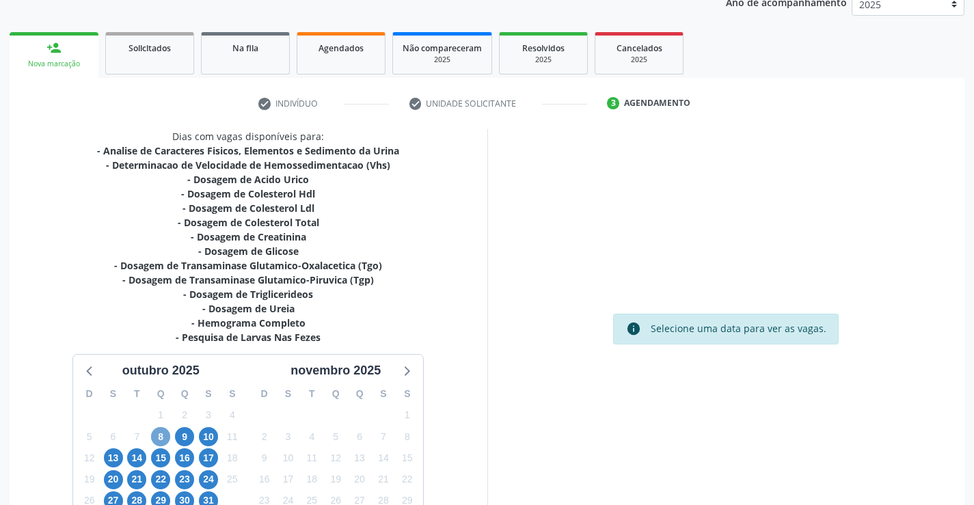
click at [163, 434] on span "8" at bounding box center [160, 436] width 19 height 19
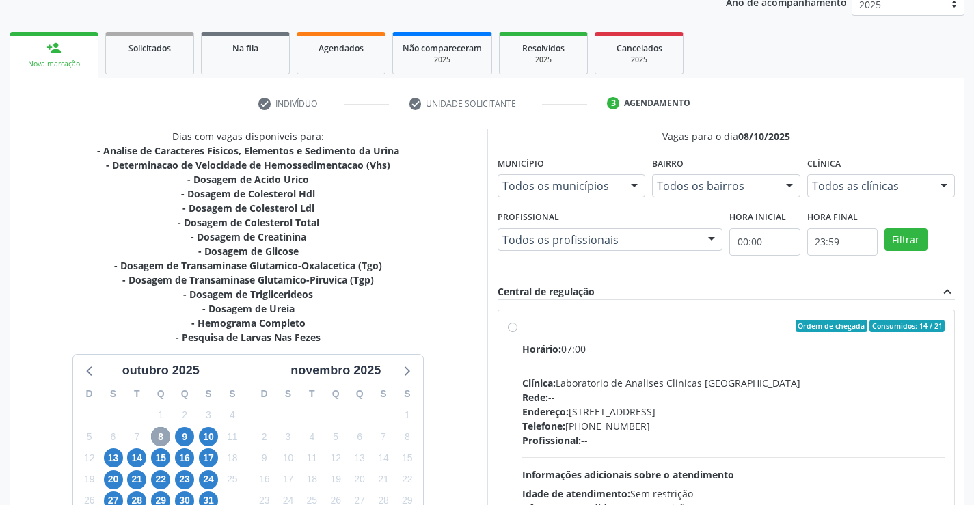
scroll to position [287, 0]
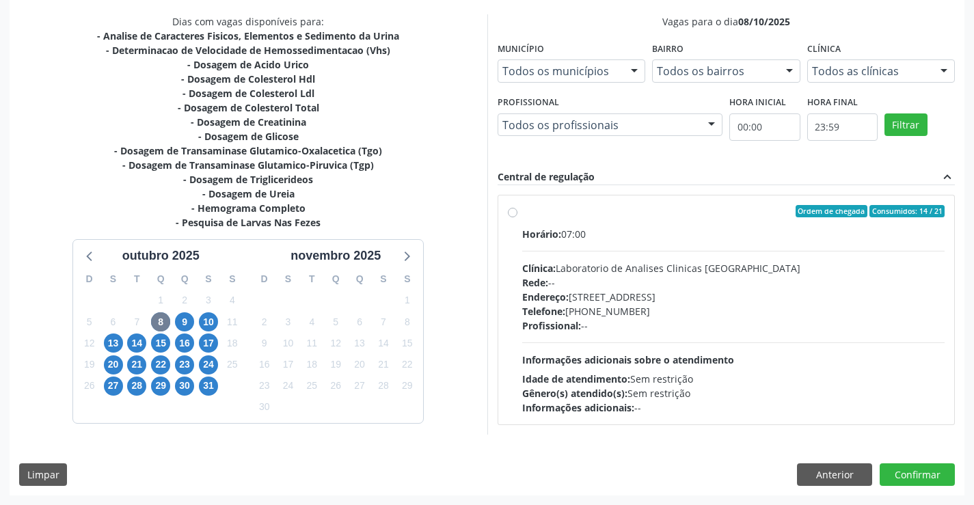
click at [522, 215] on label "Ordem de chegada Consumidos: 14 / 21 Horário: 07:00 Clínica: Laboratorio de Ana…" at bounding box center [733, 310] width 423 height 210
click at [510, 215] on input "Ordem de chegada Consumidos: 14 / 21 Horário: 07:00 Clínica: Laboratorio de Ana…" at bounding box center [513, 211] width 10 height 12
radio input "true"
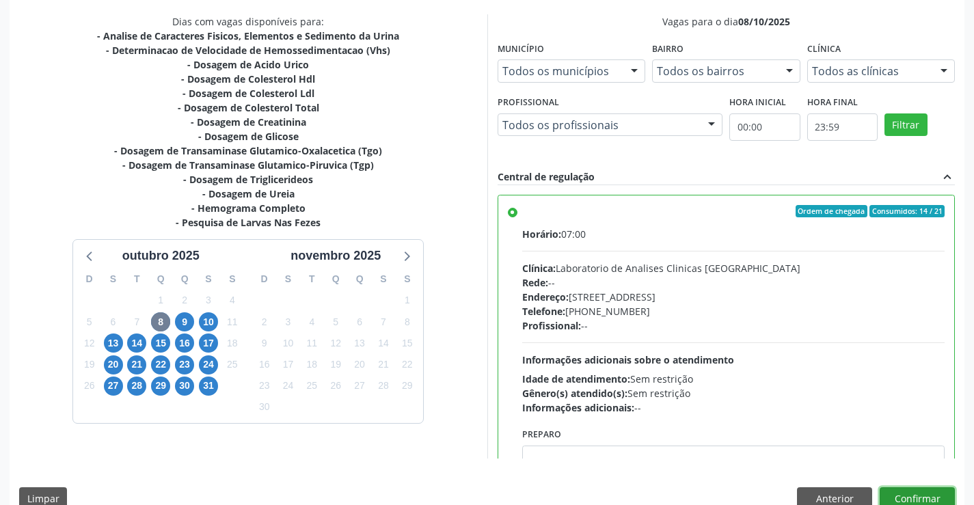
click at [903, 490] on button "Confirmar" at bounding box center [917, 499] width 75 height 23
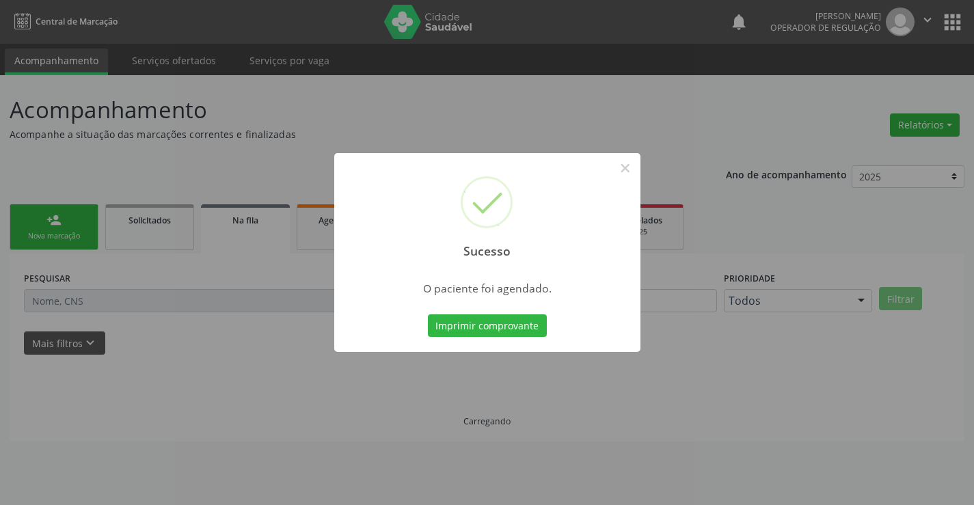
scroll to position [0, 0]
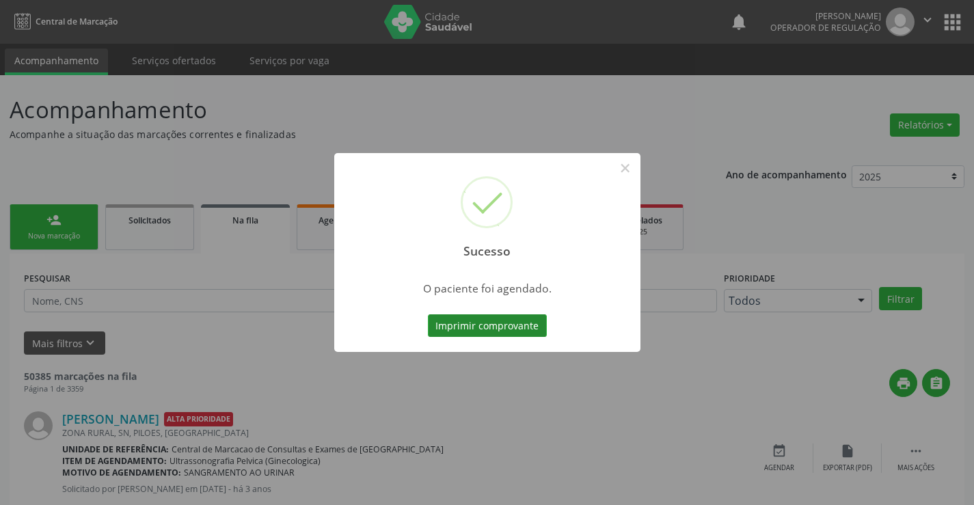
click at [536, 322] on button "Imprimir comprovante" at bounding box center [487, 326] width 119 height 23
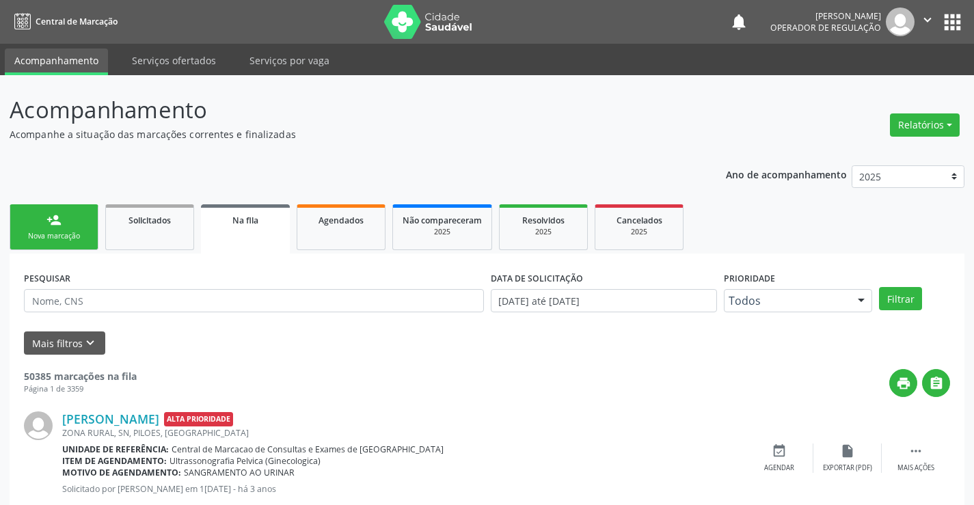
click at [85, 225] on link "person_add Nova marcação" at bounding box center [54, 227] width 89 height 46
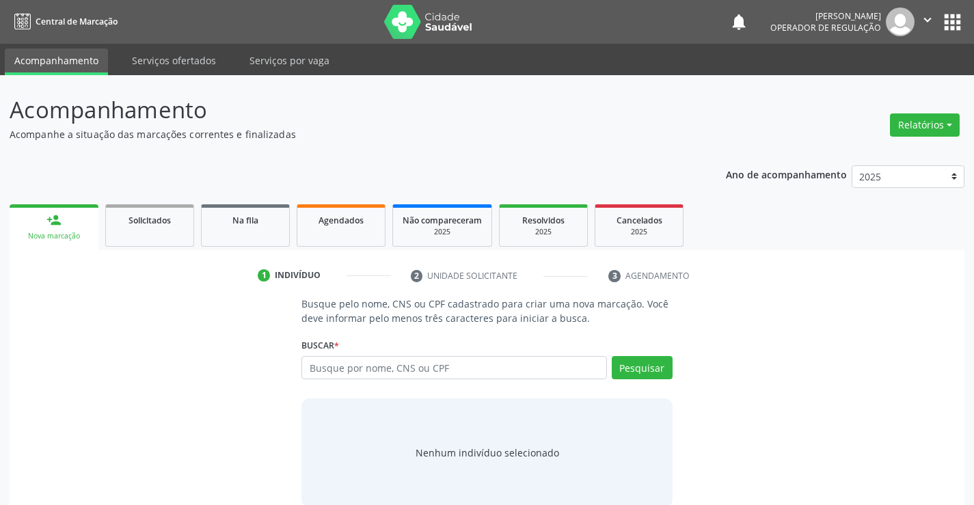
click at [364, 345] on div "Buscar * Busque por nome, CNS ou CPF Nenhum resultado encontrado para: " " Digi…" at bounding box center [487, 361] width 371 height 53
click at [361, 364] on input "text" at bounding box center [454, 367] width 305 height 23
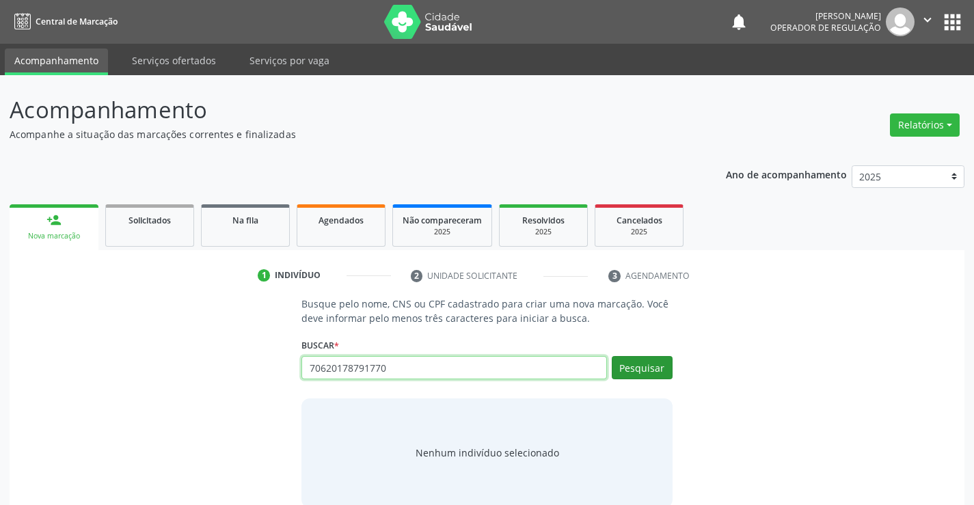
type input "70620178791770"
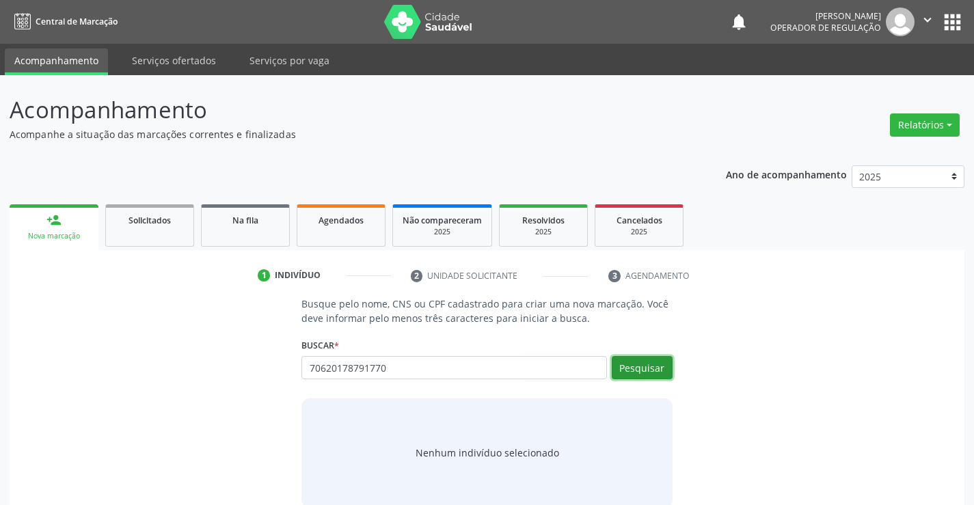
click at [626, 362] on button "Pesquisar" at bounding box center [642, 367] width 61 height 23
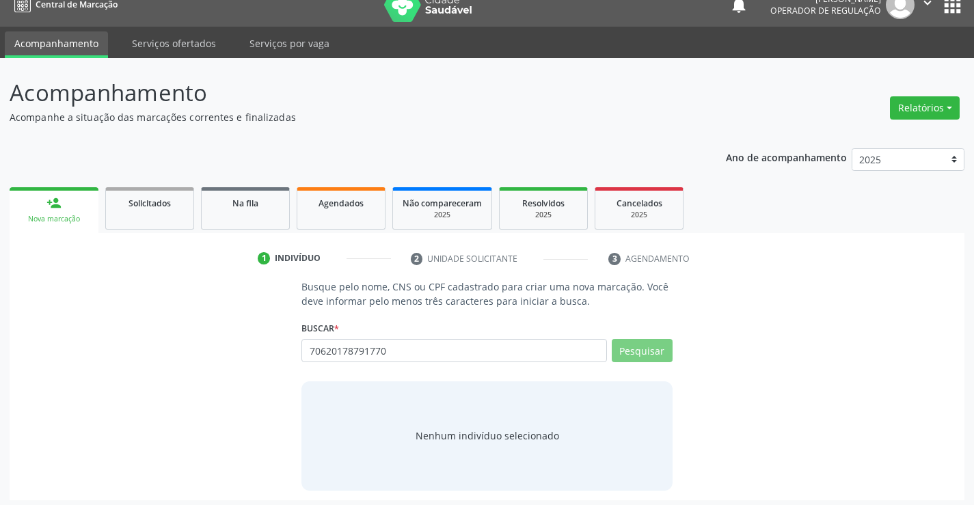
scroll to position [22, 0]
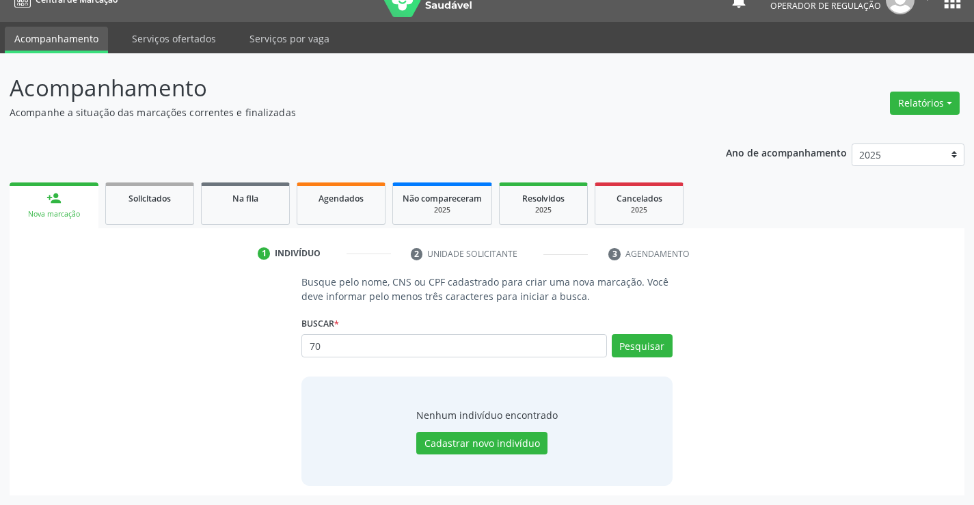
type input "7"
type input "706201787391770"
click at [628, 343] on button "Pesquisar" at bounding box center [642, 345] width 61 height 23
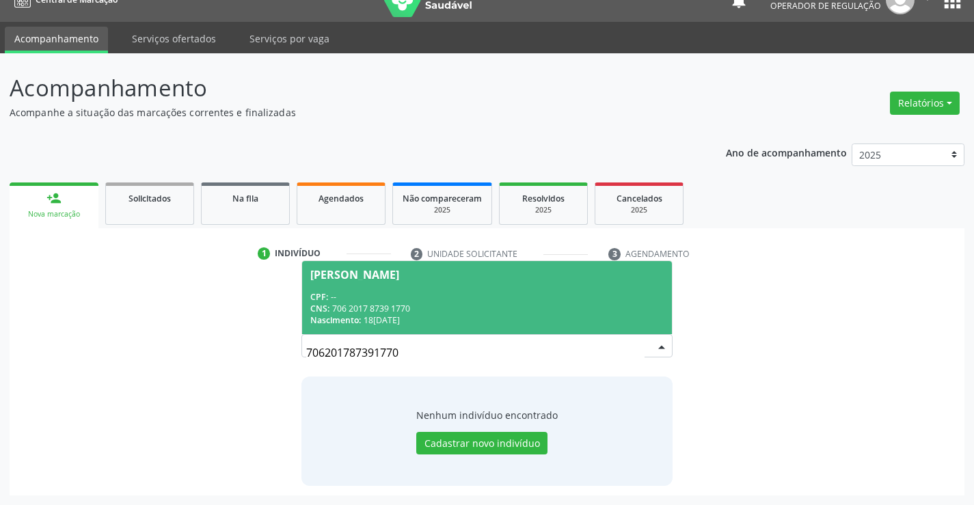
click at [386, 280] on span "Regina Alves da Silva CPF: -- CNS: 706 2017 8739 1770 Nascimento: 18/12/1989" at bounding box center [486, 297] width 369 height 73
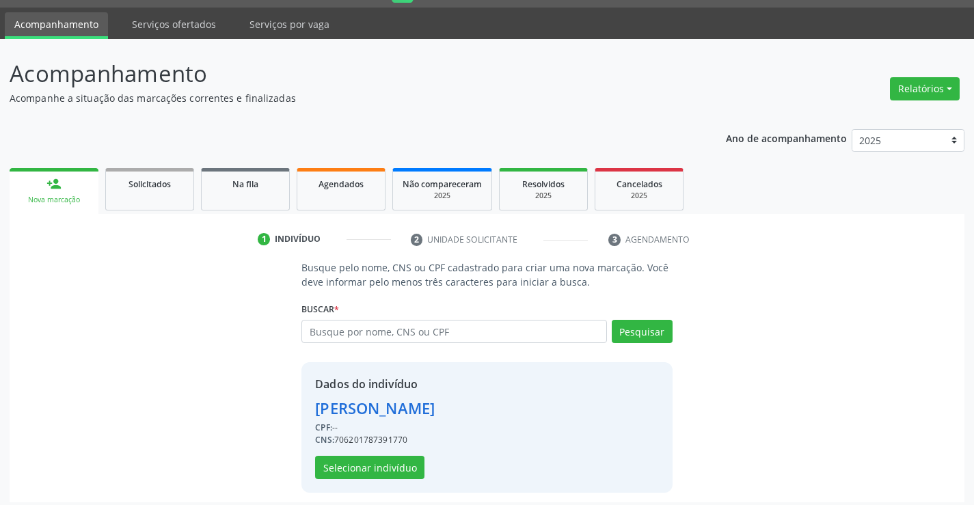
scroll to position [43, 0]
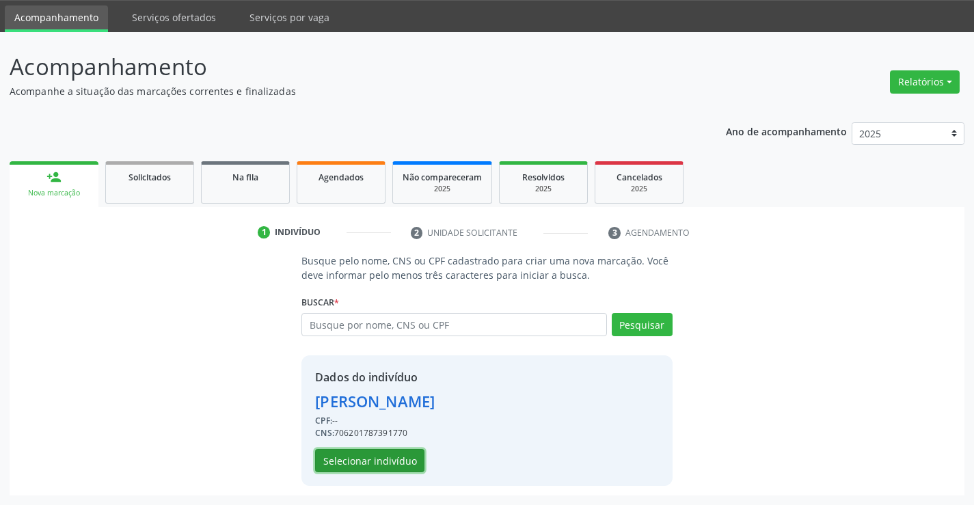
click at [358, 466] on button "Selecionar indivíduo" at bounding box center [369, 460] width 109 height 23
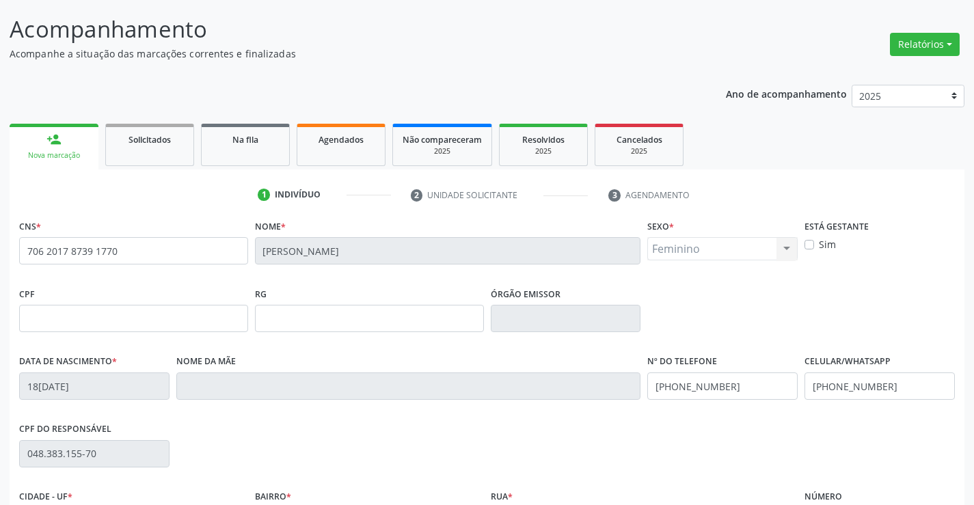
scroll to position [236, 0]
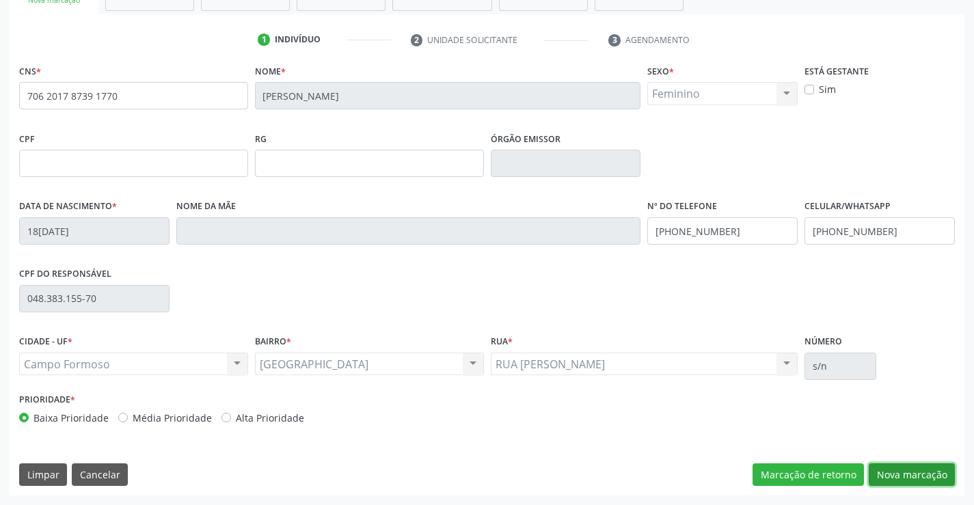
click at [907, 478] on button "Nova marcação" at bounding box center [912, 475] width 86 height 23
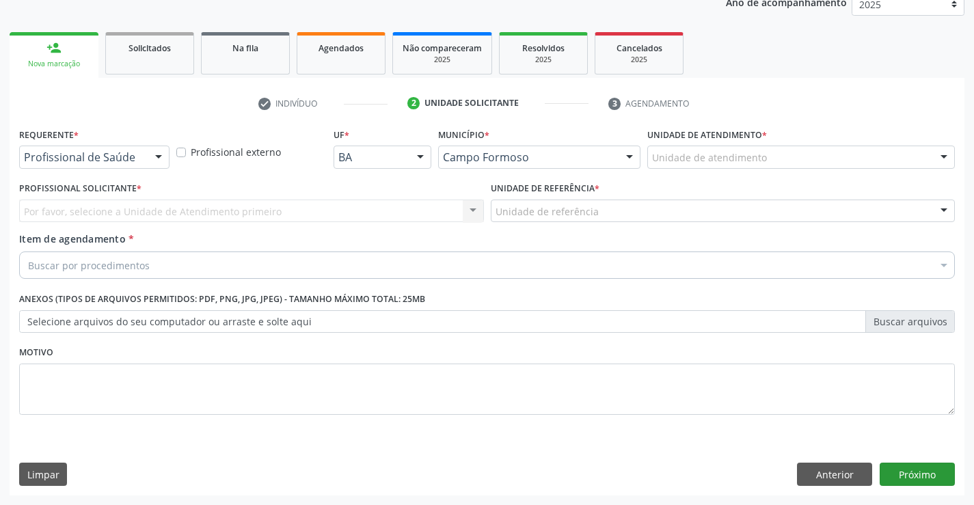
scroll to position [172, 0]
click at [157, 157] on div at bounding box center [158, 157] width 21 height 23
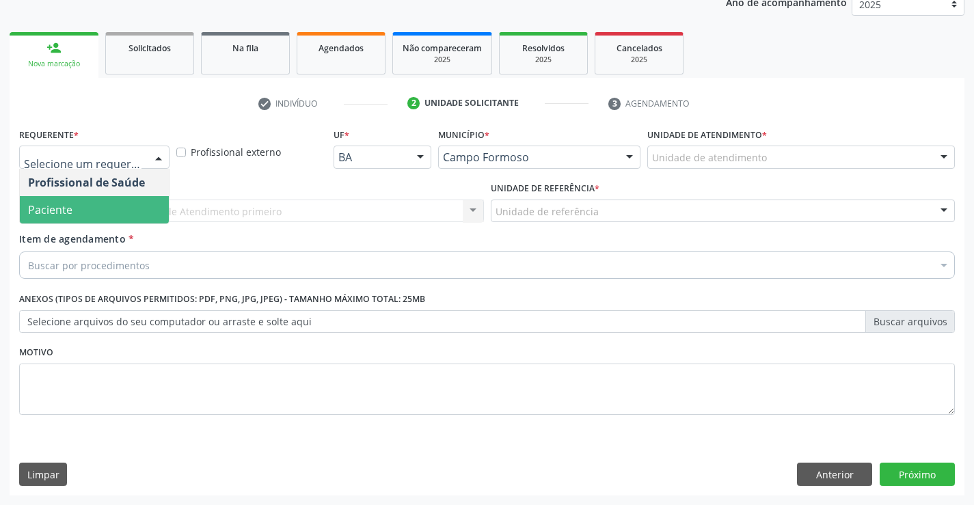
click at [84, 209] on span "Paciente" at bounding box center [94, 209] width 149 height 27
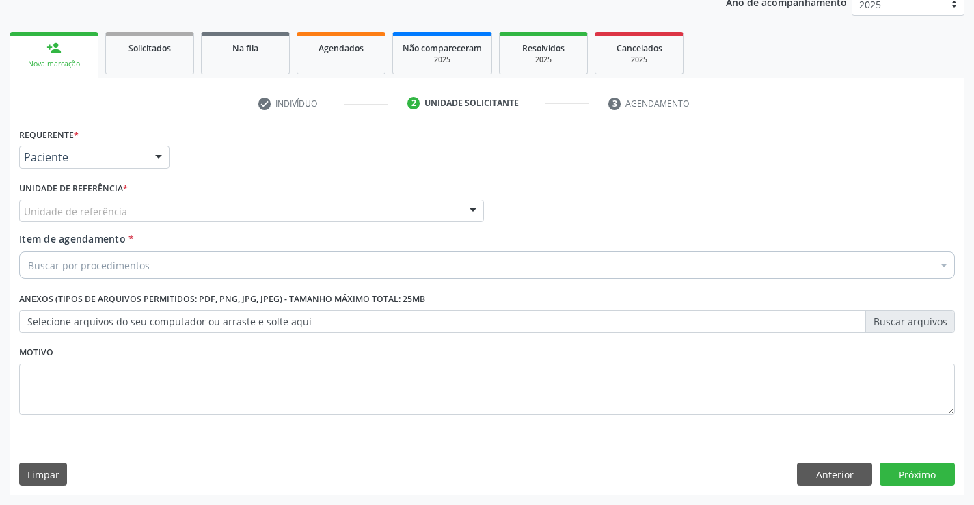
click at [477, 215] on div at bounding box center [473, 211] width 21 height 23
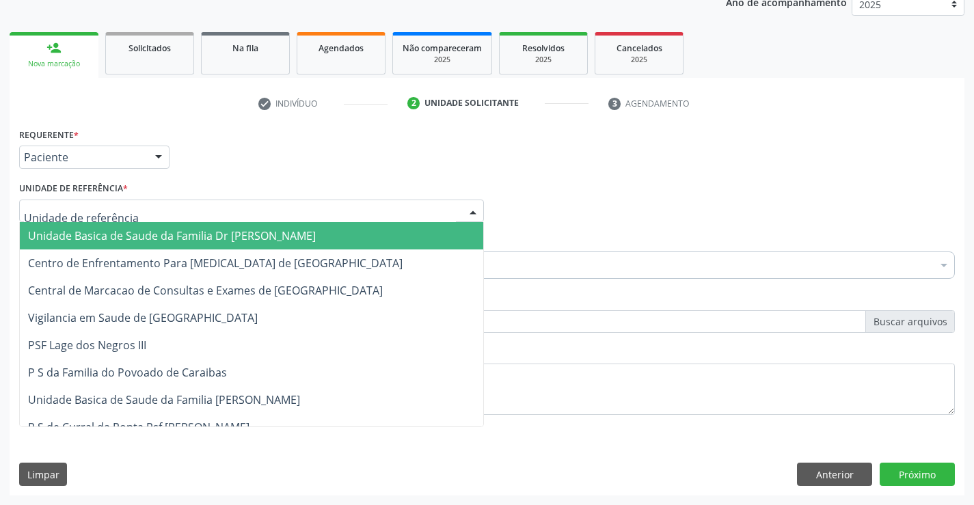
click at [369, 230] on span "Unidade Basica de Saude da Familia Dr [PERSON_NAME]" at bounding box center [252, 235] width 464 height 27
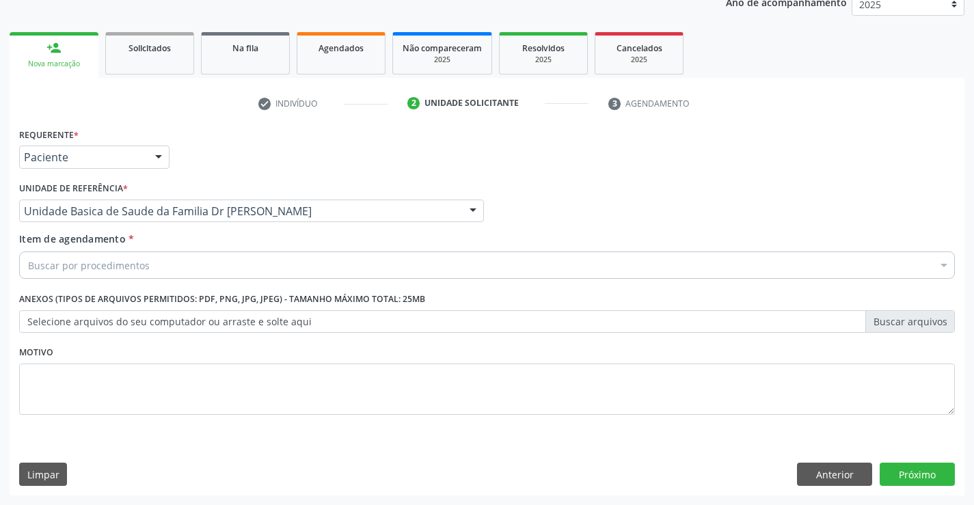
click at [271, 272] on div "Buscar por procedimentos" at bounding box center [487, 265] width 936 height 27
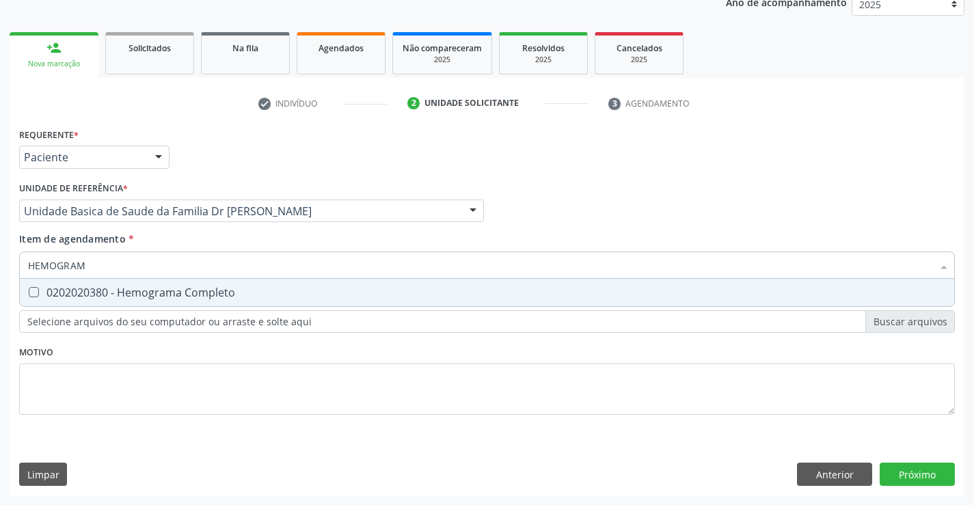
type input "HEMOGRAMA"
click at [224, 291] on div "0202020380 - Hemograma Completo" at bounding box center [487, 292] width 918 height 11
checkbox Completo "true"
type input "HEMOGRAMA"
click at [557, 205] on div "Profissional Solicitante Por favor, selecione a Unidade de Atendimento primeiro…" at bounding box center [487, 204] width 943 height 53
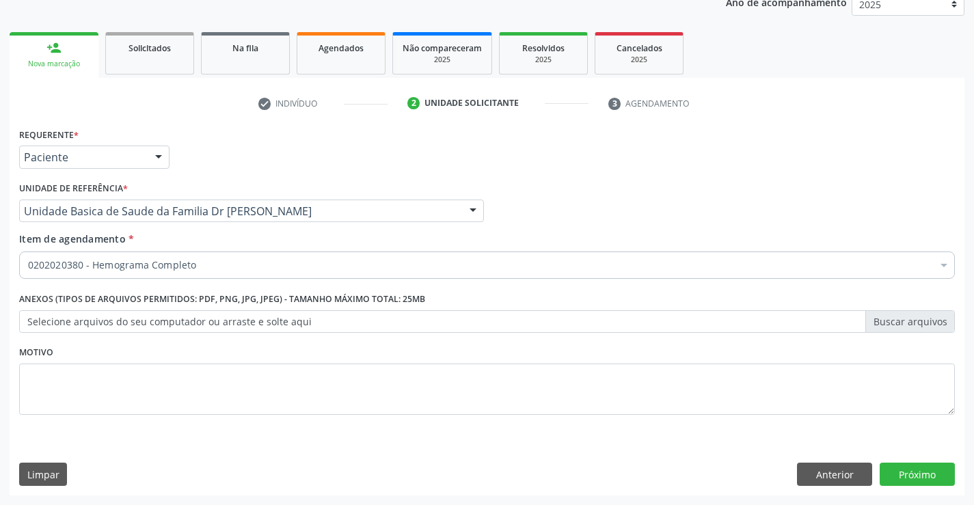
click at [168, 273] on div "0202020380 - Hemograma Completo" at bounding box center [487, 265] width 936 height 27
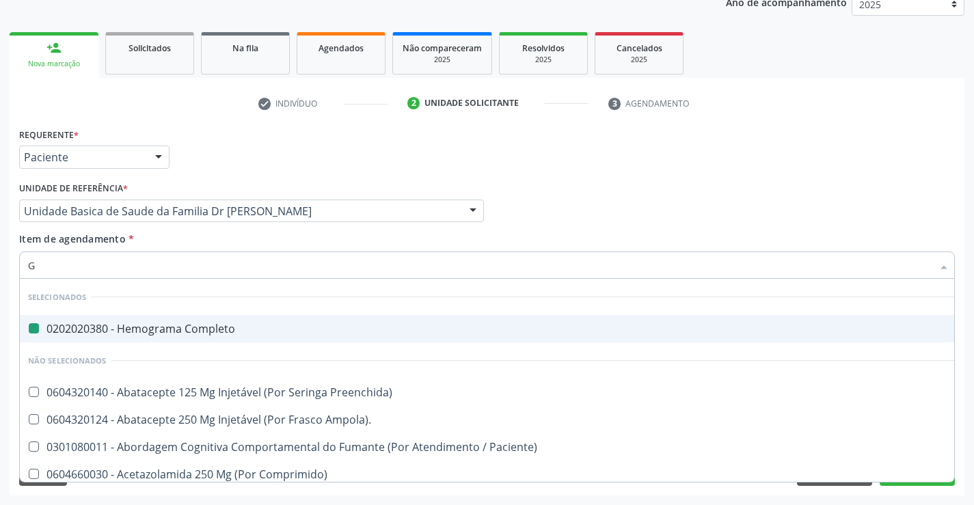
type input "GL"
checkbox Completo "false"
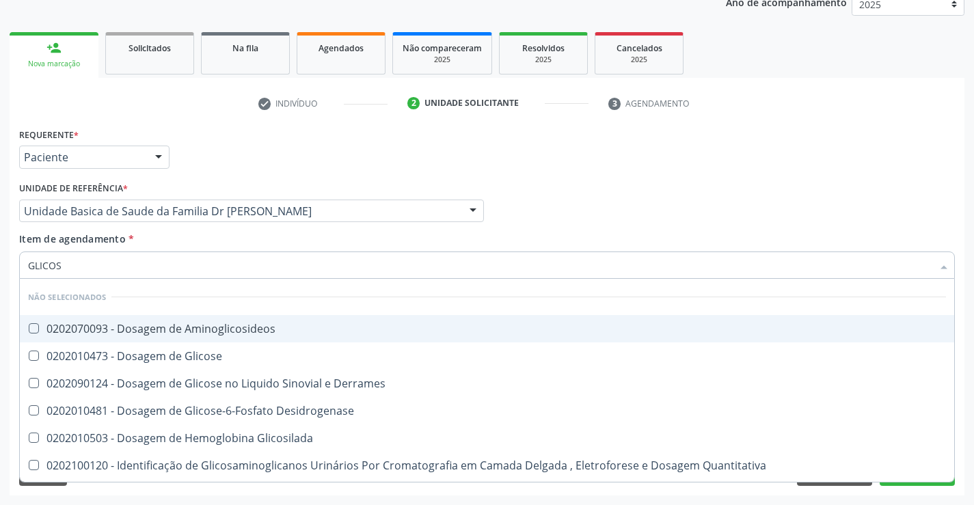
type input "GLICOSE"
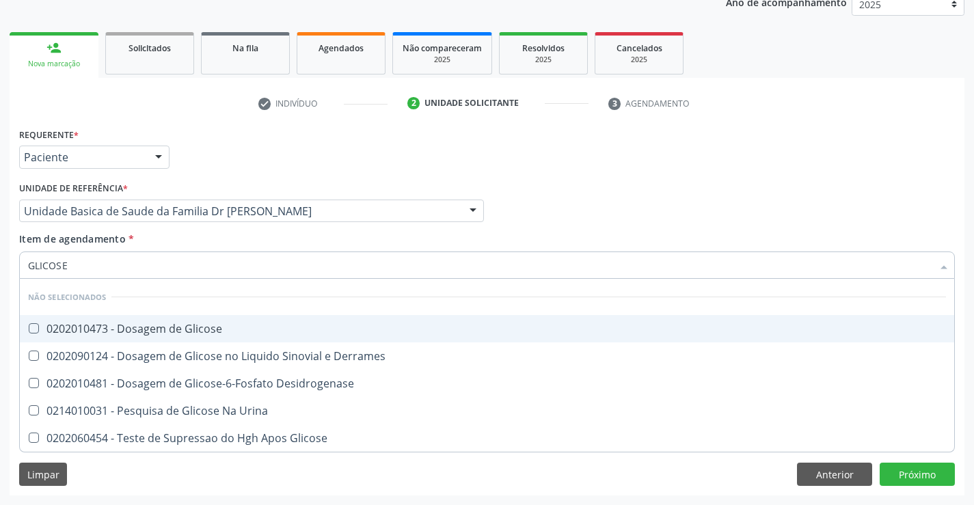
click at [156, 330] on div "0202010473 - Dosagem de Glicose" at bounding box center [487, 328] width 918 height 11
checkbox Glicose "true"
type input "GLICOSE"
click at [509, 174] on div "Requerente * Paciente Profissional de Saúde Paciente Nenhum resultado encontrad…" at bounding box center [487, 150] width 943 height 53
checkbox Derrames "true"
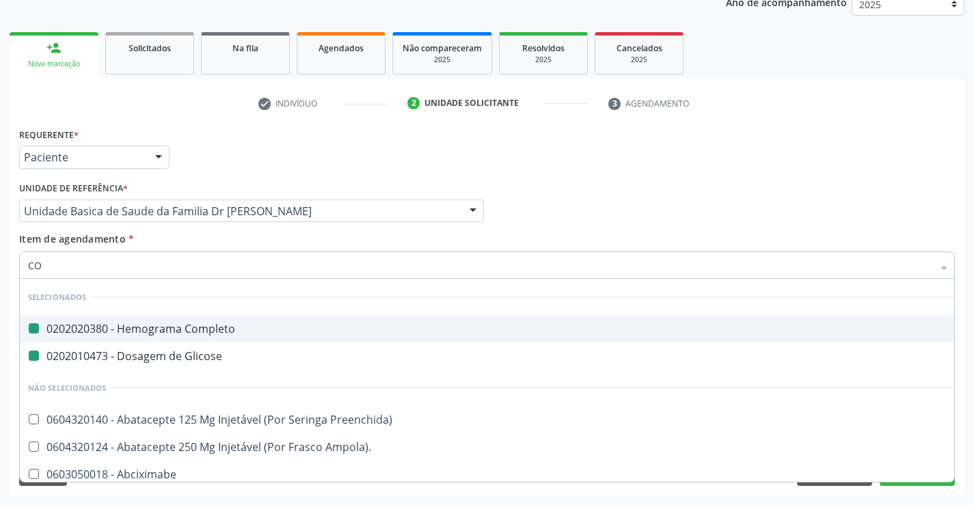
type input "COL"
checkbox Completo "false"
checkbox Glicose "false"
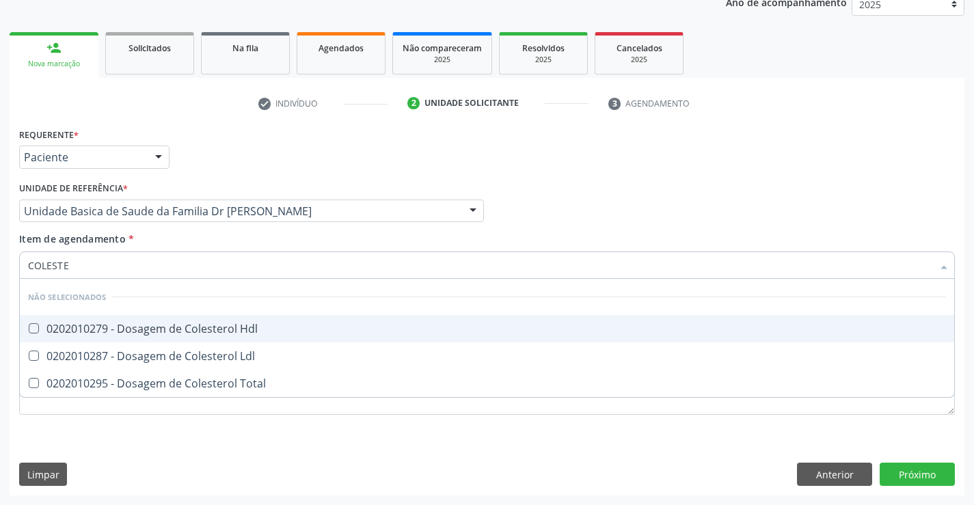
type input "COLESTER"
click at [38, 329] on Hdl at bounding box center [34, 328] width 10 height 10
click at [29, 329] on Hdl "checkbox" at bounding box center [24, 328] width 9 height 9
checkbox Hdl "true"
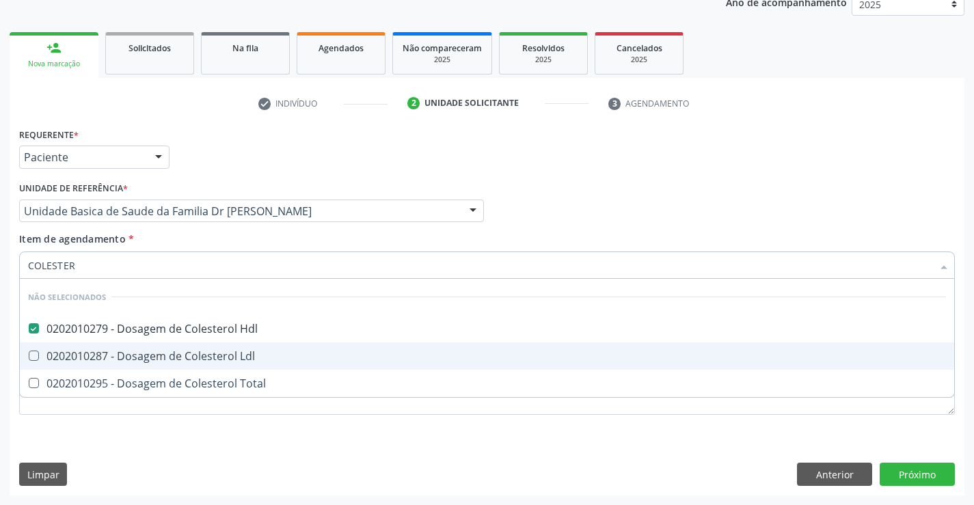
click at [46, 353] on div "0202010287 - Dosagem de Colesterol Ldl" at bounding box center [487, 356] width 918 height 11
checkbox Ldl "true"
click at [51, 378] on div "0202010295 - Dosagem de Colesterol Total" at bounding box center [487, 383] width 918 height 11
checkbox Total "true"
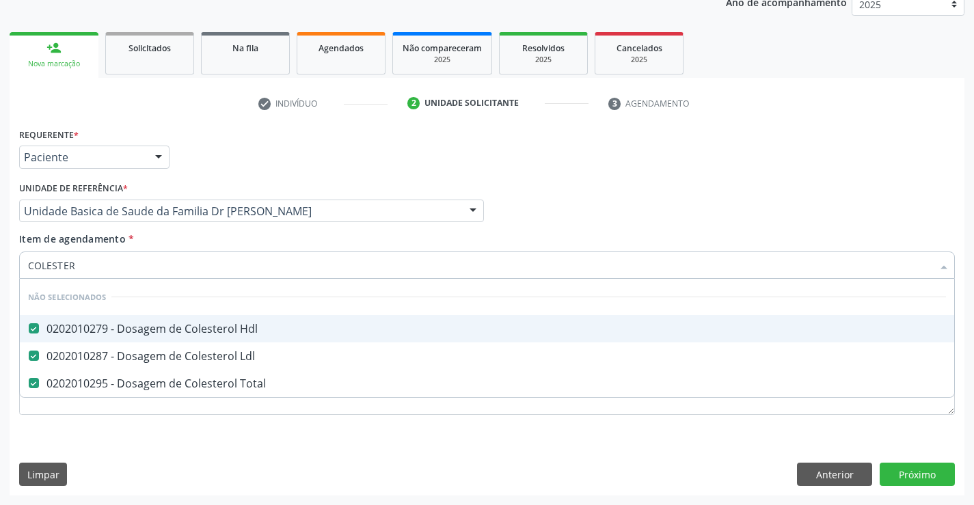
type input "COLESTER"
click at [593, 223] on div "Profissional Solicitante Por favor, selecione a Unidade de Atendimento primeiro…" at bounding box center [487, 204] width 943 height 53
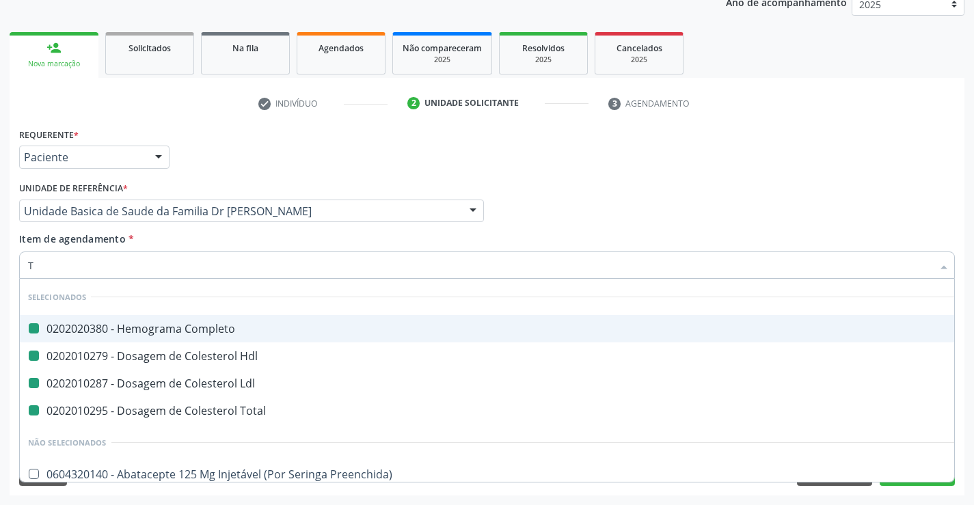
type input "TR"
checkbox Completo "false"
checkbox Hdl "false"
checkbox Ldl "false"
checkbox Total "false"
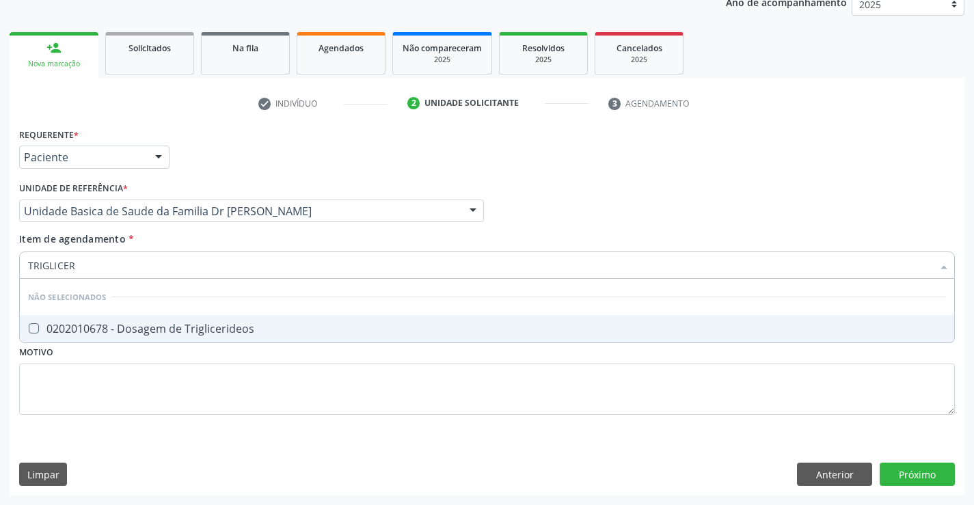
type input "TRIGLICERI"
click at [187, 334] on div "0202010678 - Dosagem de Triglicerideos" at bounding box center [487, 328] width 918 height 11
checkbox Triglicerideos "true"
type input "TRIGLICERI"
click at [601, 210] on div "Profissional Solicitante Por favor, selecione a Unidade de Atendimento primeiro…" at bounding box center [487, 204] width 943 height 53
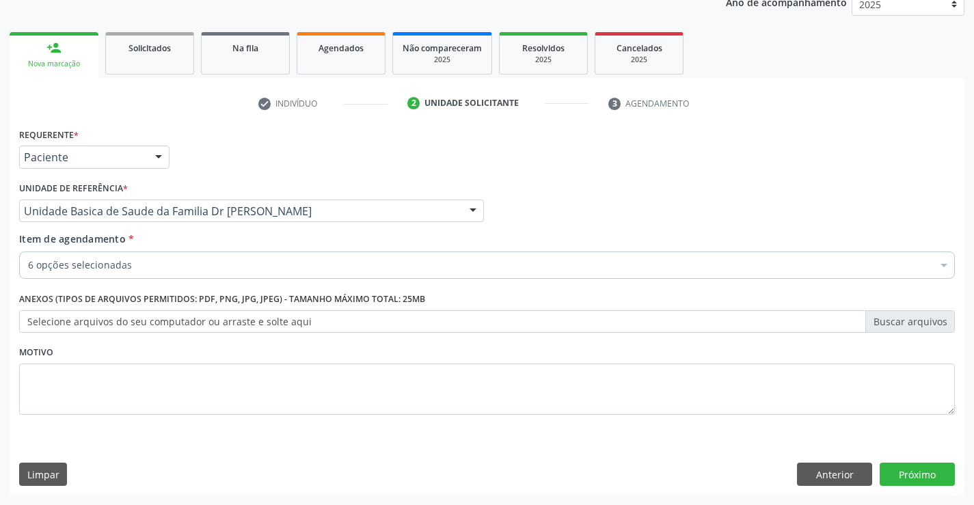
click at [191, 273] on div "6 opções selecionadas" at bounding box center [487, 265] width 936 height 27
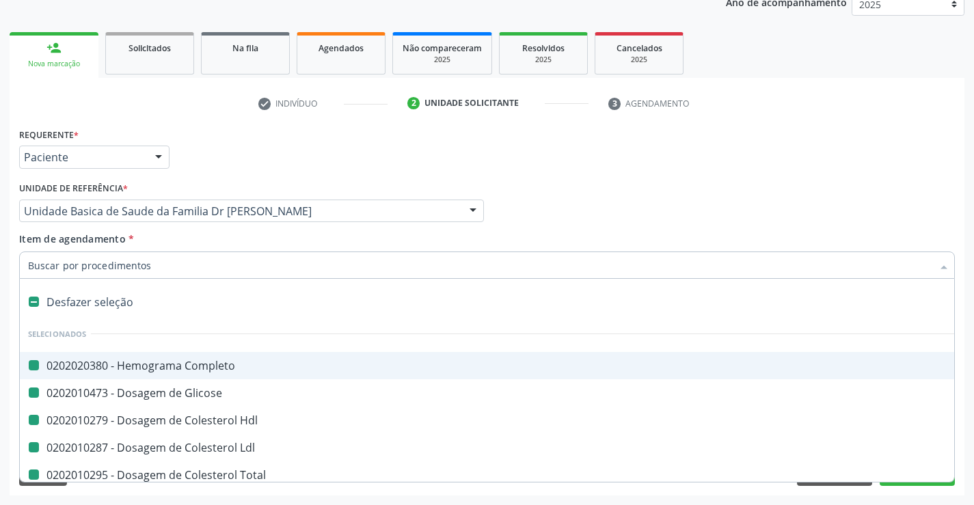
type input "U"
checkbox Completo "false"
checkbox Glicose "false"
checkbox Hdl "false"
checkbox Ldl "false"
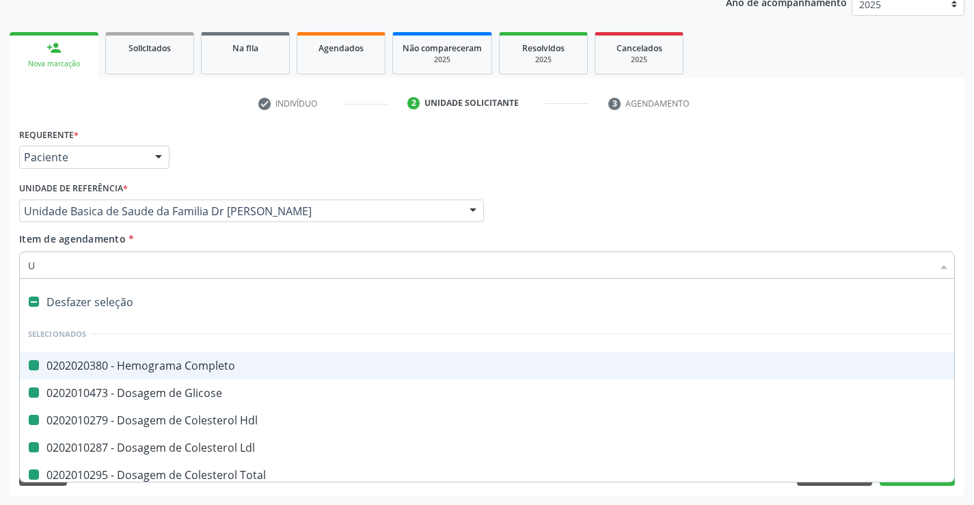
checkbox Total "false"
checkbox Triglicerideos "false"
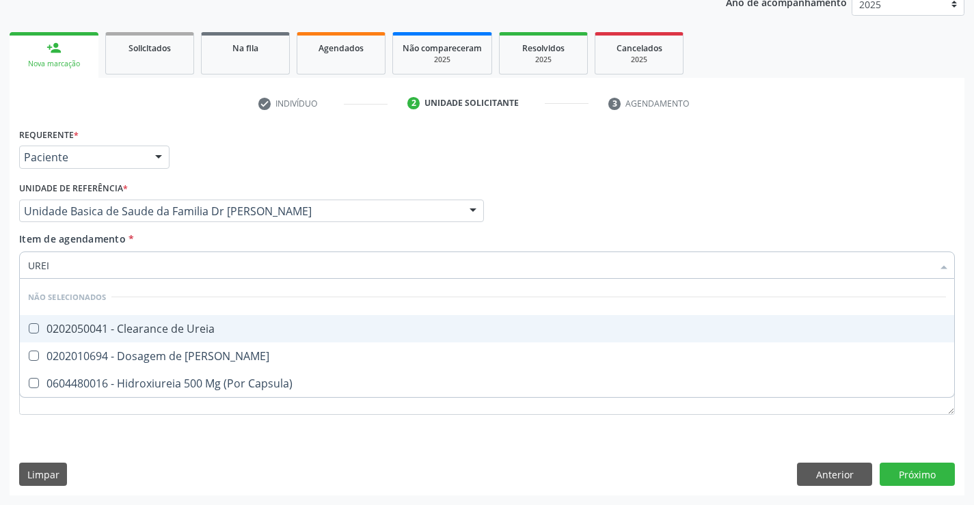
type input "UREIA"
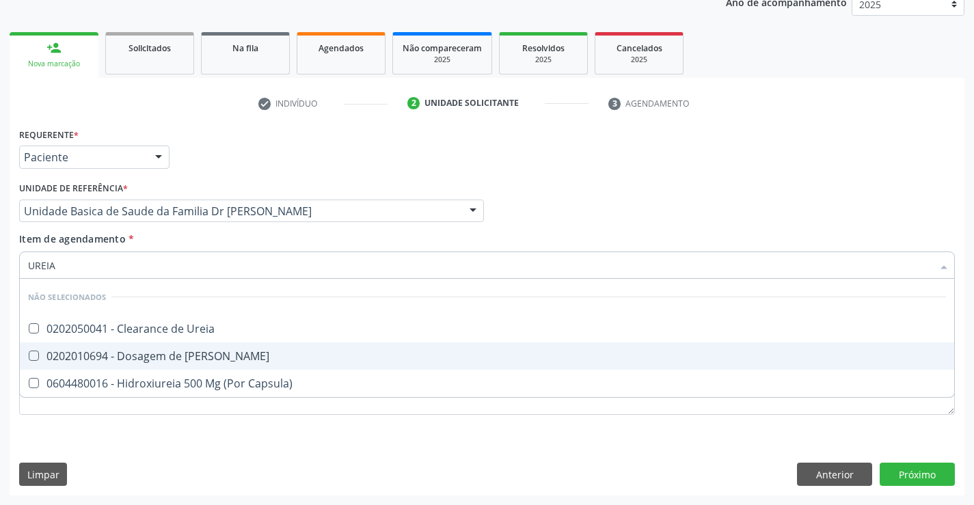
click at [119, 359] on div "0202010694 - Dosagem de [PERSON_NAME]" at bounding box center [487, 356] width 918 height 11
checkbox Ureia "true"
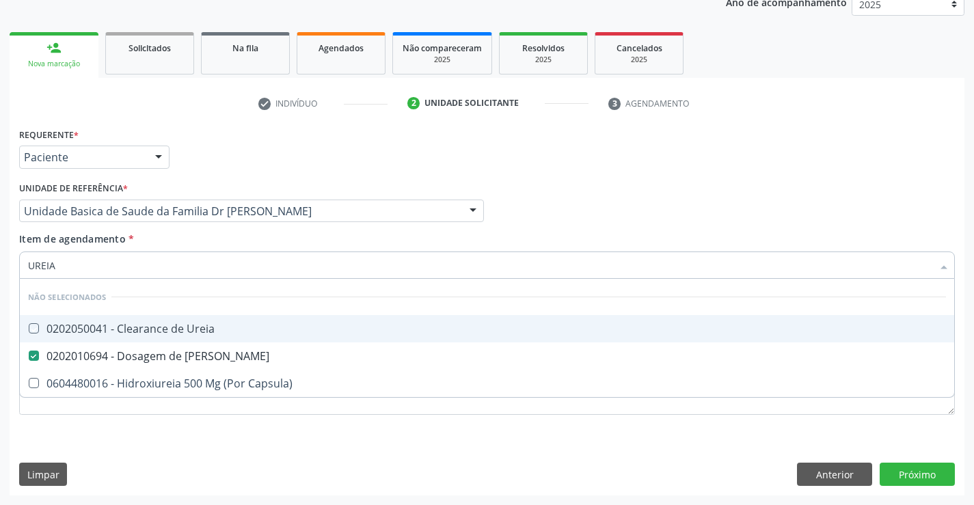
click at [604, 168] on div "Requerente * Paciente Profissional de Saúde Paciente Nenhum resultado encontrad…" at bounding box center [487, 150] width 943 height 53
checkbox Ureia "true"
checkbox Capsula\) "true"
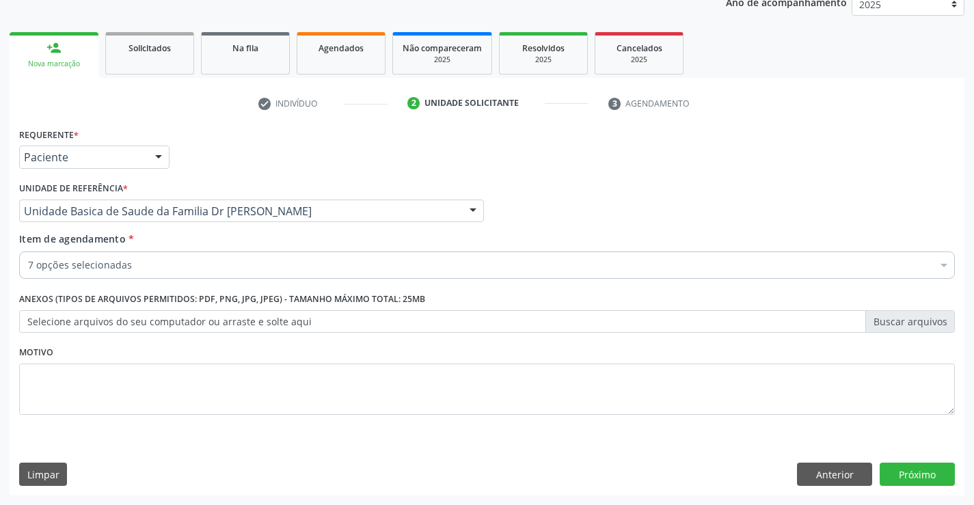
click at [187, 253] on div "7 opções selecionadas" at bounding box center [487, 265] width 936 height 27
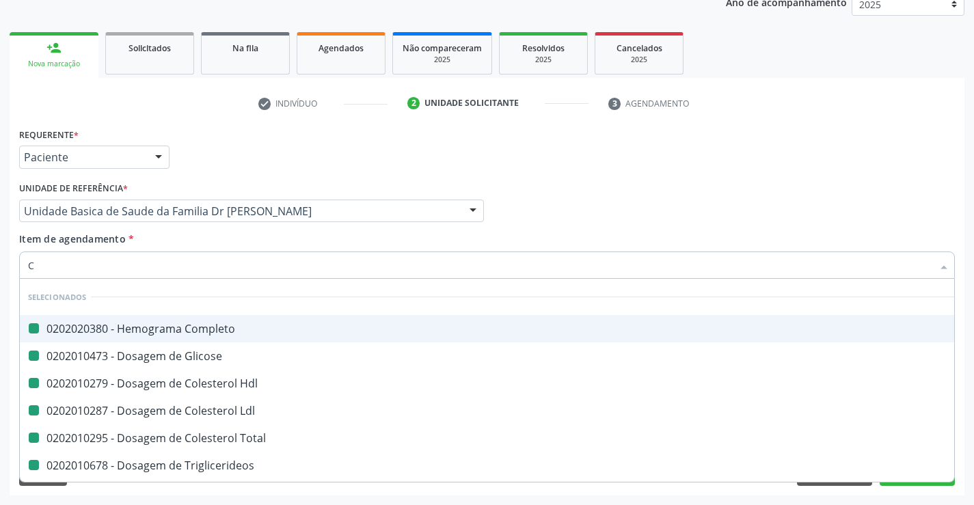
type input "CR"
checkbox Completo "false"
checkbox Glicose "false"
checkbox Hdl "false"
checkbox Ldl "false"
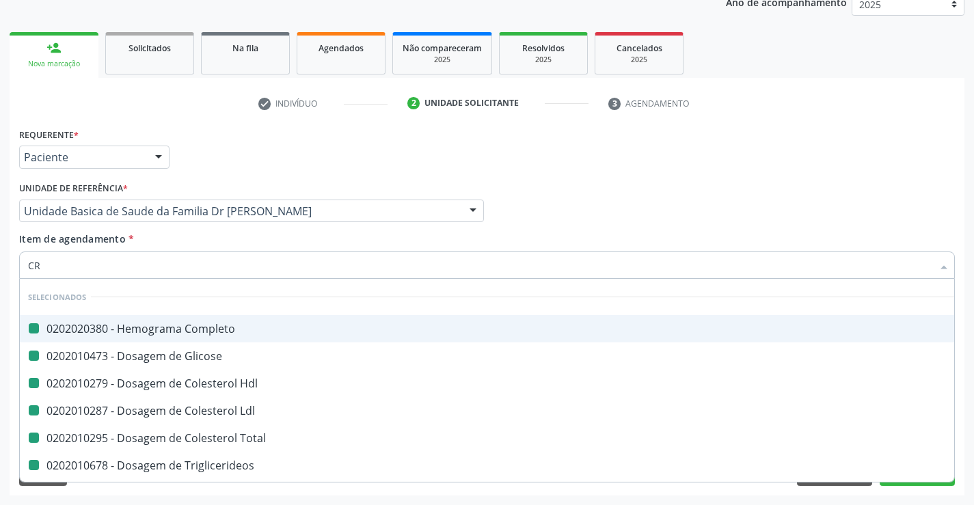
checkbox Total "false"
checkbox Triglicerideos "false"
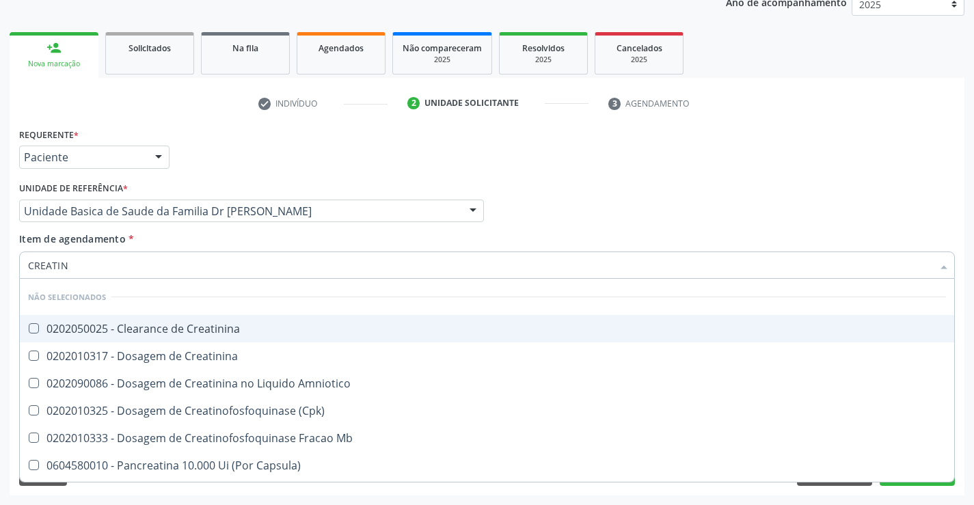
type input "CREATINI"
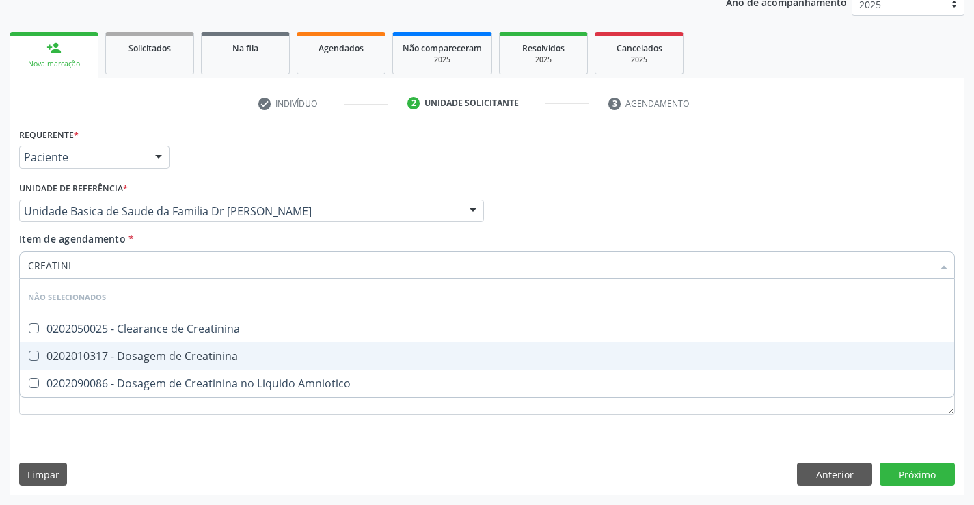
click at [183, 364] on span "0202010317 - Dosagem de Creatinina" at bounding box center [487, 356] width 935 height 27
checkbox Creatinina "true"
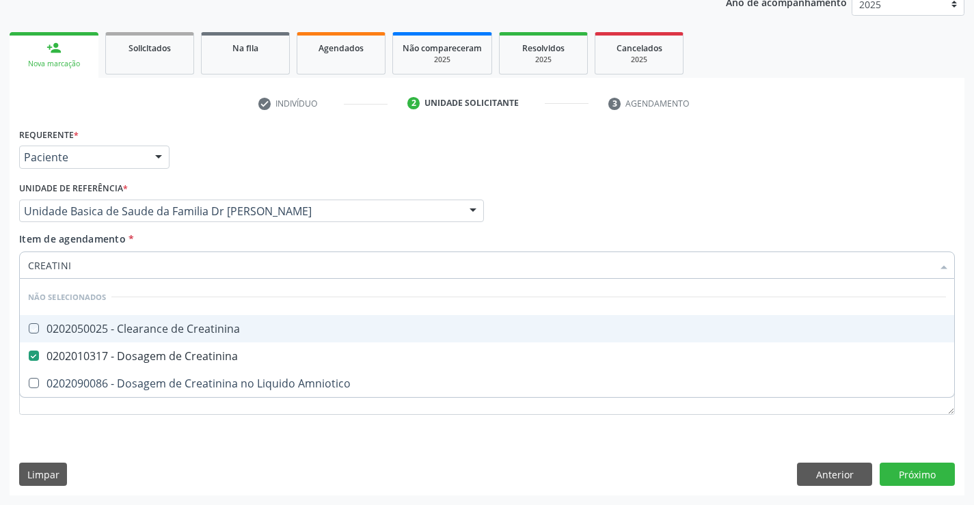
click at [642, 228] on div "Profissional Solicitante Por favor, selecione a Unidade de Atendimento primeiro…" at bounding box center [487, 204] width 943 height 53
checkbox Creatinina "true"
checkbox Amniotico "true"
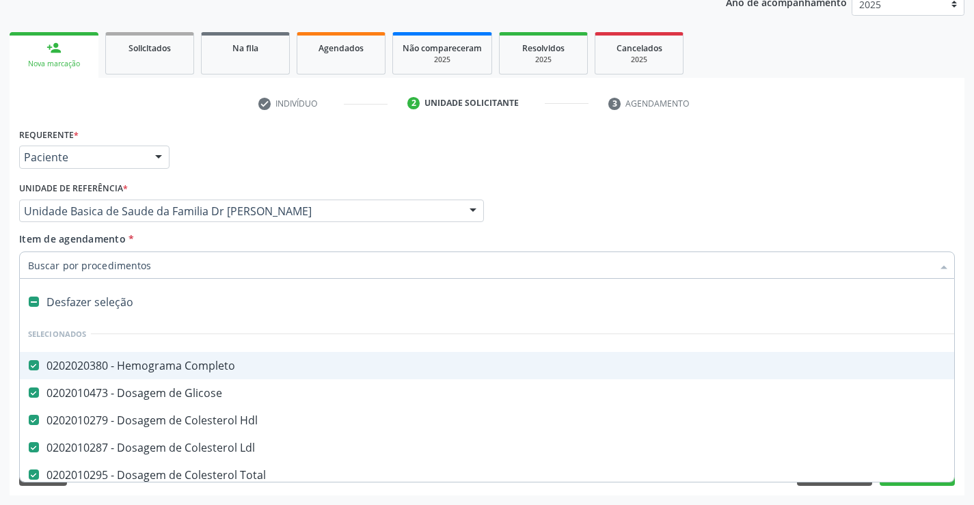
type input "T"
checkbox Creatinina "false"
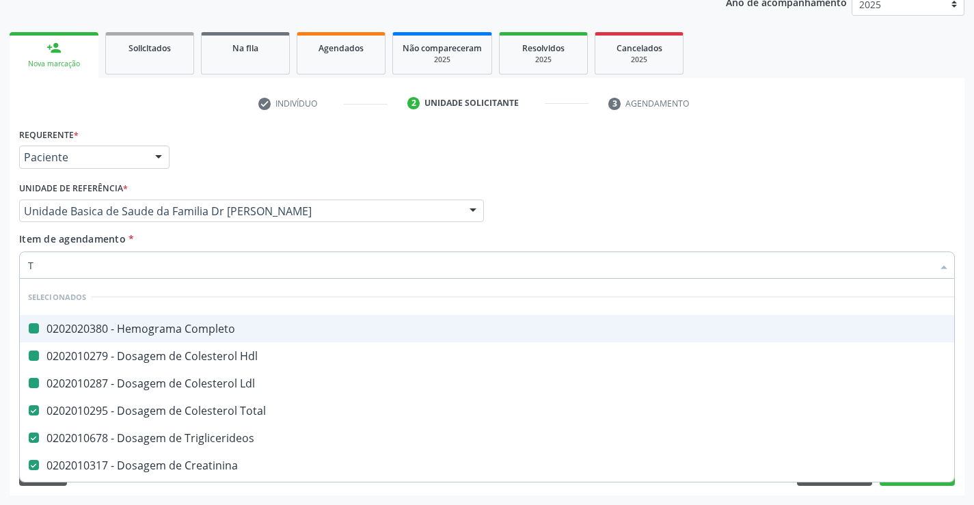
type input "TG"
checkbox Completo "false"
checkbox Hdl "false"
checkbox Ldl "false"
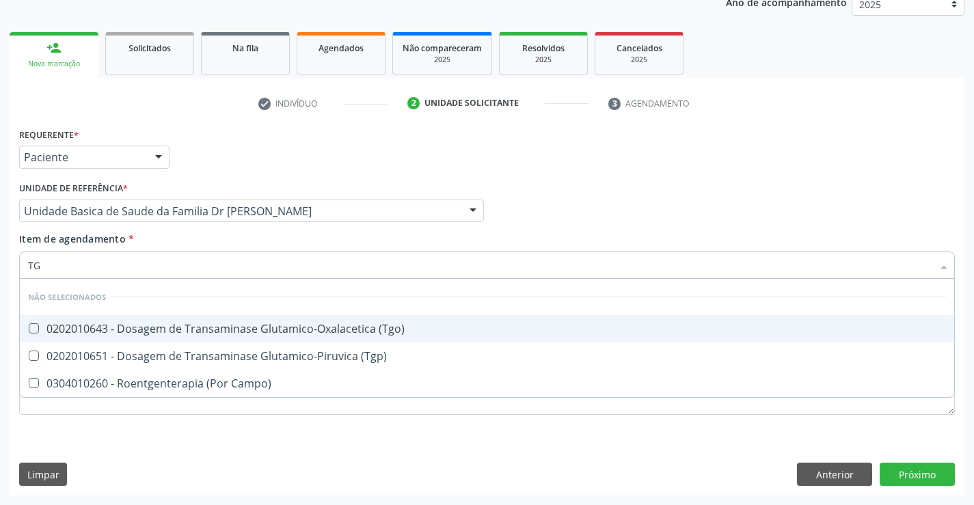
type input "TGO"
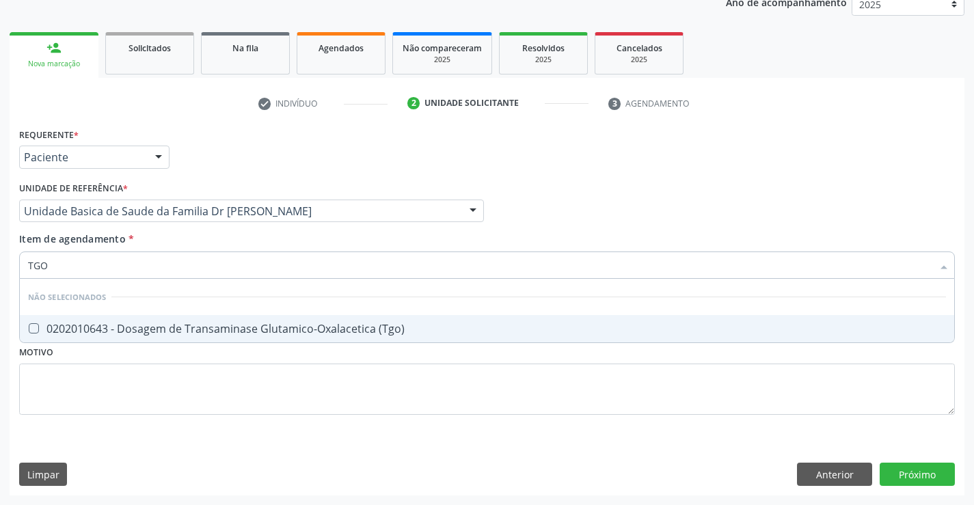
click at [116, 321] on span "0202010643 - Dosagem de Transaminase Glutamico-Oxalacetica (Tgo)" at bounding box center [487, 328] width 935 height 27
checkbox \(Tgo\) "true"
click at [93, 375] on div "Requerente * Paciente Profissional de Saúde Paciente Nenhum resultado encontrad…" at bounding box center [487, 279] width 936 height 310
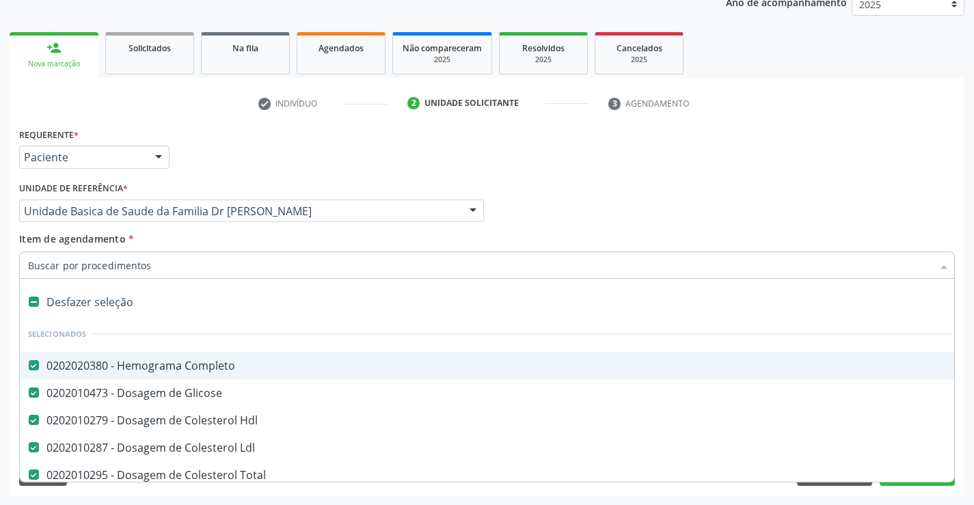
type input "T"
checkbox \(Tgo\) "false"
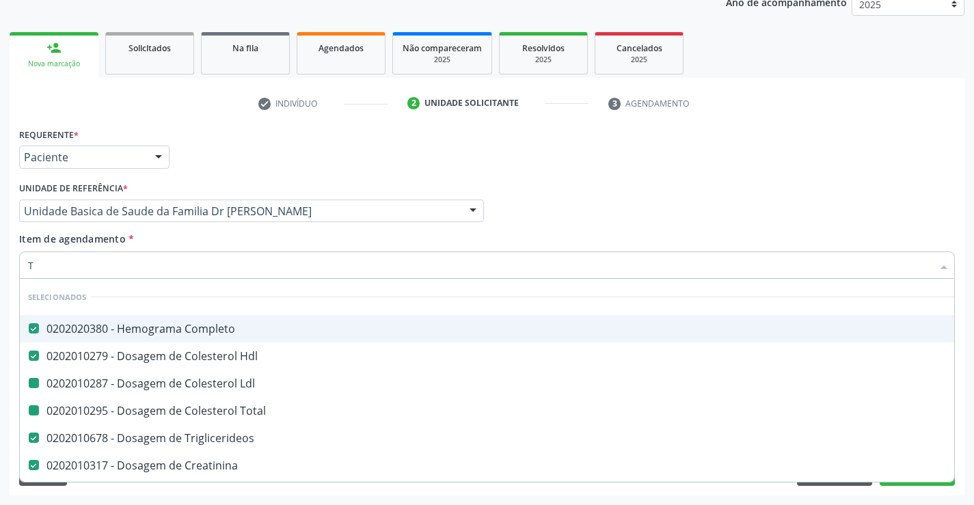
type input "TG"
checkbox Ldl "false"
checkbox Total "false"
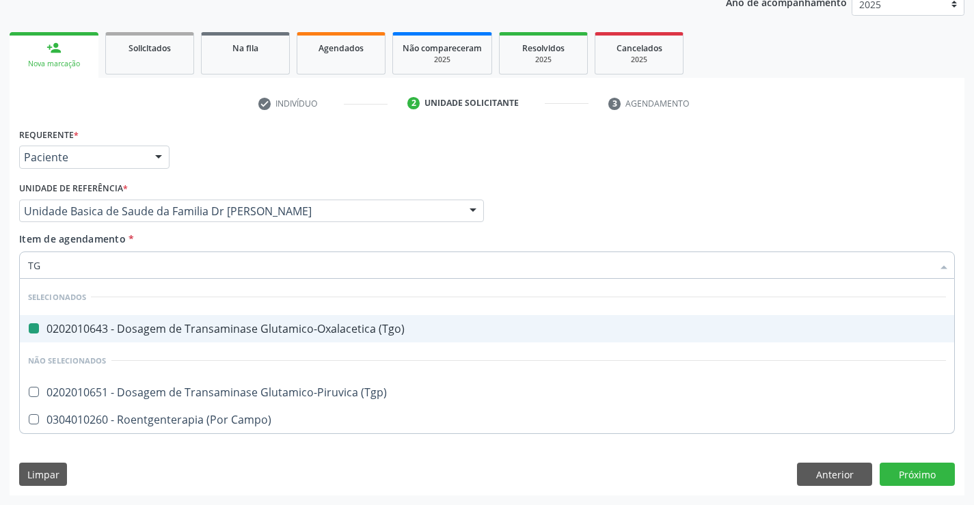
type input "TGP"
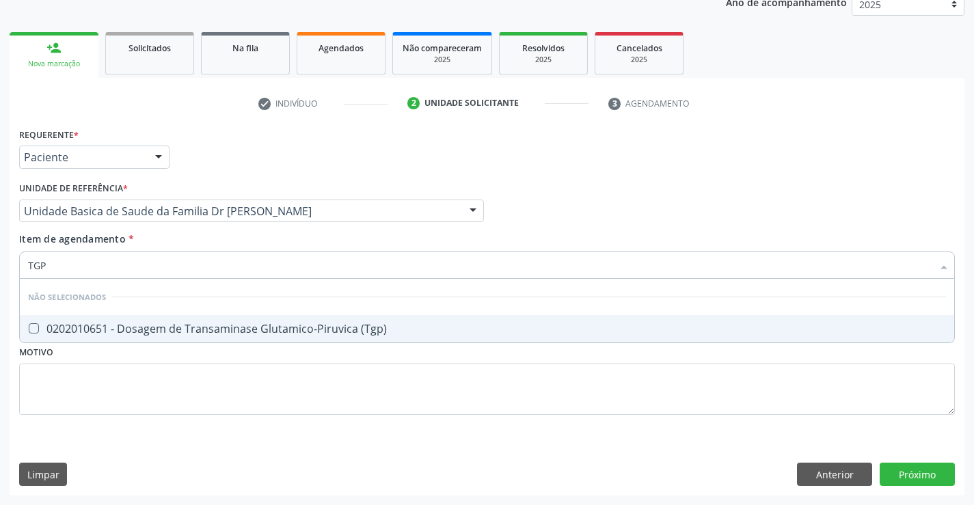
click at [88, 328] on div "0202010651 - Dosagem de Transaminase Glutamico-Piruvica (Tgp)" at bounding box center [487, 328] width 918 height 11
checkbox \(Tgp\) "true"
click at [88, 374] on div "Requerente * Paciente Profissional de Saúde Paciente Nenhum resultado encontrad…" at bounding box center [487, 279] width 936 height 310
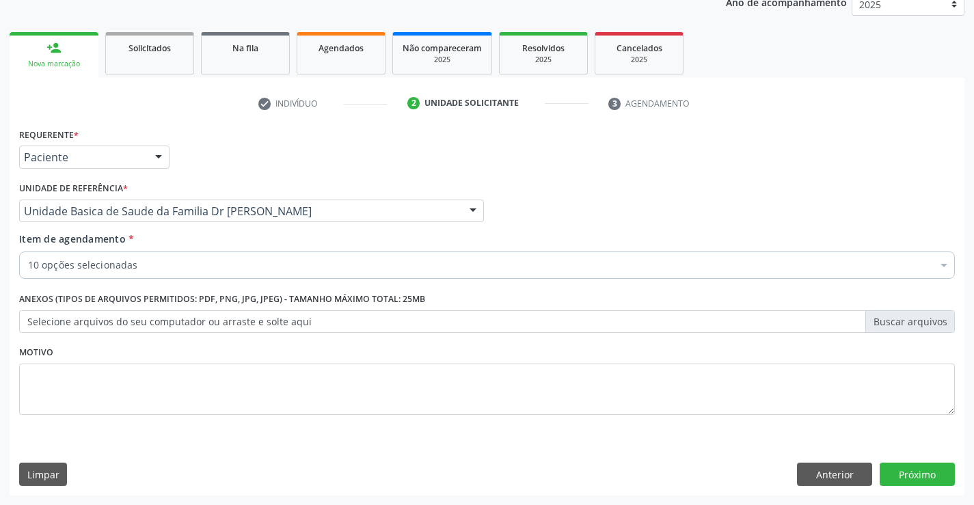
click at [108, 250] on div "Item de agendamento * 10 opções selecionadas Desfazer seleção Selecionados 0202…" at bounding box center [487, 253] width 936 height 43
click at [101, 258] on div "10 opções selecionadas" at bounding box center [487, 265] width 936 height 27
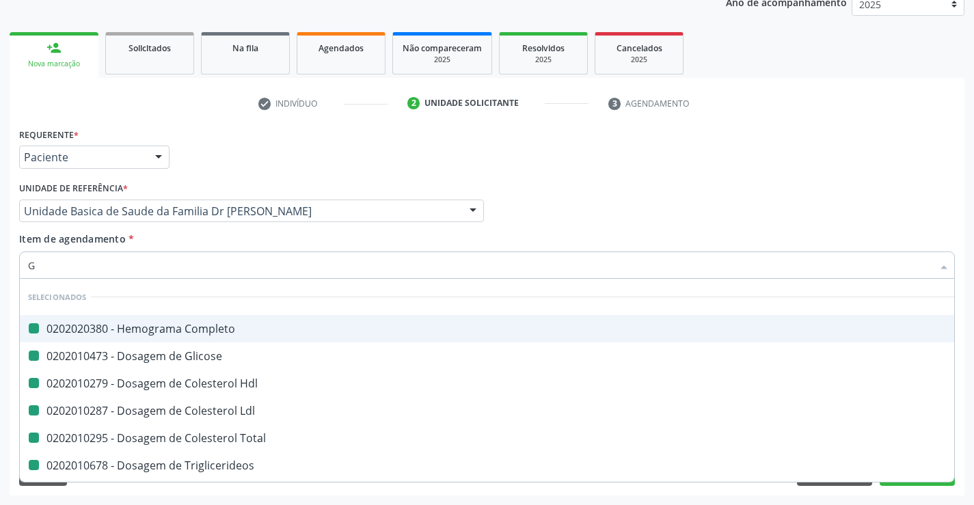
type input "GA"
checkbox Completo "false"
checkbox Glicose "false"
checkbox Hdl "false"
checkbox Ldl "false"
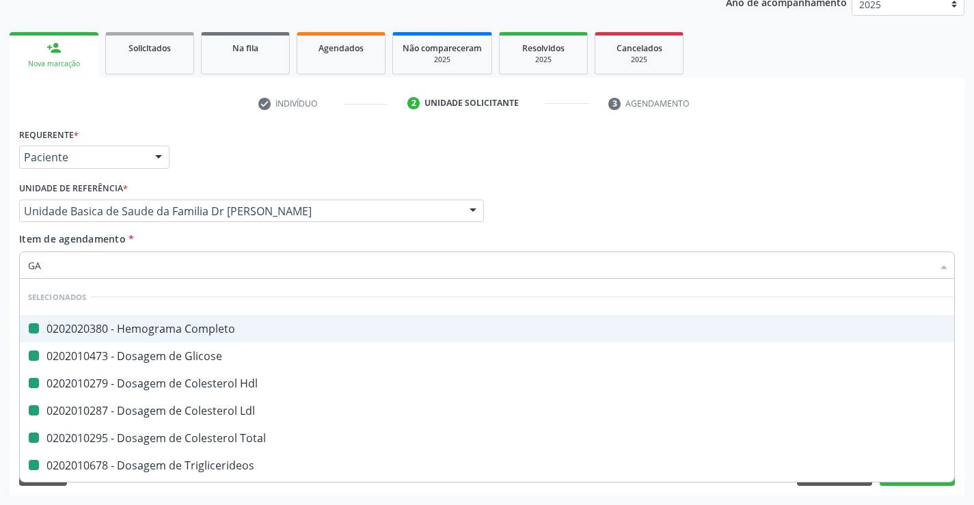
checkbox Total "false"
checkbox Triglicerideos "false"
checkbox Ureia "false"
checkbox Creatinina "false"
checkbox \(Tgo\) "false"
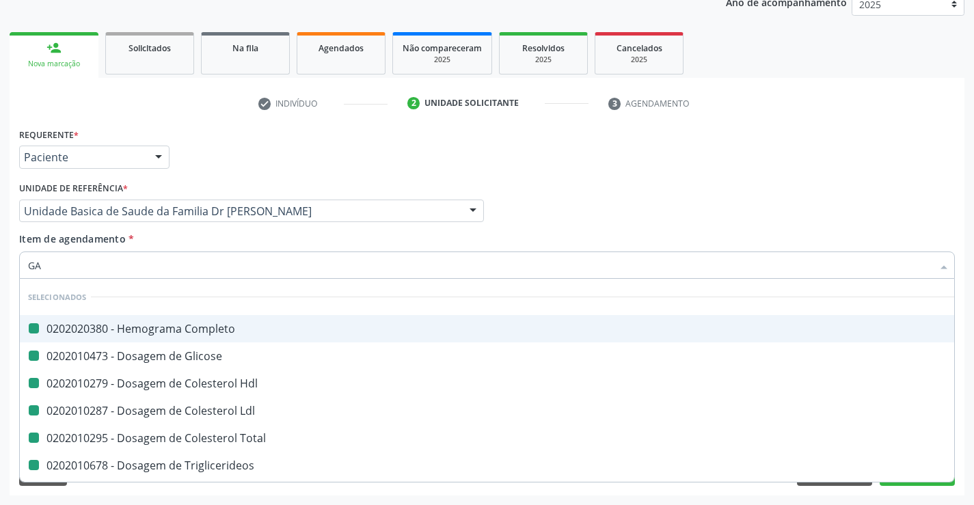
checkbox \(Tgp\) "false"
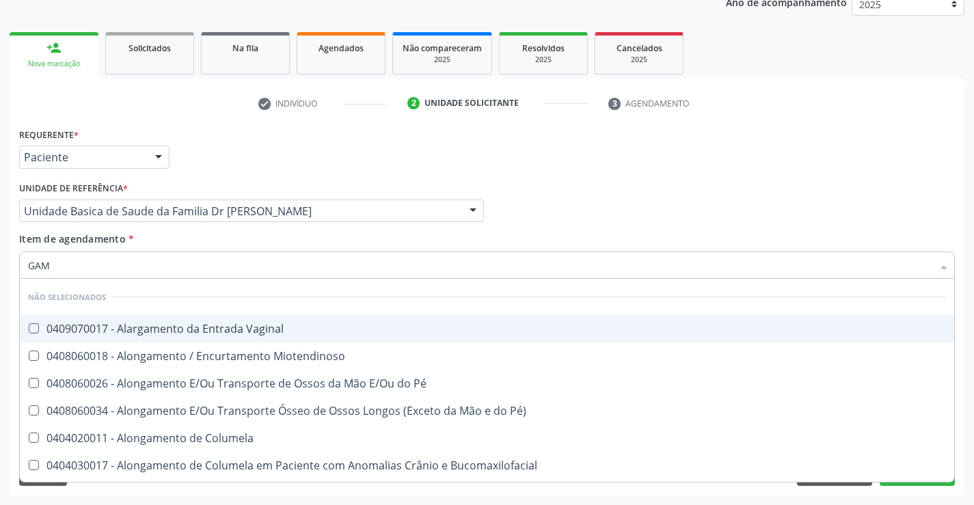
type input "GAMA"
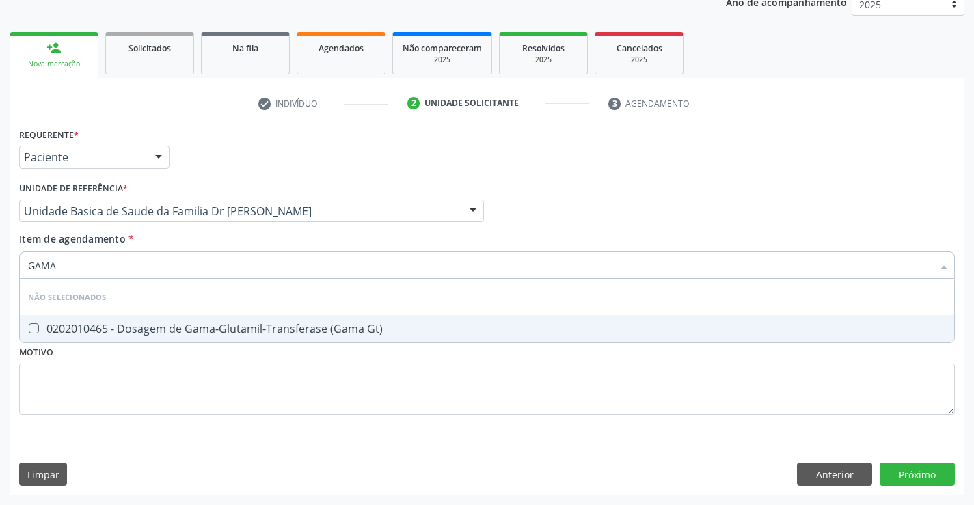
click at [164, 326] on div "0202010465 - Dosagem de Gama-Glutamil-Transferase (Gama Gt)" at bounding box center [487, 328] width 918 height 11
checkbox Gt\) "true"
click at [137, 386] on div "Requerente * Paciente Profissional de Saúde Paciente Nenhum resultado encontrad…" at bounding box center [487, 279] width 936 height 310
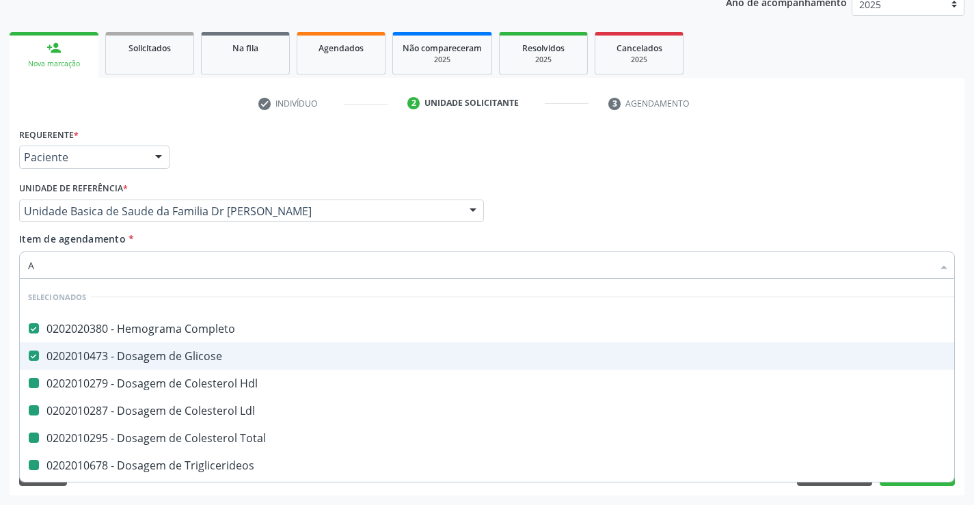
type input "AC"
checkbox Hdl "false"
checkbox Ldl "false"
checkbox Total "false"
checkbox Triglicerideos "false"
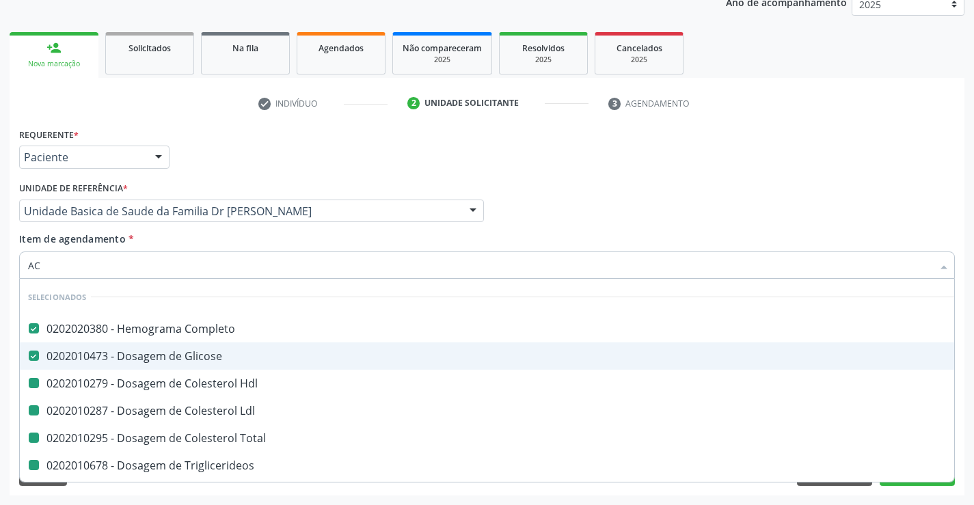
checkbox Ureia "false"
checkbox Creatinina "false"
checkbox \(Tgo\) "false"
checkbox \(Tgp\) "false"
checkbox Gt\) "false"
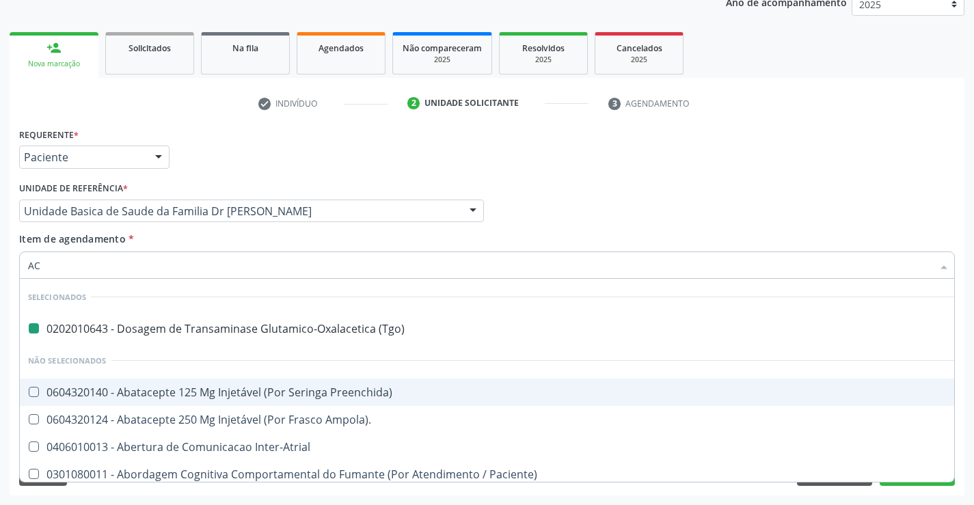
type input "ACI"
checkbox \(Tgo\) "false"
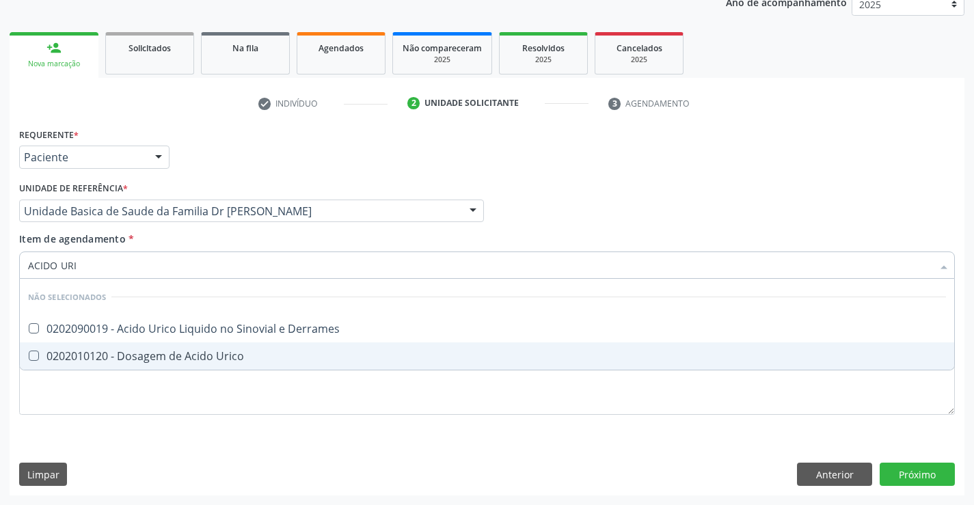
type input "ACIDO URIC"
click at [137, 356] on div "0202010120 - Dosagem de Acido Urico" at bounding box center [487, 356] width 918 height 11
checkbox Urico "true"
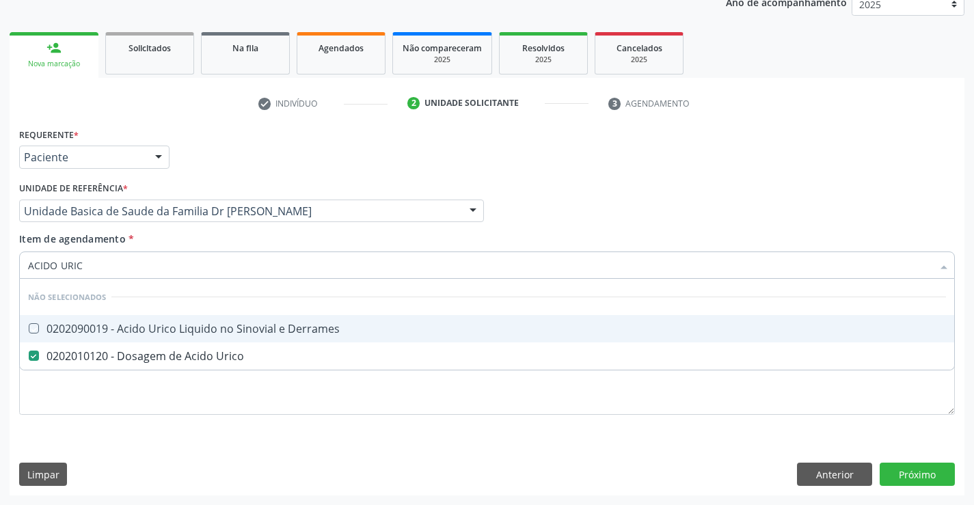
click at [581, 210] on div "Profissional Solicitante Por favor, selecione a Unidade de Atendimento primeiro…" at bounding box center [487, 204] width 943 height 53
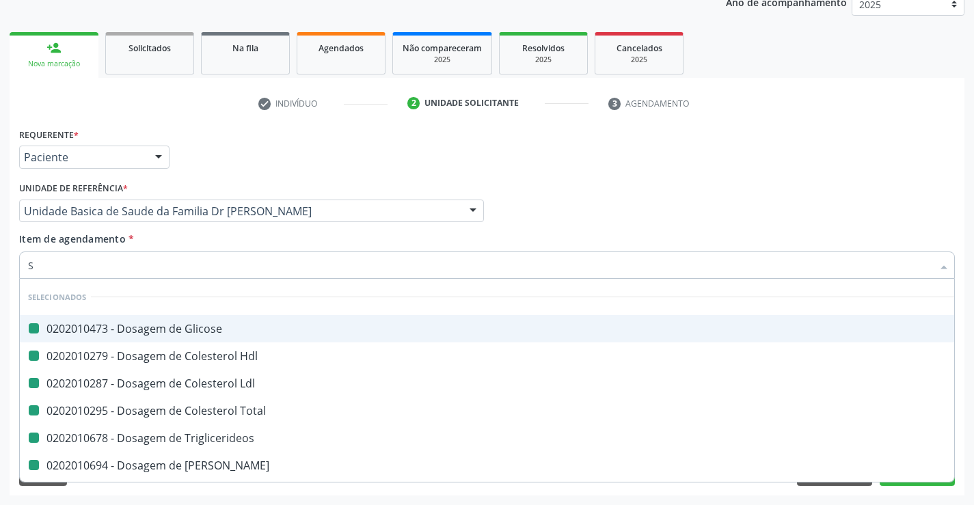
type input "SI"
checkbox Glicose "false"
checkbox Hdl "false"
checkbox Ldl "false"
checkbox Total "false"
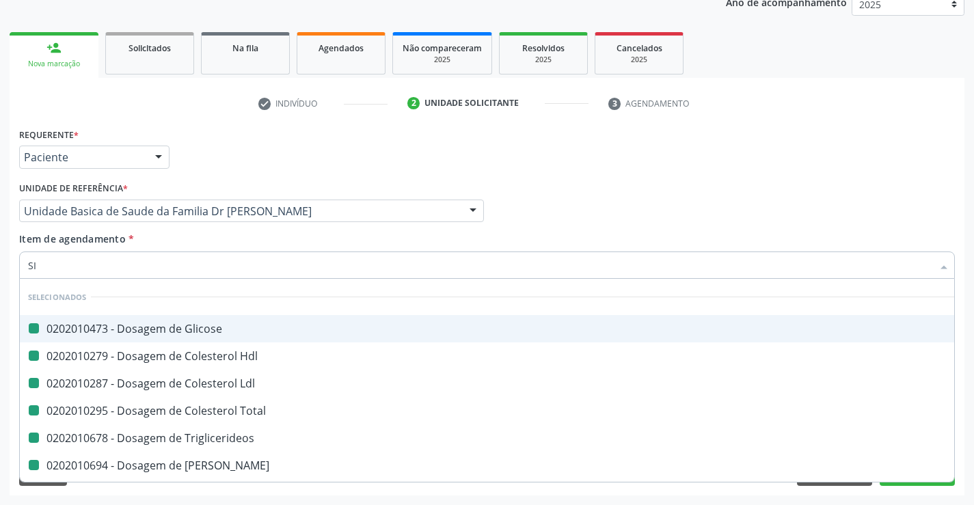
checkbox Triglicerideos "false"
checkbox Ureia "false"
checkbox Creatinina "false"
checkbox \(Tgo\) "false"
checkbox \(Tgp\) "false"
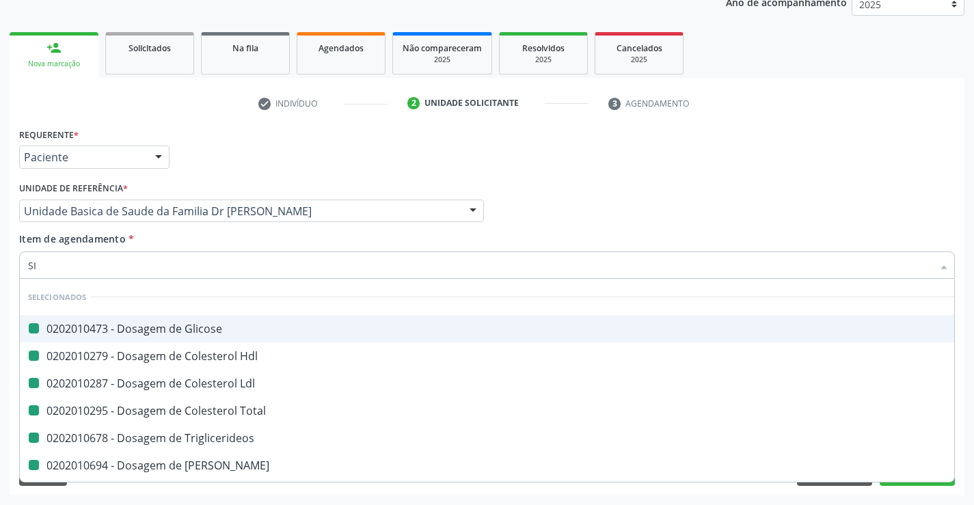
checkbox Gt\) "false"
checkbox Urico "false"
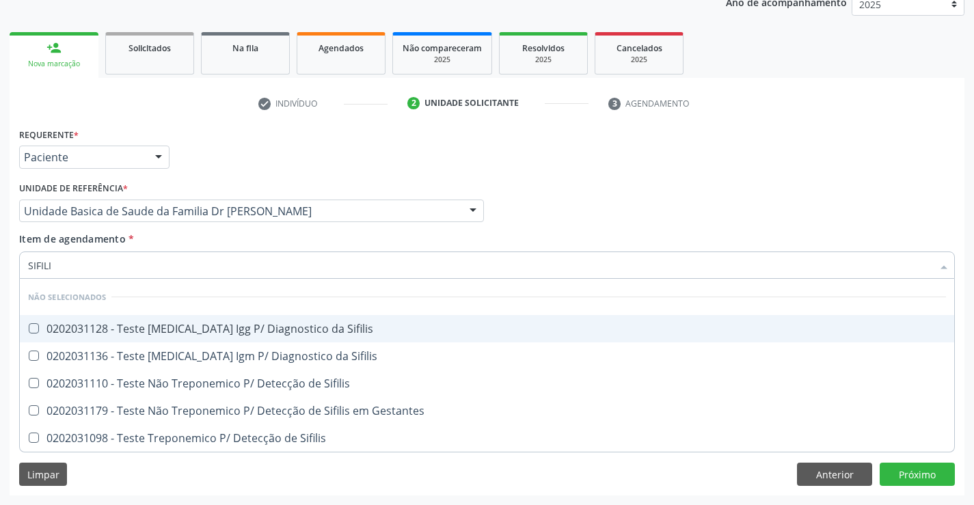
type input "SIFILIS"
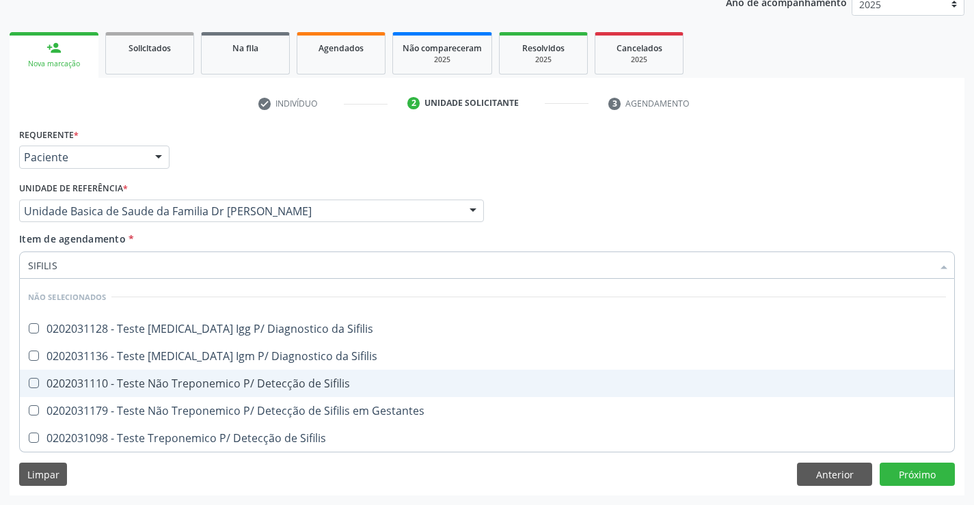
click at [257, 385] on div "0202031110 - Teste Não Treponemico P/ Detecção de Sifilis" at bounding box center [487, 383] width 918 height 11
checkbox Sifilis "true"
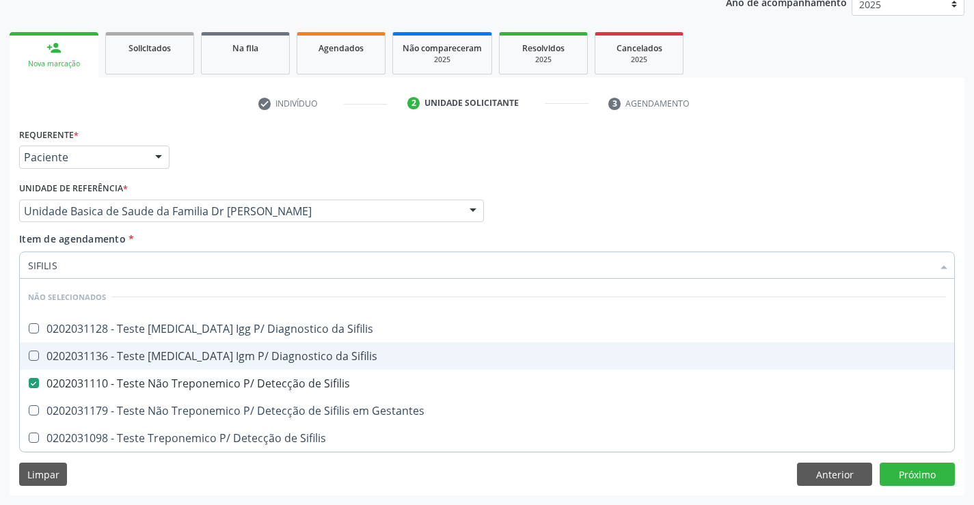
click at [574, 163] on div "Requerente * Paciente Profissional de Saúde Paciente Nenhum resultado encontrad…" at bounding box center [487, 150] width 943 height 53
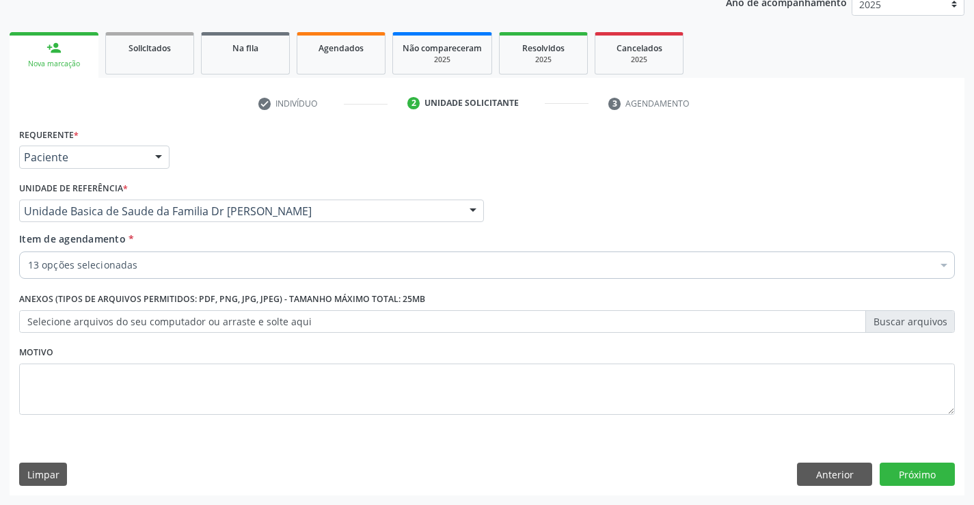
click at [198, 258] on div "13 opções selecionadas" at bounding box center [487, 265] width 936 height 27
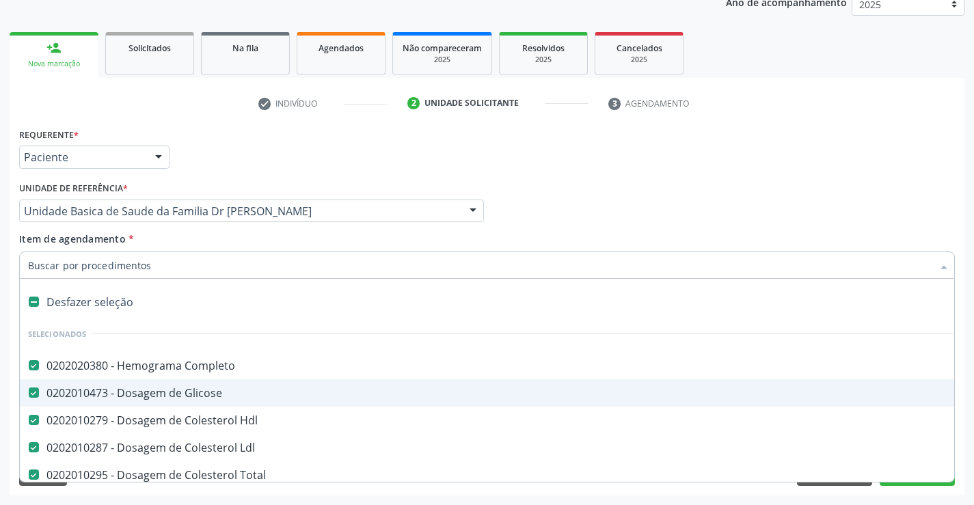
type input "U"
checkbox Ureia "false"
checkbox Creatinina "false"
checkbox \(Tgo\) "false"
checkbox \(Tgp\) "false"
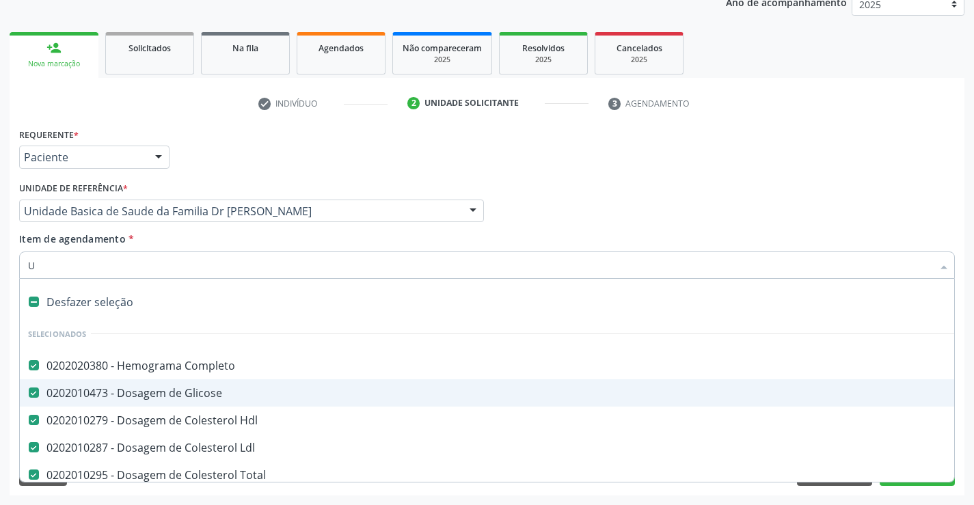
checkbox Gt\) "false"
checkbox Urico "false"
checkbox Sifilis "false"
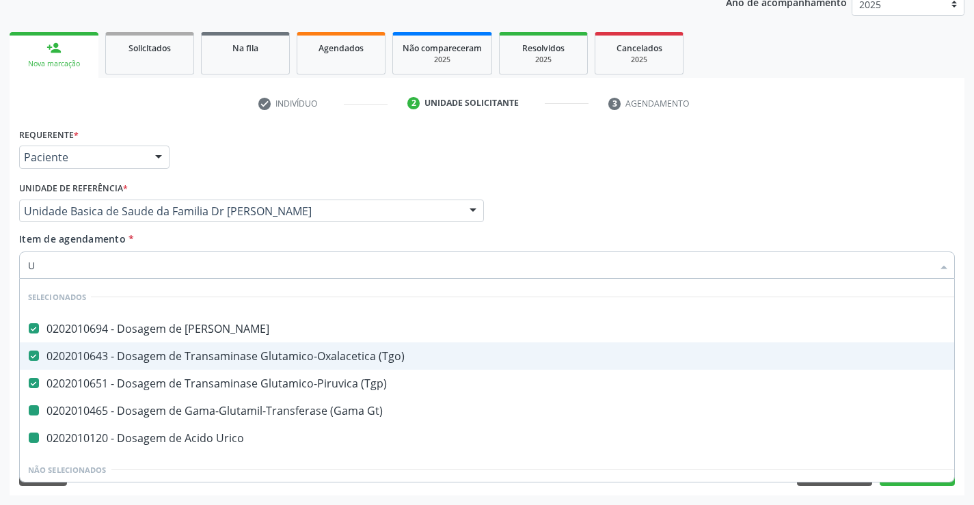
type input "UR"
checkbox Gt\) "false"
checkbox Urico "false"
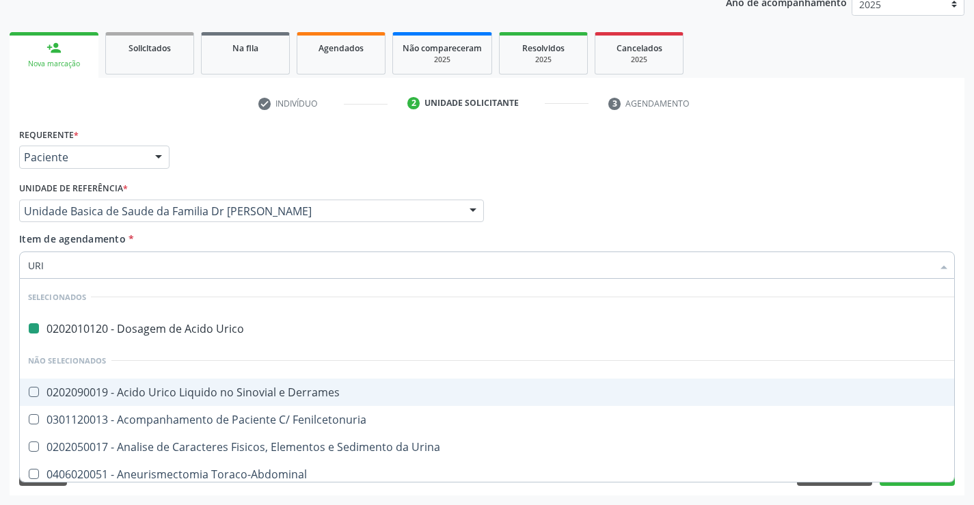
type input "URIN"
checkbox Urico "false"
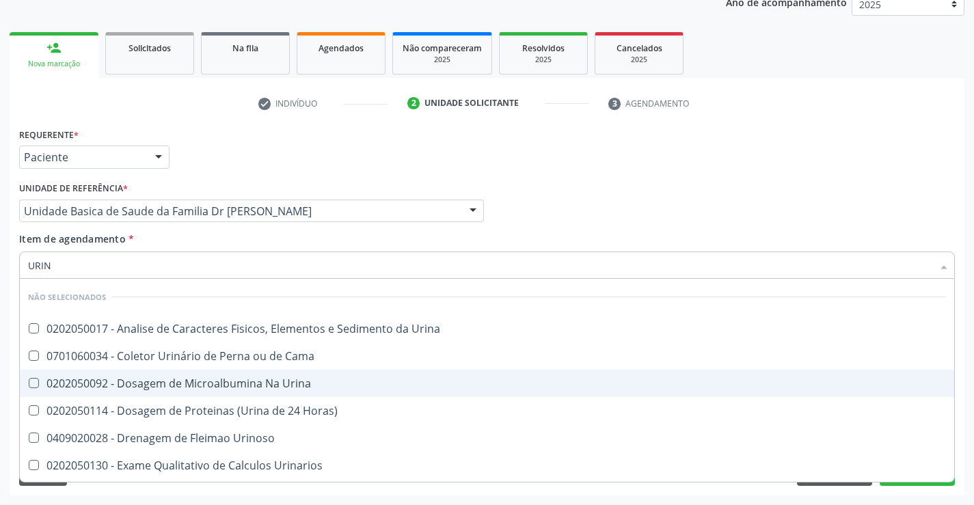
type input "URINA"
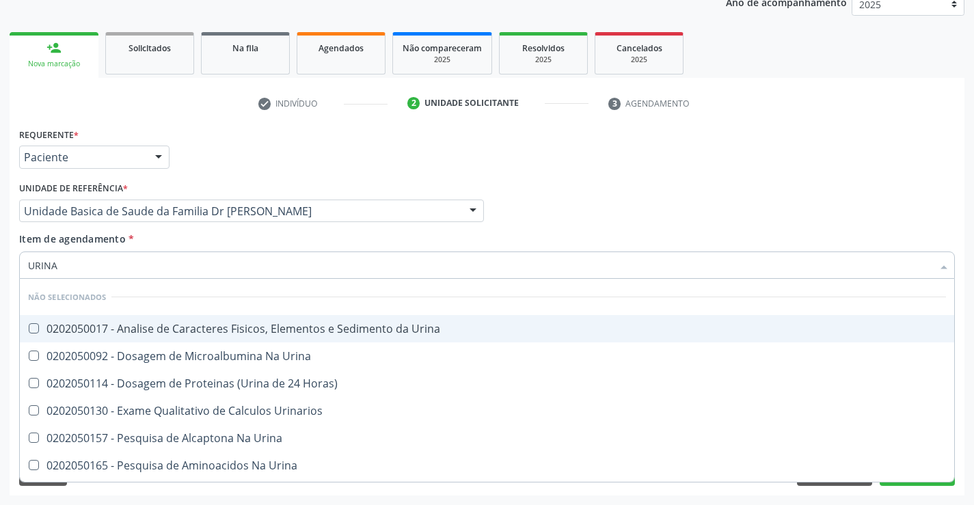
click at [226, 328] on div "0202050017 - Analise de Caracteres Fisicos, Elementos e Sedimento da Urina" at bounding box center [487, 328] width 918 height 11
checkbox Urina "true"
click at [503, 201] on div "Profissional Solicitante Por favor, selecione a Unidade de Atendimento primeiro…" at bounding box center [487, 204] width 943 height 53
checkbox Urinarios "true"
checkbox Urina "true"
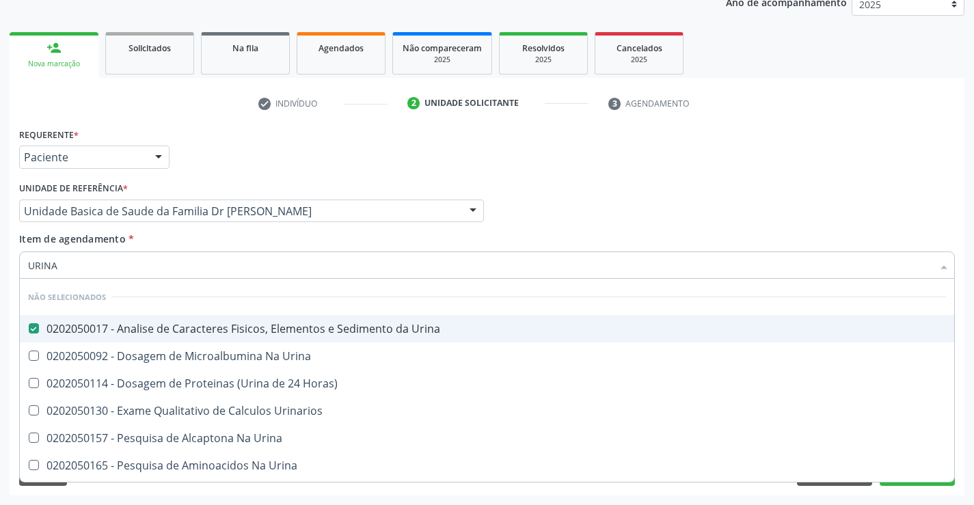
checkbox Urina "true"
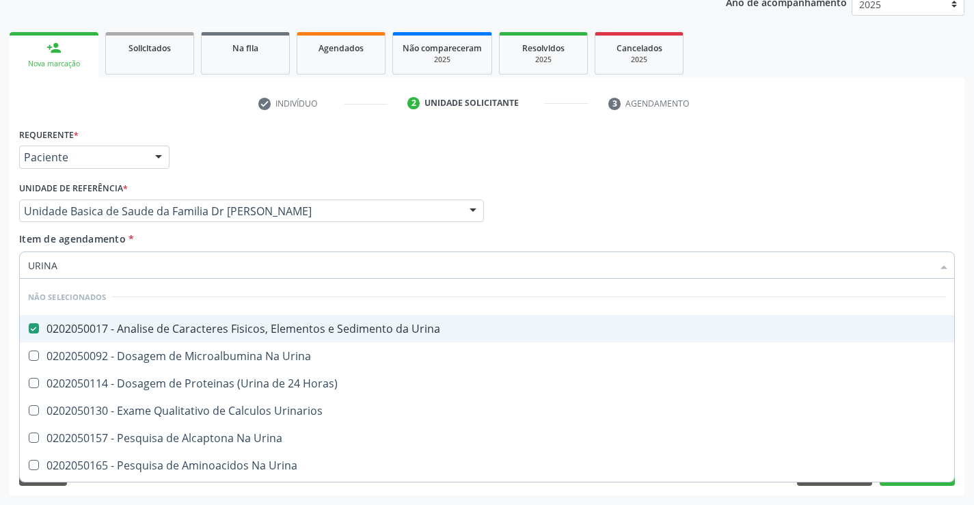
checkbox Urina "true"
checkbox Horas\) "true"
checkbox Urina "true"
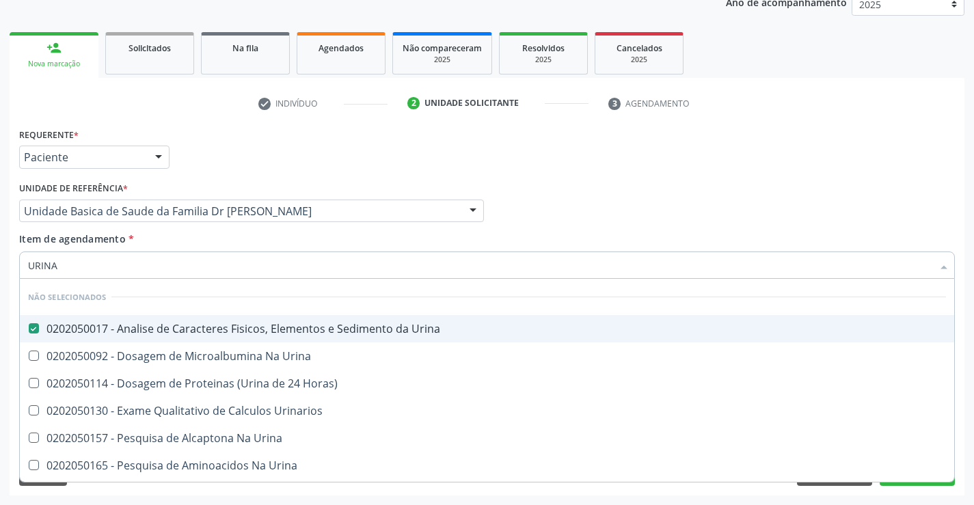
checkbox Urina "true"
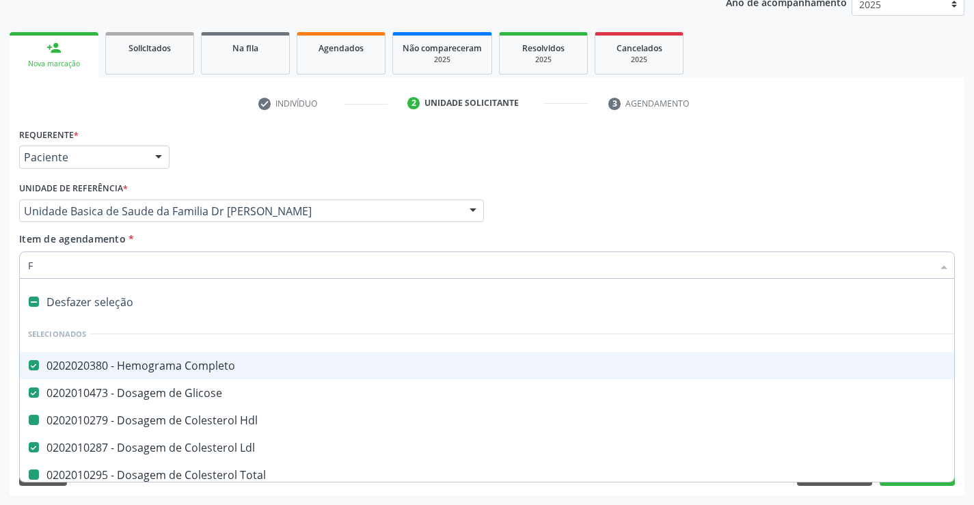
type input "FE"
checkbox Total "false"
checkbox Ureia "false"
checkbox Creatinina "false"
checkbox \(Tgo\) "false"
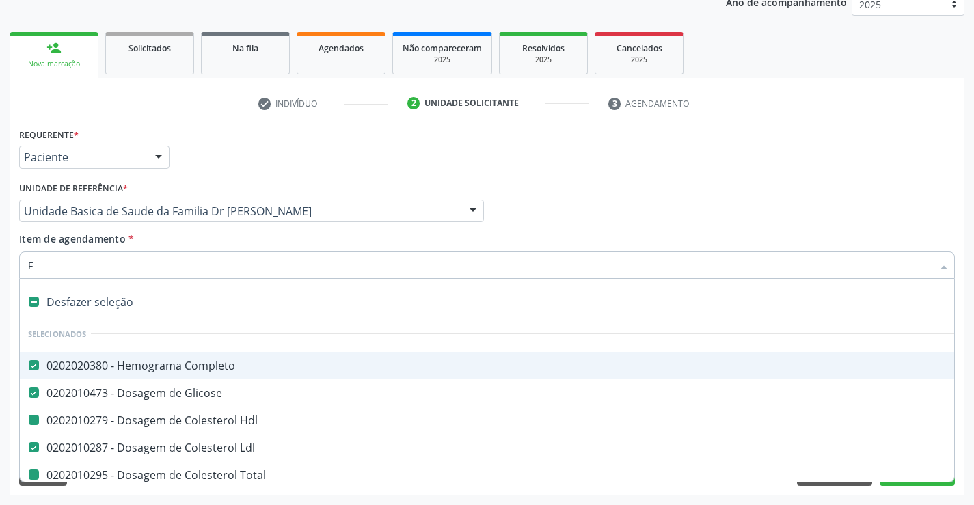
checkbox \(Tgp\) "false"
checkbox Gt\) "false"
checkbox Urico "false"
checkbox Sifilis "false"
checkbox Urina "false"
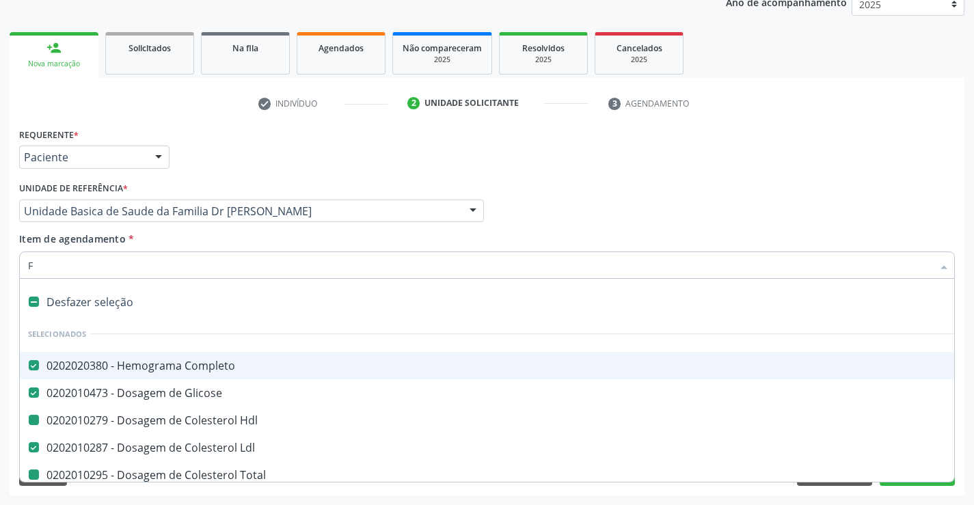
checkbox Hdl "false"
checkbox Triglicerideos "false"
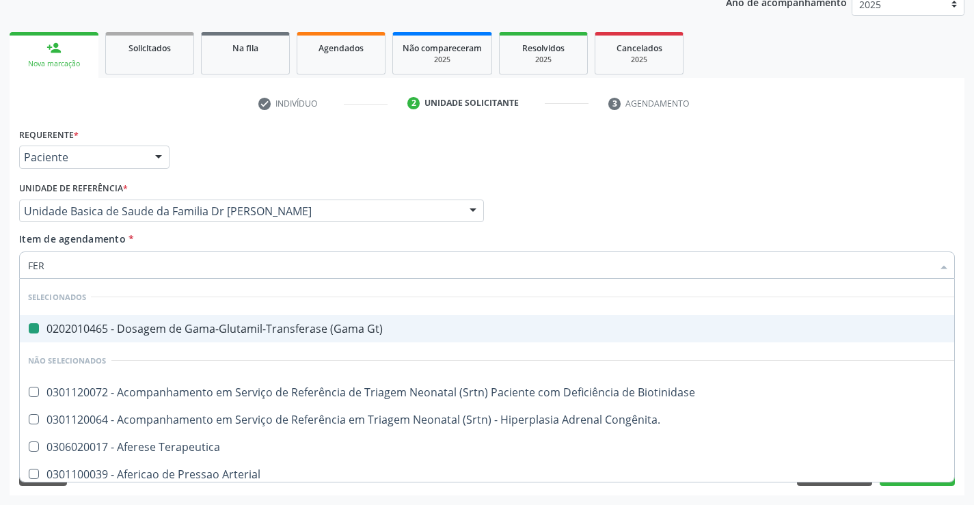
type input "FERR"
checkbox Gt\) "false"
type input "FERRO"
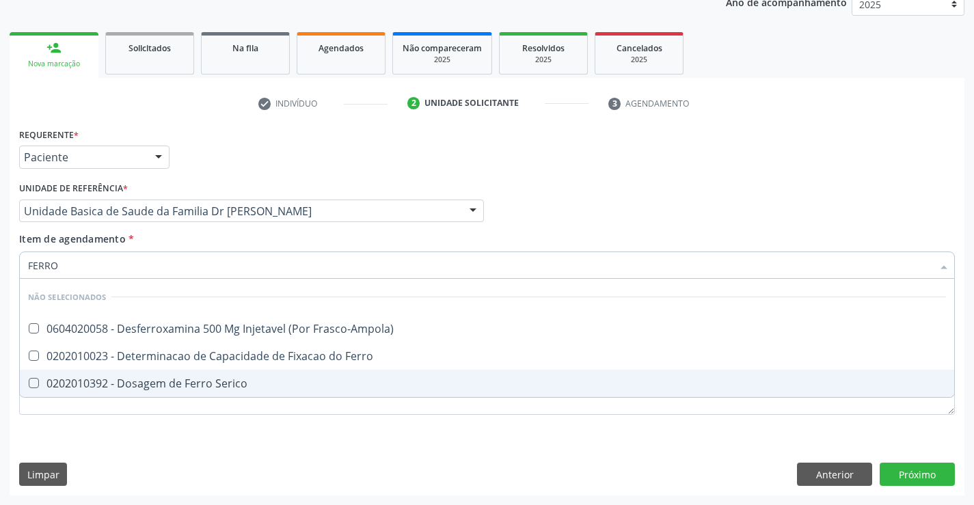
click at [171, 378] on div "0202010392 - Dosagem de Ferro Serico" at bounding box center [487, 383] width 918 height 11
checkbox Serico "true"
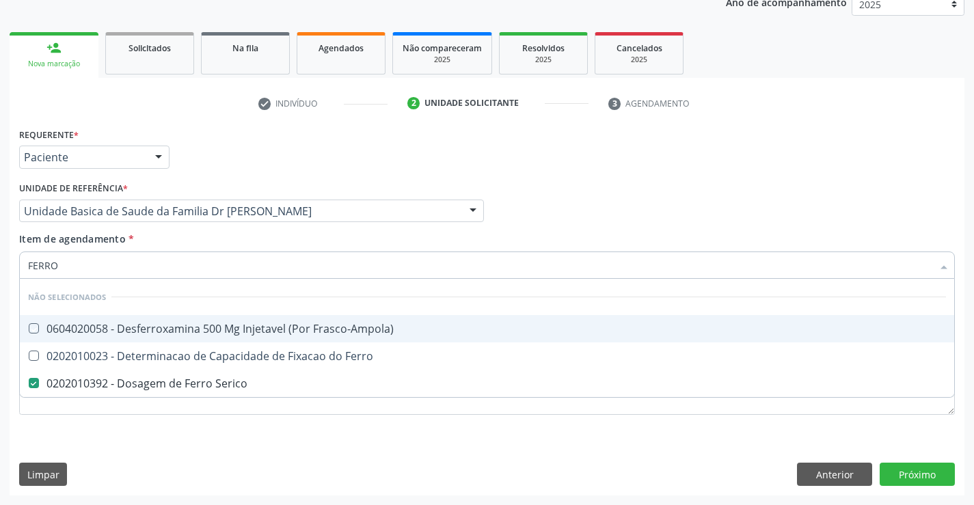
click at [593, 199] on div "Profissional Solicitante Por favor, selecione a Unidade de Atendimento primeiro…" at bounding box center [487, 204] width 943 height 53
checkbox Frasco-Ampola\) "true"
checkbox Ferro "true"
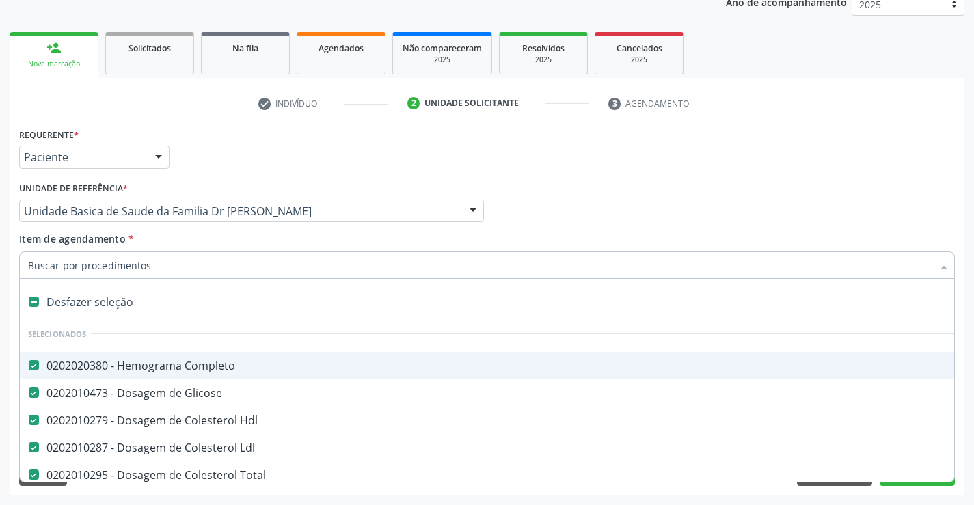
type input "C"
checkbox Serico "false"
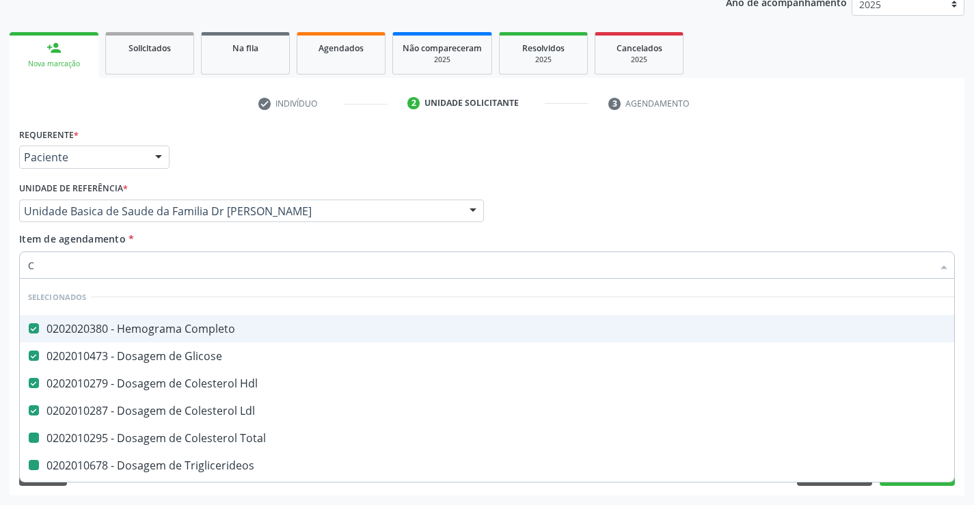
type input "CA"
checkbox Total "false"
checkbox Triglicerideos "false"
checkbox Creatinina "false"
checkbox \(Tgo\) "false"
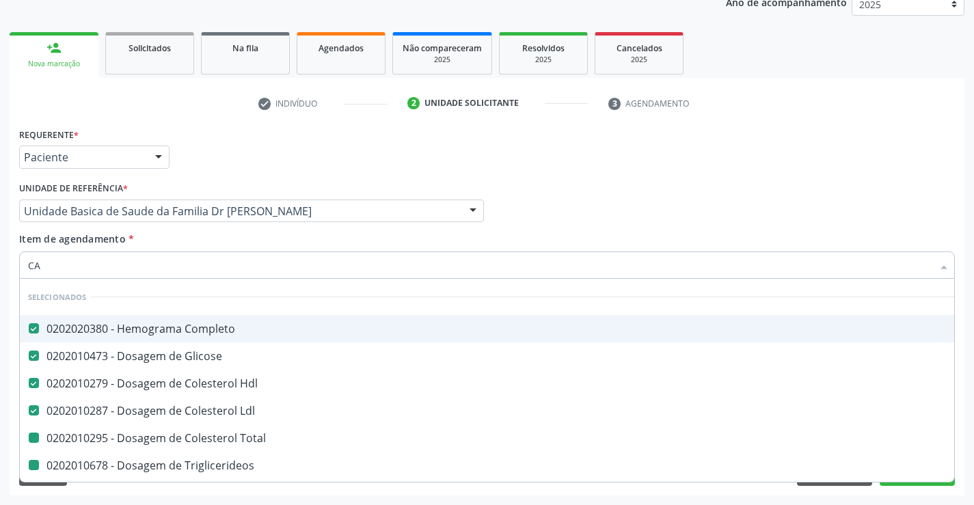
checkbox \(Tgp\) "false"
checkbox Urico "false"
checkbox Sifilis "false"
checkbox Urina "false"
checkbox Serico "false"
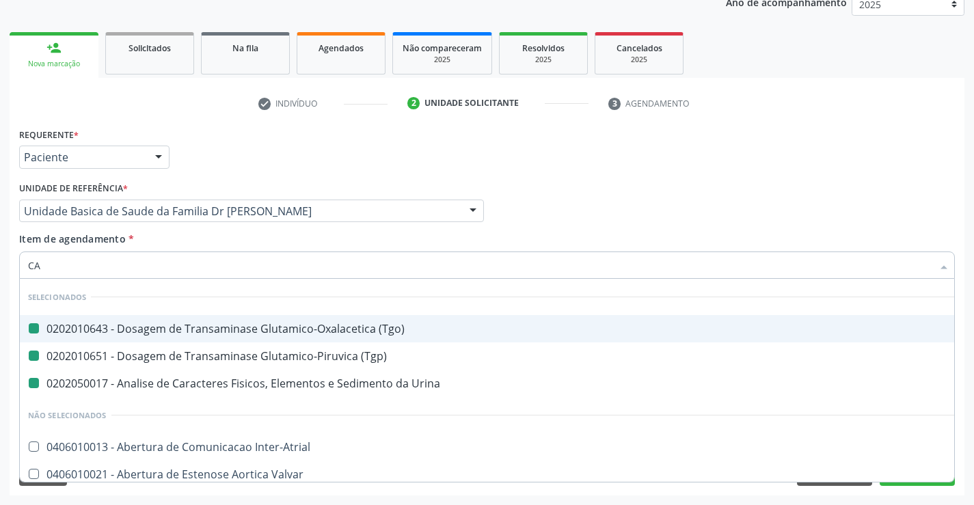
type input "CAL"
checkbox \(Tgo\) "false"
checkbox Urina "false"
checkbox \(Tgp\) "false"
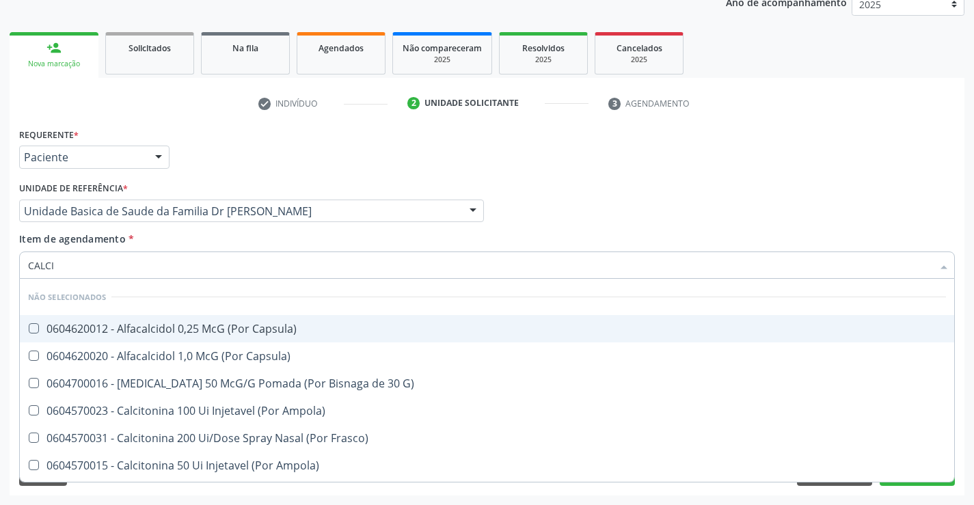
type input "CALCIO"
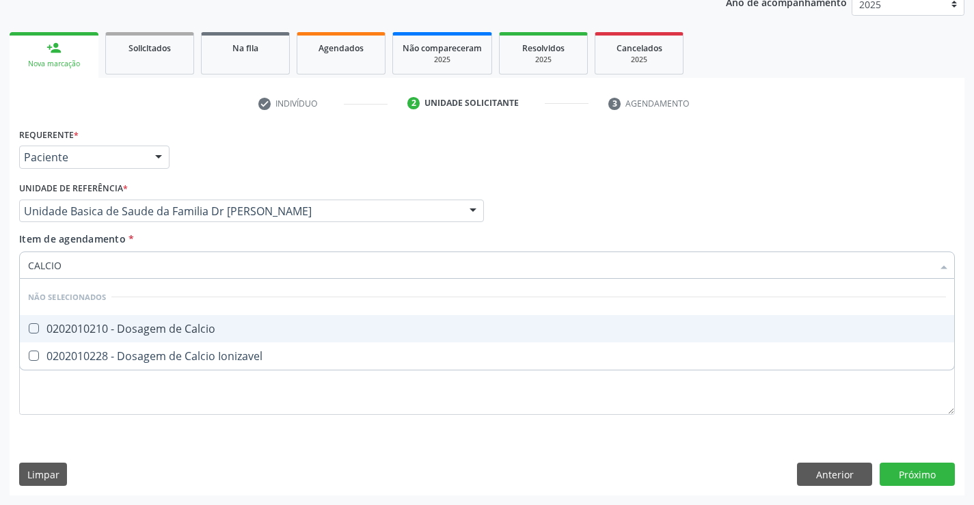
click at [173, 337] on span "0202010210 - Dosagem de Calcio" at bounding box center [487, 328] width 935 height 27
checkbox Calcio "true"
click at [583, 188] on div "Profissional Solicitante Por favor, selecione a Unidade de Atendimento primeiro…" at bounding box center [487, 204] width 943 height 53
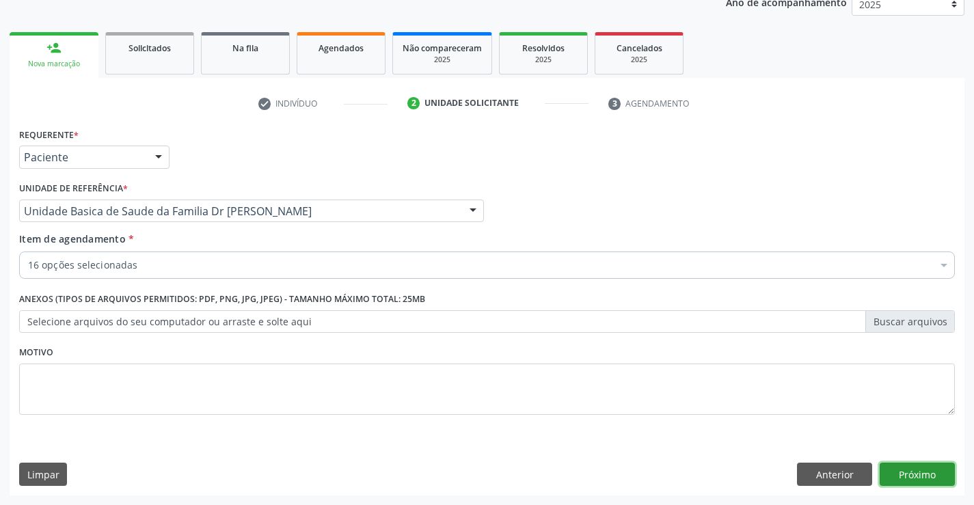
click at [916, 470] on button "Próximo" at bounding box center [917, 474] width 75 height 23
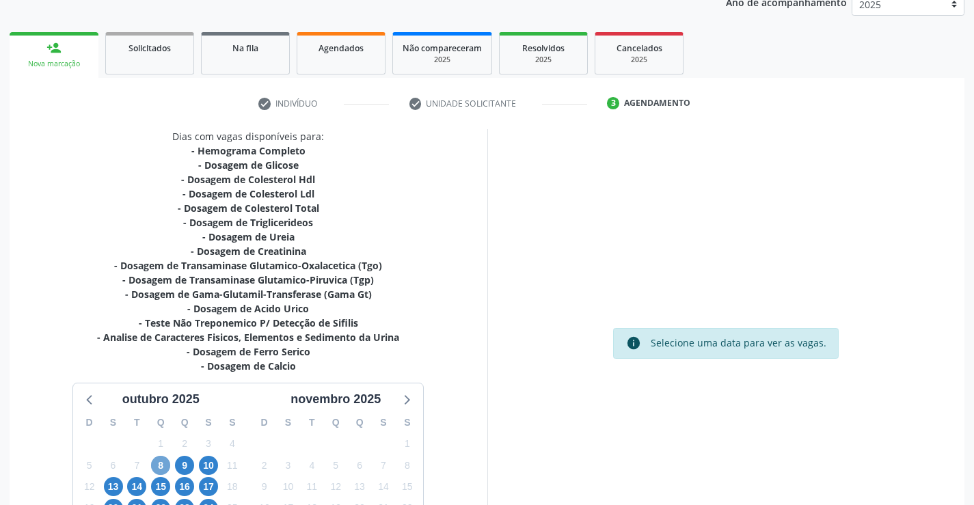
click at [155, 462] on span "8" at bounding box center [160, 465] width 19 height 19
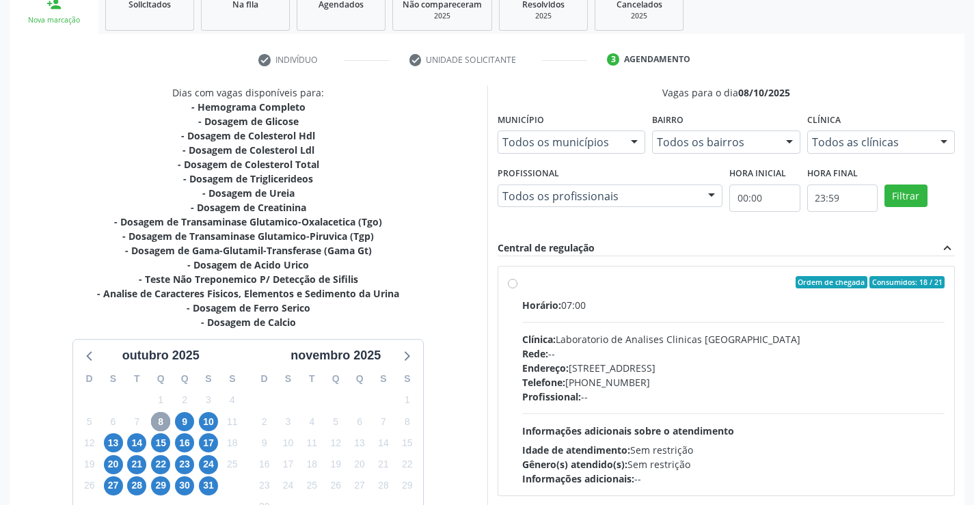
scroll to position [305, 0]
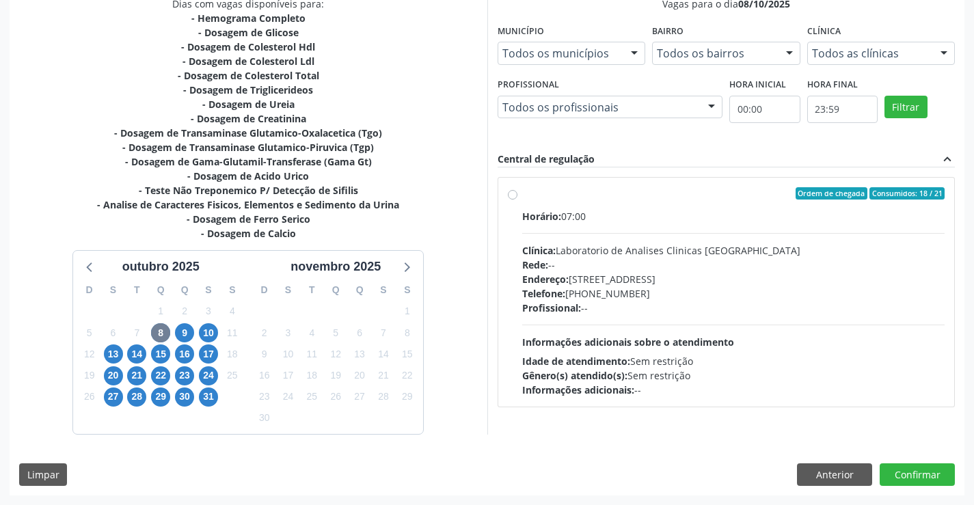
click at [522, 194] on label "Ordem de chegada Consumidos: 18 / 21 Horário: 07:00 Clínica: Laboratorio de Ana…" at bounding box center [733, 292] width 423 height 210
click at [509, 194] on input "Ordem de chegada Consumidos: 18 / 21 Horário: 07:00 Clínica: Laboratorio de Ana…" at bounding box center [513, 193] width 10 height 12
radio input "true"
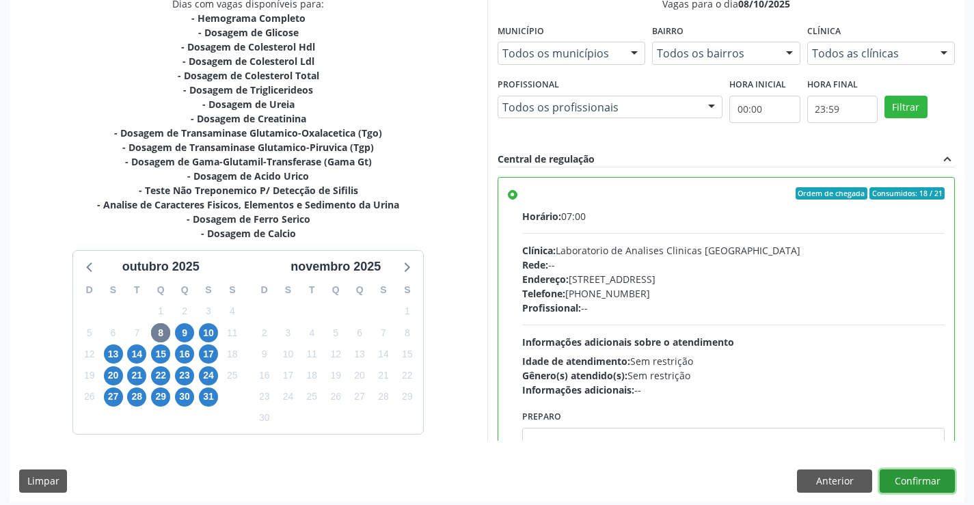
click at [927, 481] on button "Confirmar" at bounding box center [917, 481] width 75 height 23
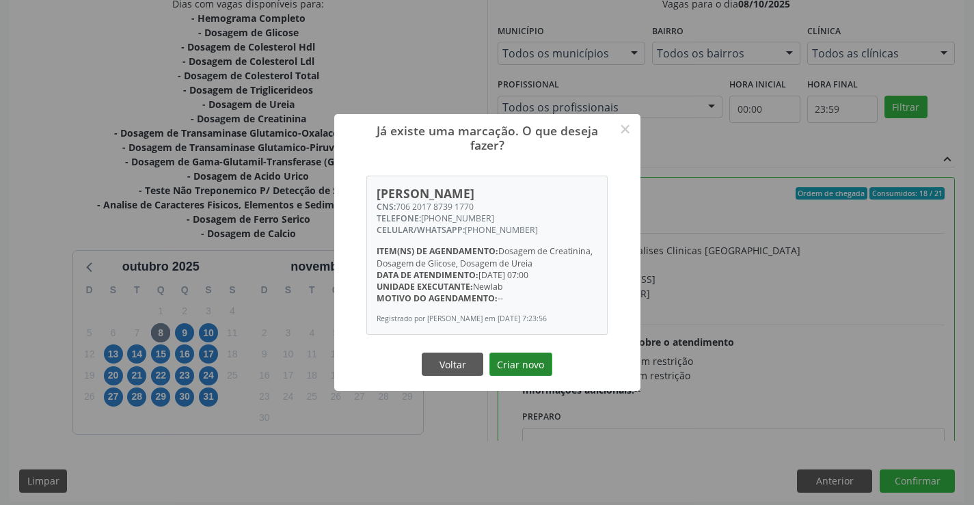
click at [518, 362] on button "Criar novo" at bounding box center [521, 364] width 63 height 23
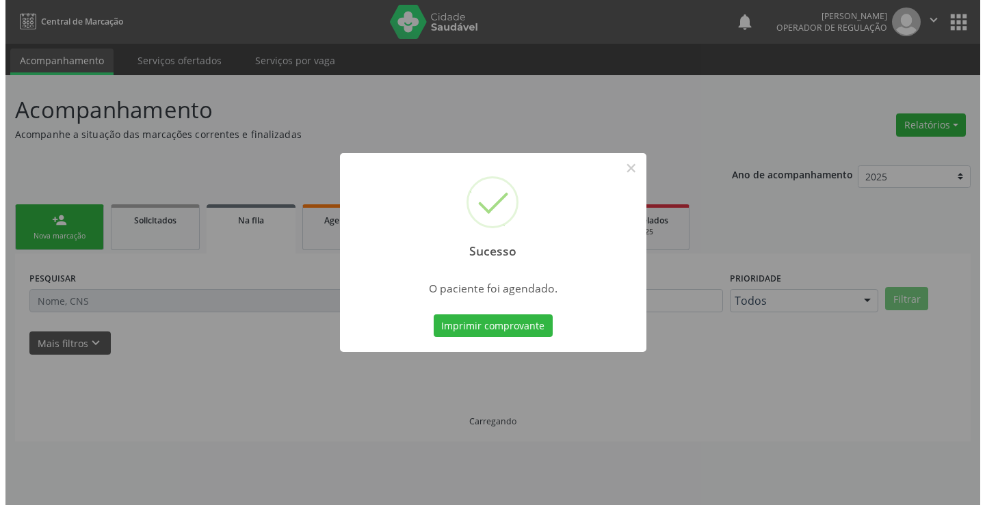
scroll to position [0, 0]
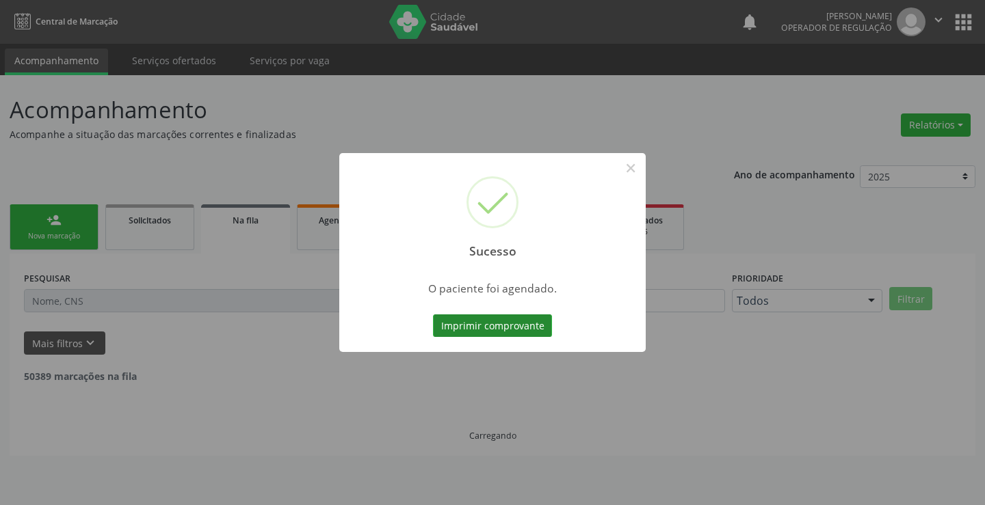
click at [527, 337] on button "Imprimir comprovante" at bounding box center [492, 326] width 119 height 23
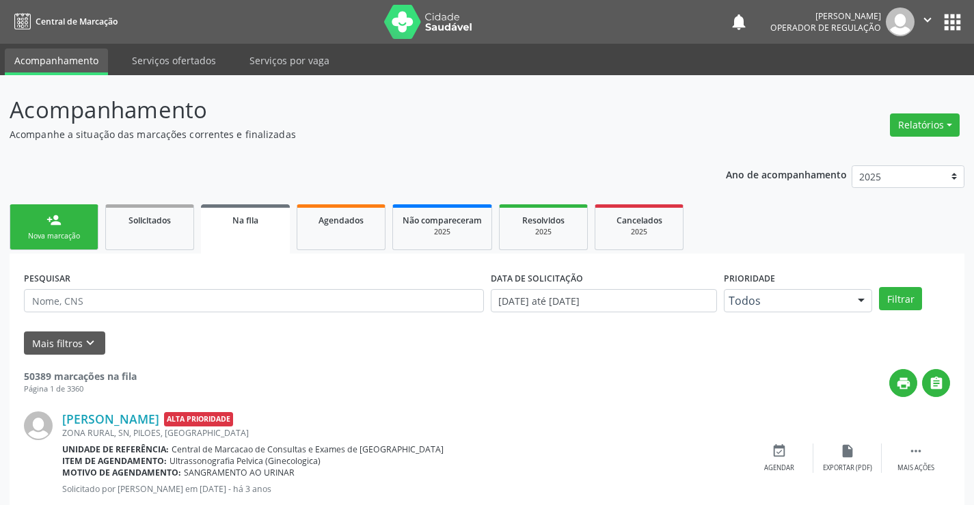
click at [63, 230] on link "person_add Nova marcação" at bounding box center [54, 227] width 89 height 46
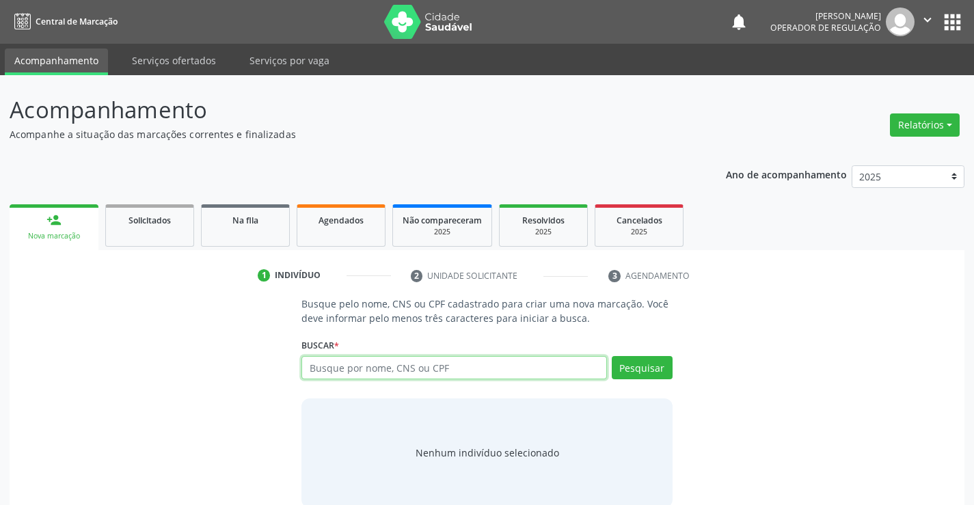
click at [415, 368] on input "text" at bounding box center [454, 367] width 305 height 23
type input "702809153965365"
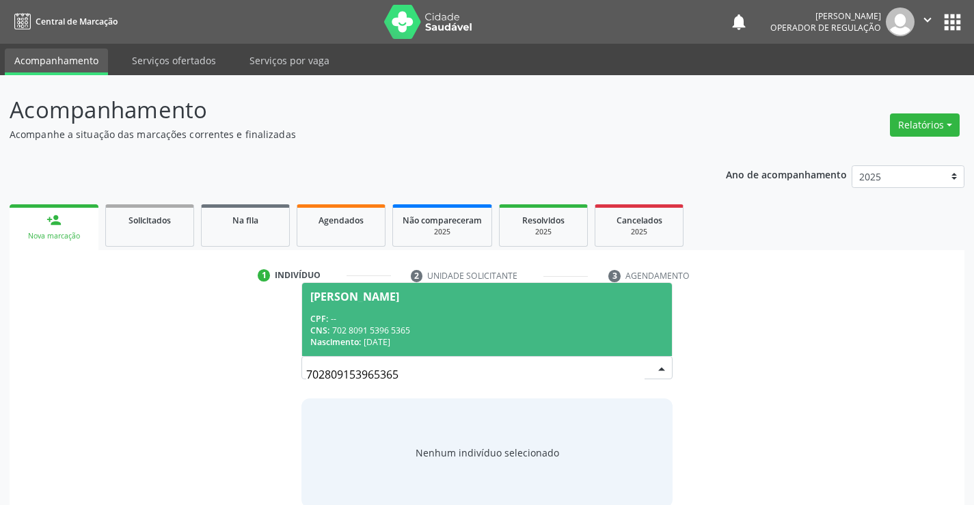
click at [378, 297] on div "Maria Ana dos Santos" at bounding box center [354, 296] width 89 height 11
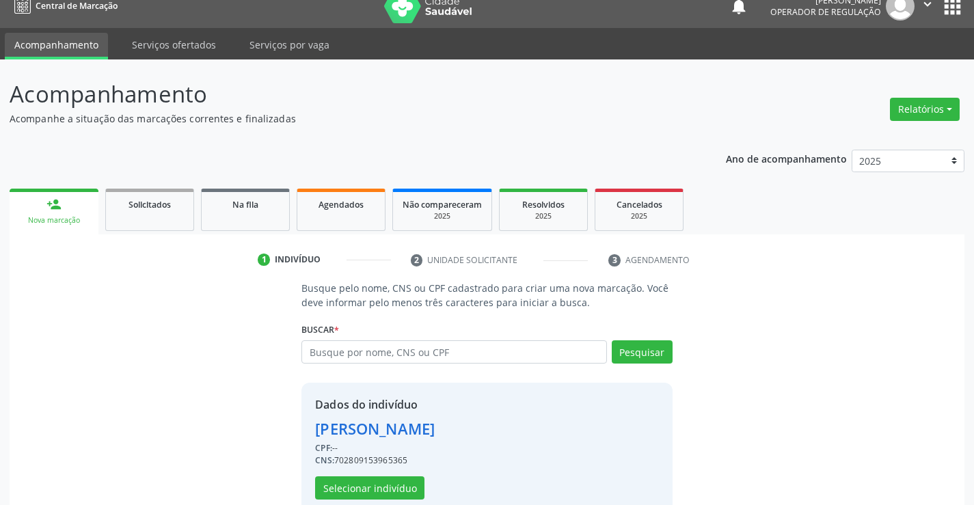
scroll to position [43, 0]
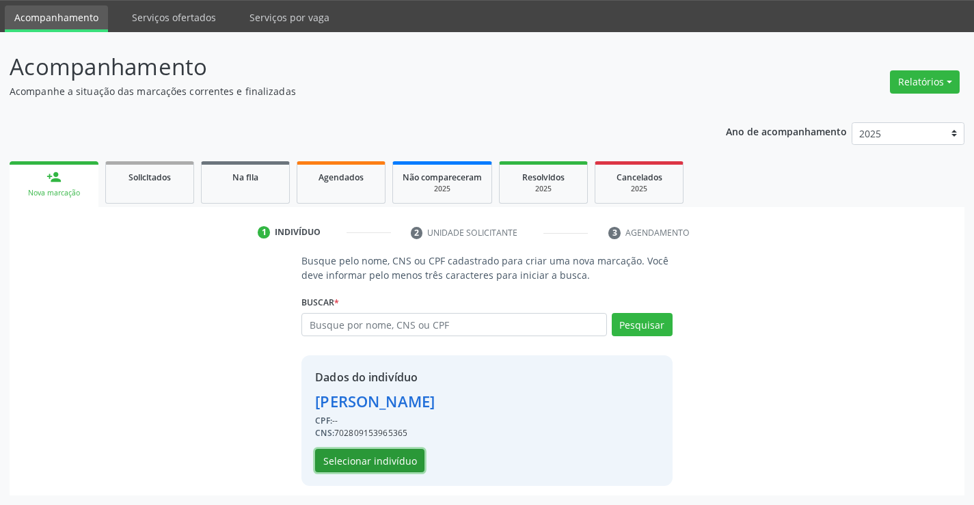
click at [354, 462] on button "Selecionar indivíduo" at bounding box center [369, 460] width 109 height 23
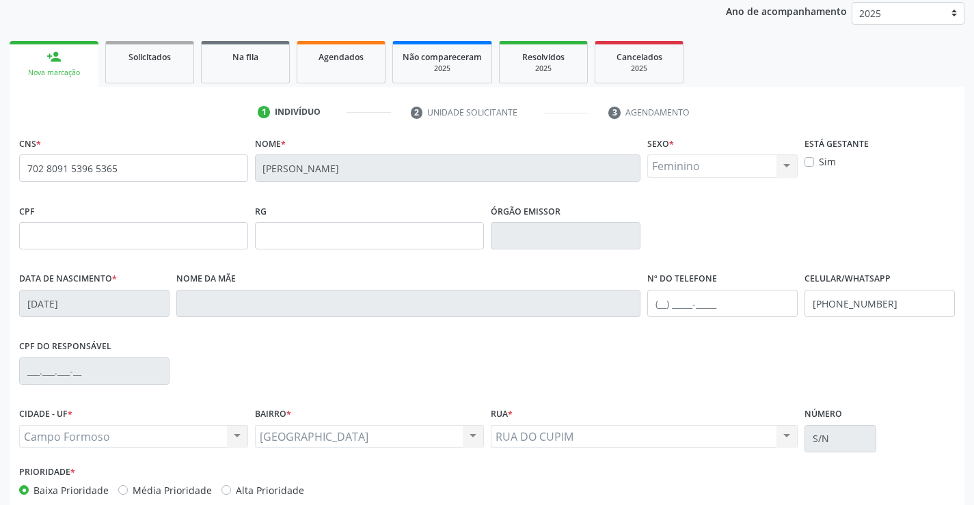
scroll to position [236, 0]
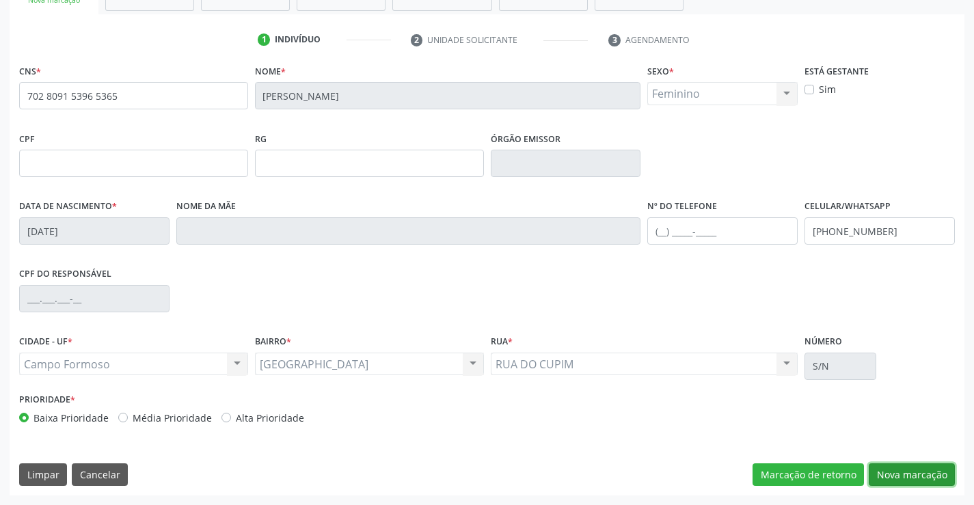
click at [890, 466] on button "Nova marcação" at bounding box center [912, 475] width 86 height 23
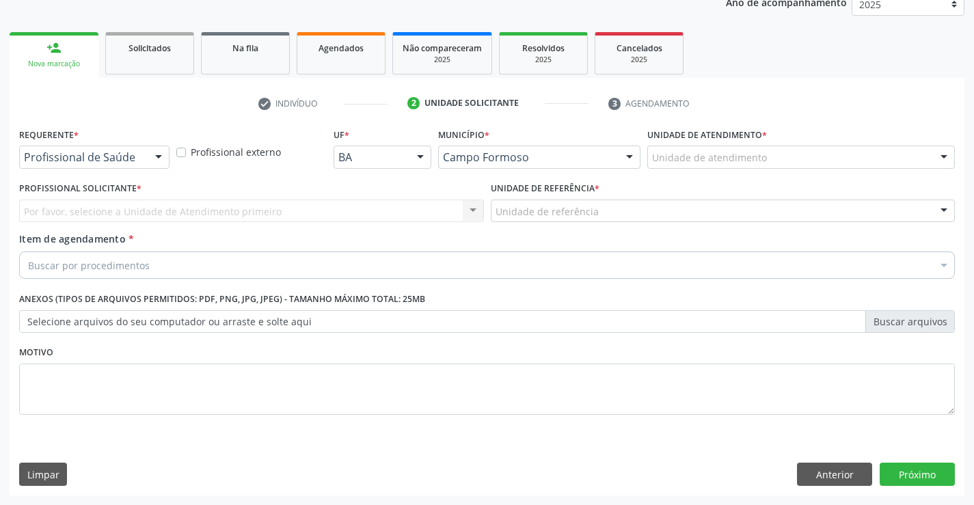
click at [152, 155] on div at bounding box center [158, 157] width 21 height 23
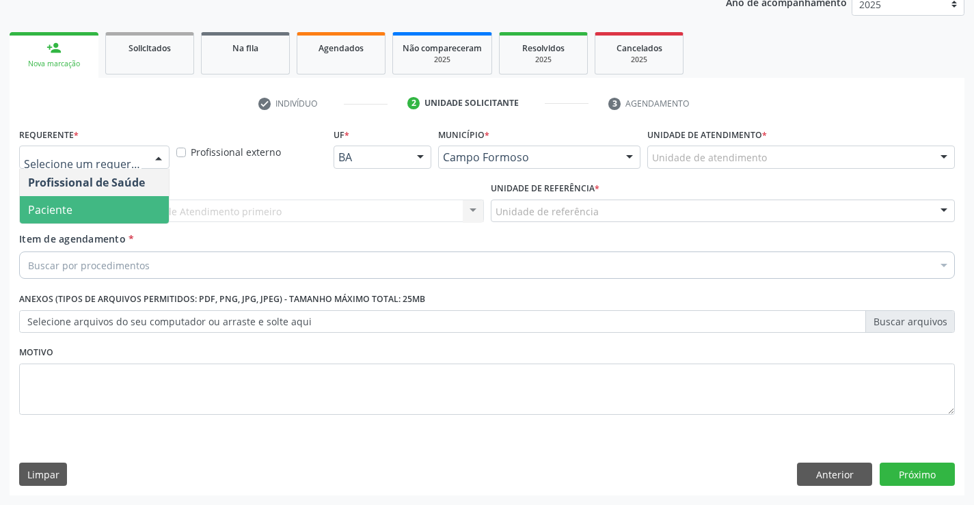
click at [88, 204] on span "Paciente" at bounding box center [94, 209] width 149 height 27
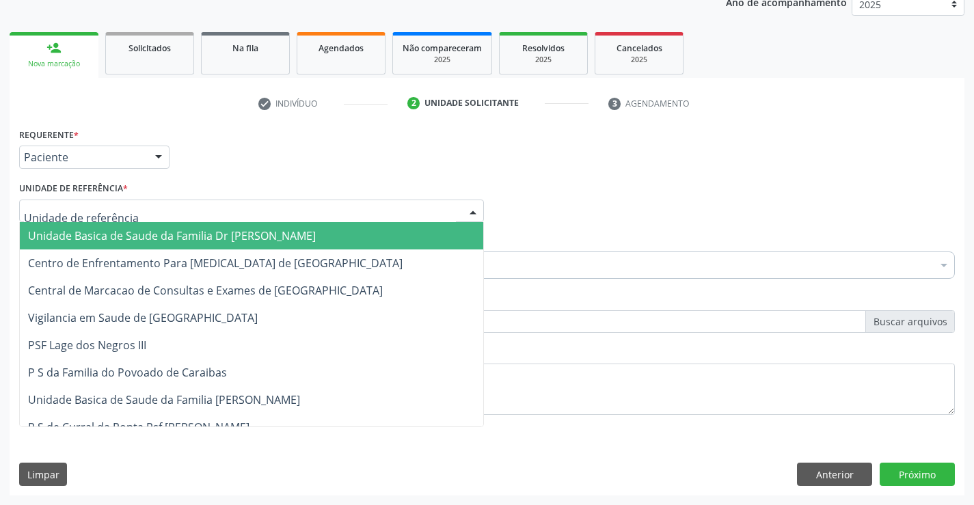
click at [465, 206] on div at bounding box center [473, 211] width 21 height 23
click at [397, 228] on span "Unidade Basica de Saude da Familia Dr [PERSON_NAME]" at bounding box center [252, 235] width 464 height 27
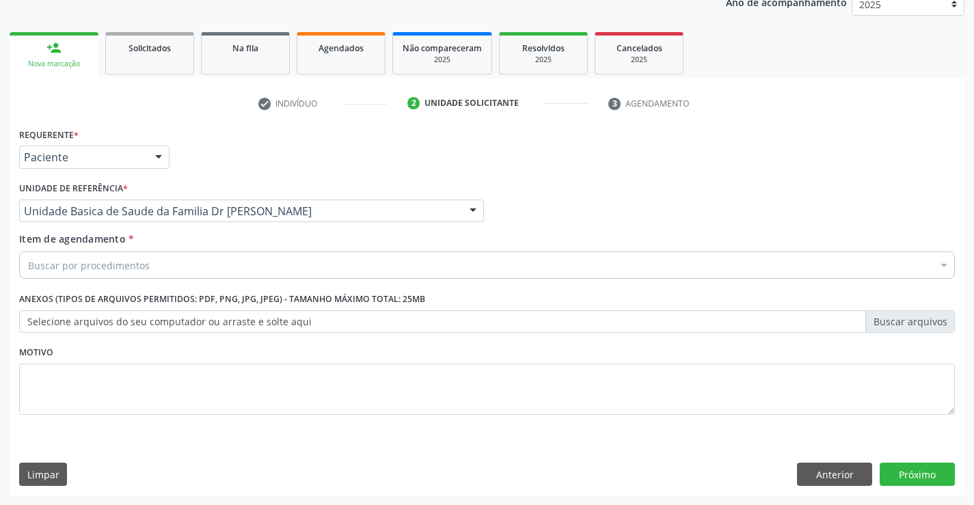
click at [360, 269] on div "Buscar por procedimentos" at bounding box center [487, 265] width 936 height 27
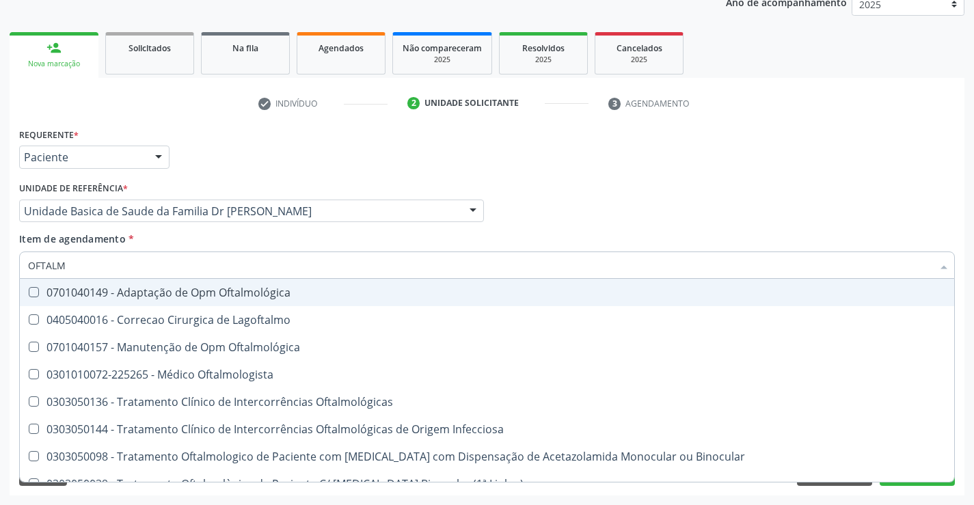
type input "OFTALMO"
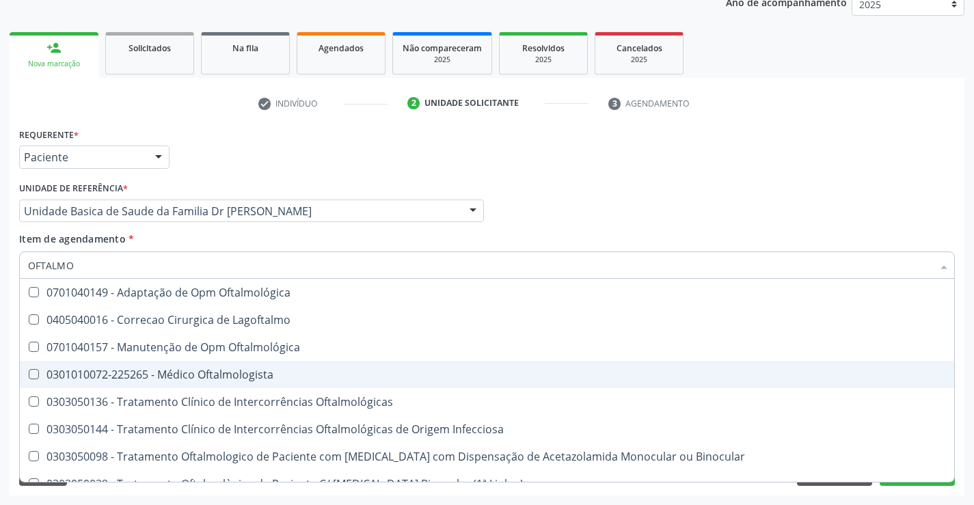
click at [215, 383] on span "0301010072-225265 - Médico Oftalmologista" at bounding box center [487, 374] width 935 height 27
checkbox Oftalmologista "true"
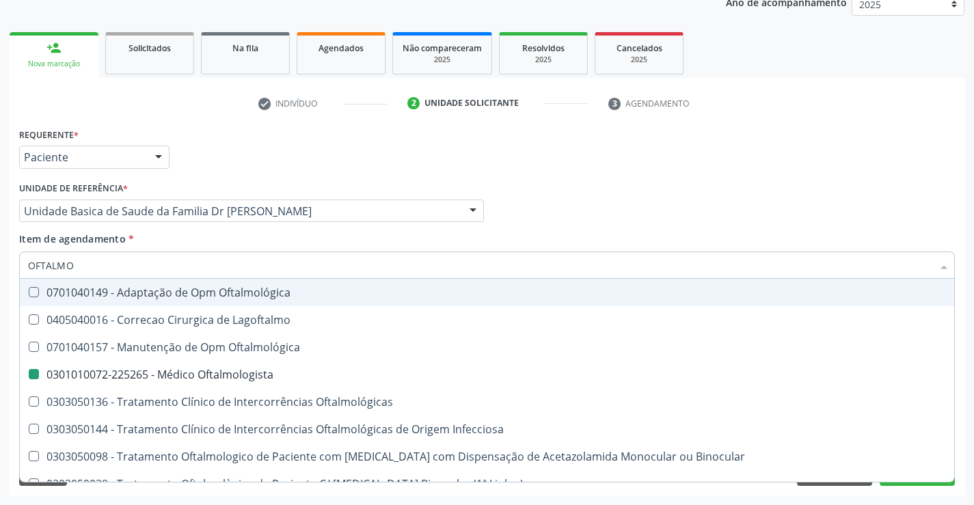
click at [545, 218] on div "Profissional Solicitante Por favor, selecione a Unidade de Atendimento primeiro…" at bounding box center [487, 204] width 943 height 53
checkbox Lagoftalmo "true"
checkbox Oftalmologista "false"
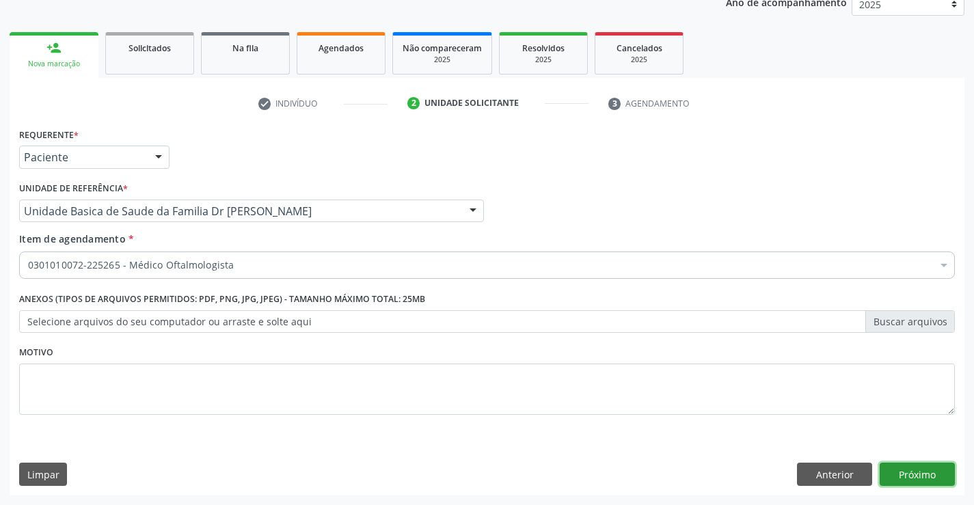
click at [902, 466] on button "Próximo" at bounding box center [917, 474] width 75 height 23
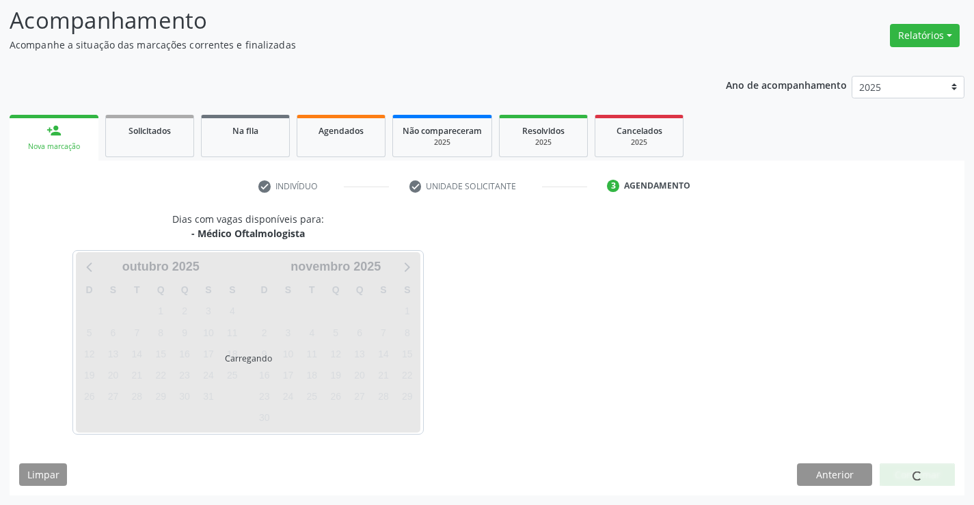
scroll to position [130, 0]
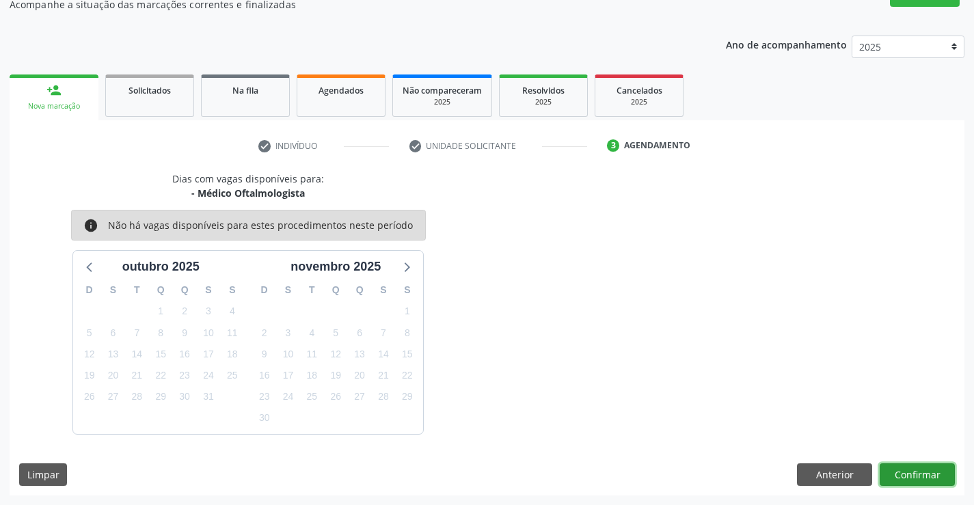
click at [897, 477] on button "Confirmar" at bounding box center [917, 475] width 75 height 23
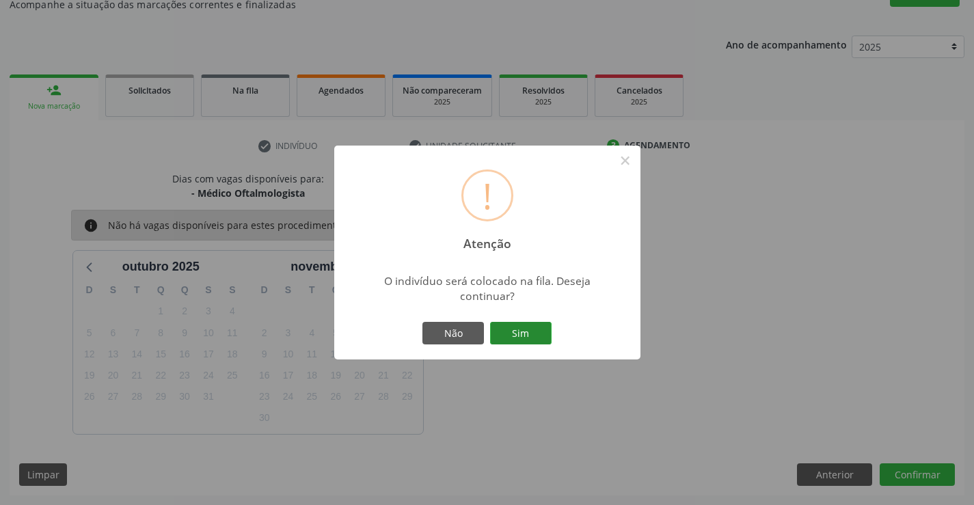
click at [509, 328] on button "Sim" at bounding box center [521, 333] width 62 height 23
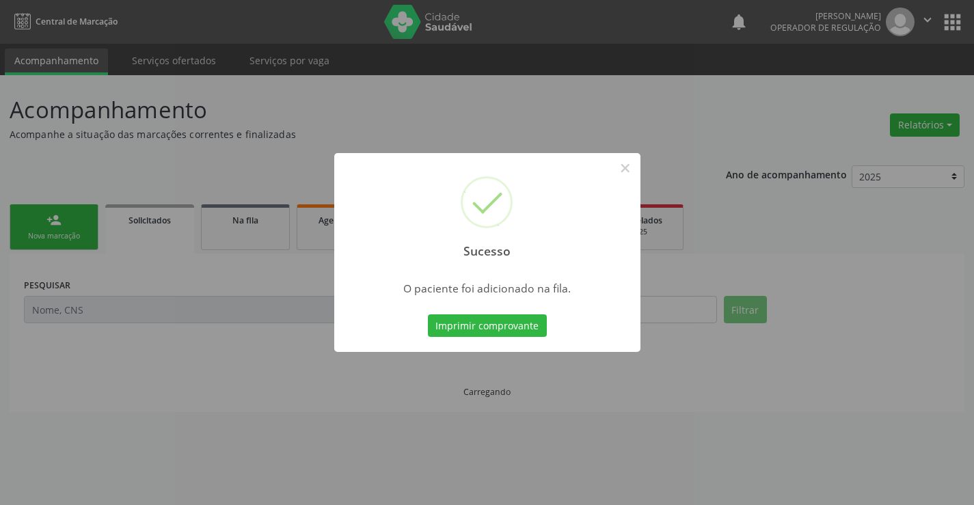
scroll to position [0, 0]
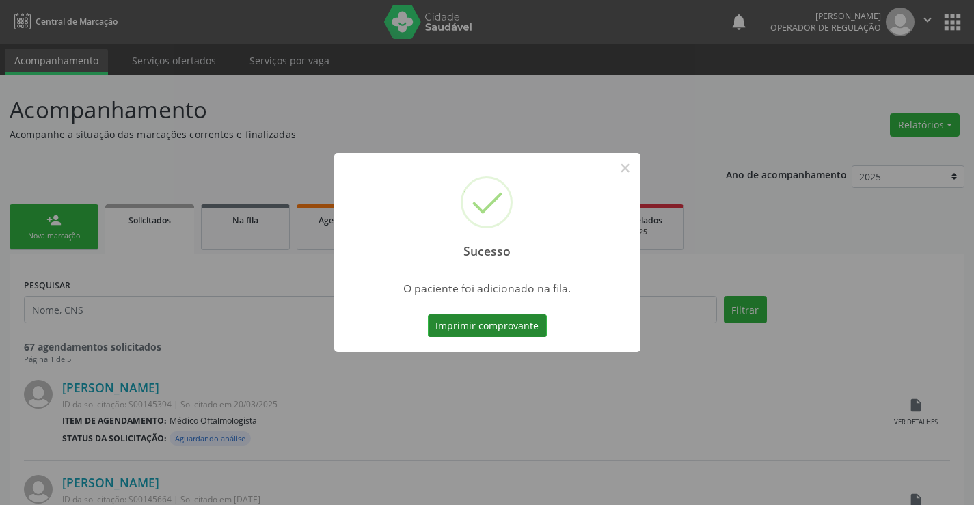
click at [496, 336] on button "Imprimir comprovante" at bounding box center [487, 326] width 119 height 23
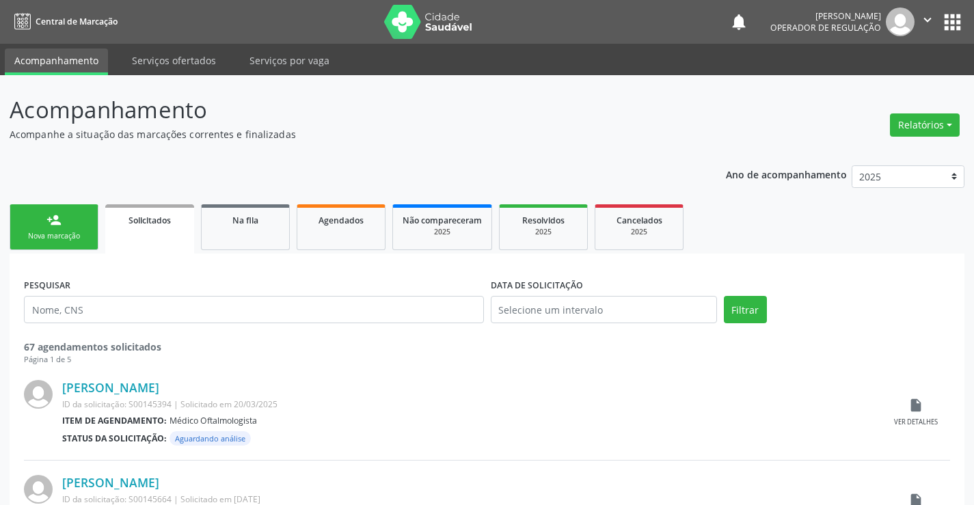
click at [929, 18] on icon "" at bounding box center [927, 19] width 15 height 15
click at [881, 92] on link "Sair" at bounding box center [893, 83] width 94 height 19
